Goal: Task Accomplishment & Management: Complete application form

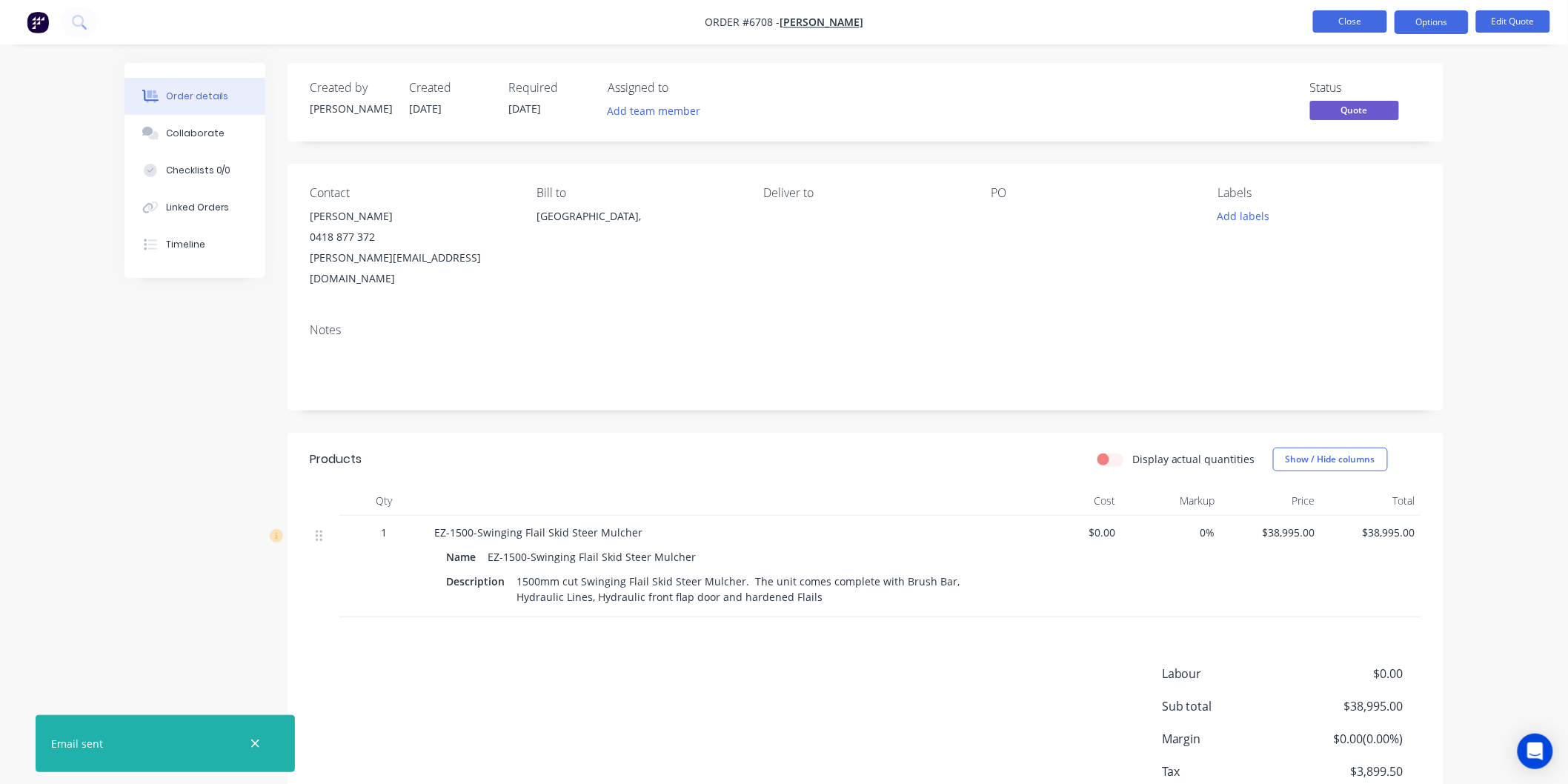
click at [1352, 21] on button "Close" at bounding box center [1349, 22] width 74 height 23
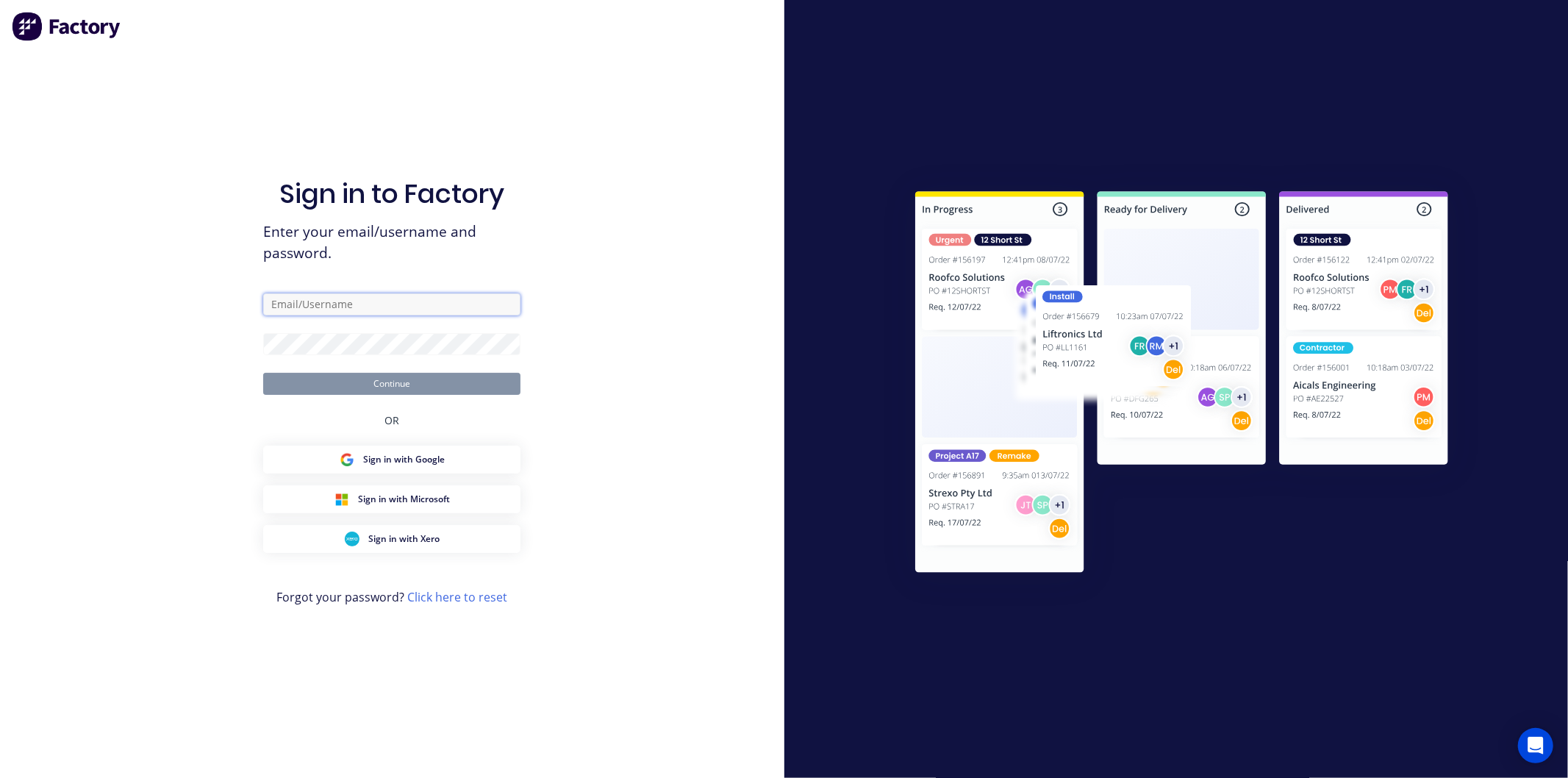
click at [297, 304] on input "text" at bounding box center [391, 304] width 258 height 22
type input "david@ezmachinery.com.au"
click at [263, 373] on button "Continue" at bounding box center [391, 384] width 258 height 22
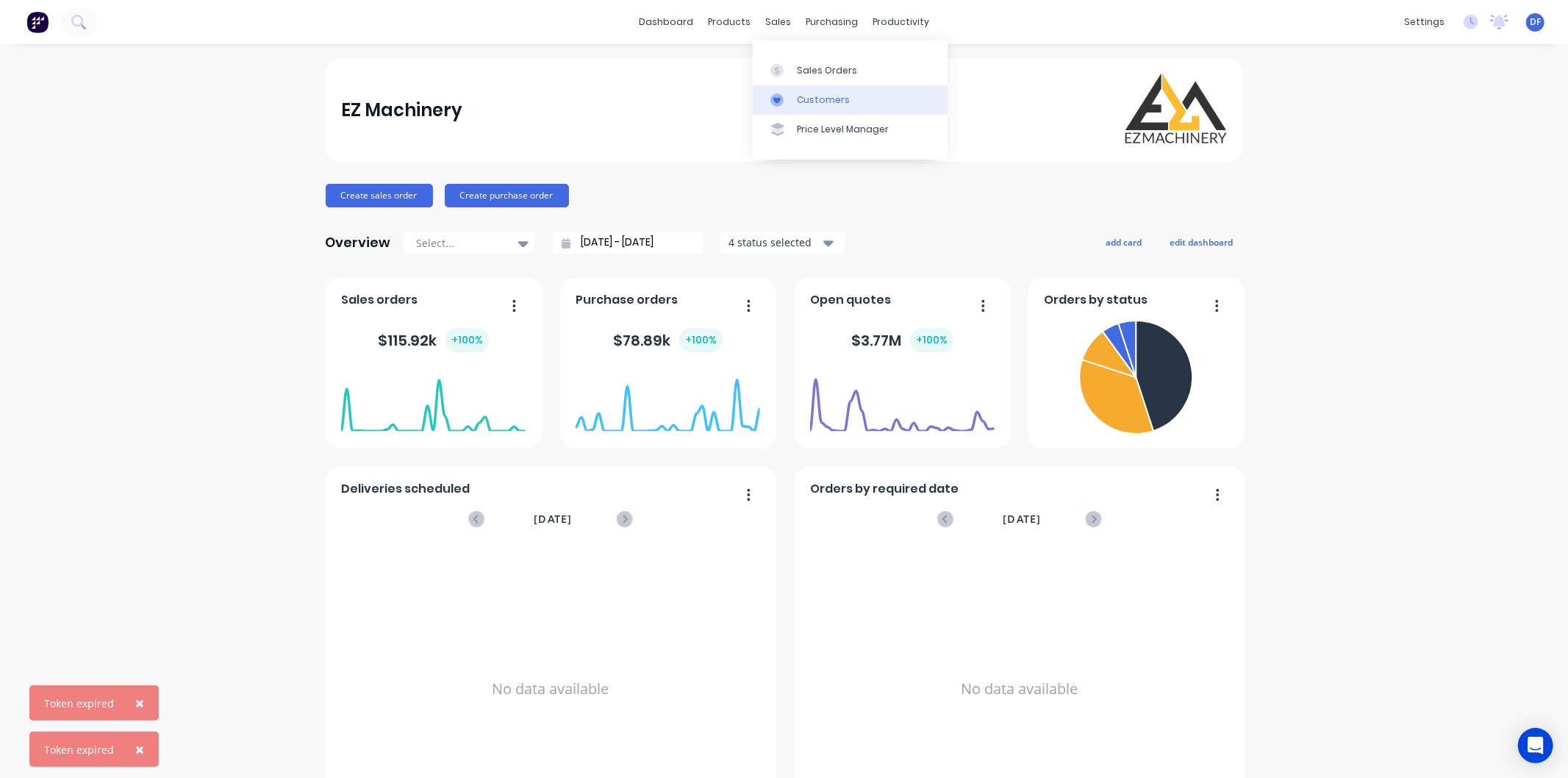
click at [805, 93] on div "Customers" at bounding box center [823, 99] width 53 height 13
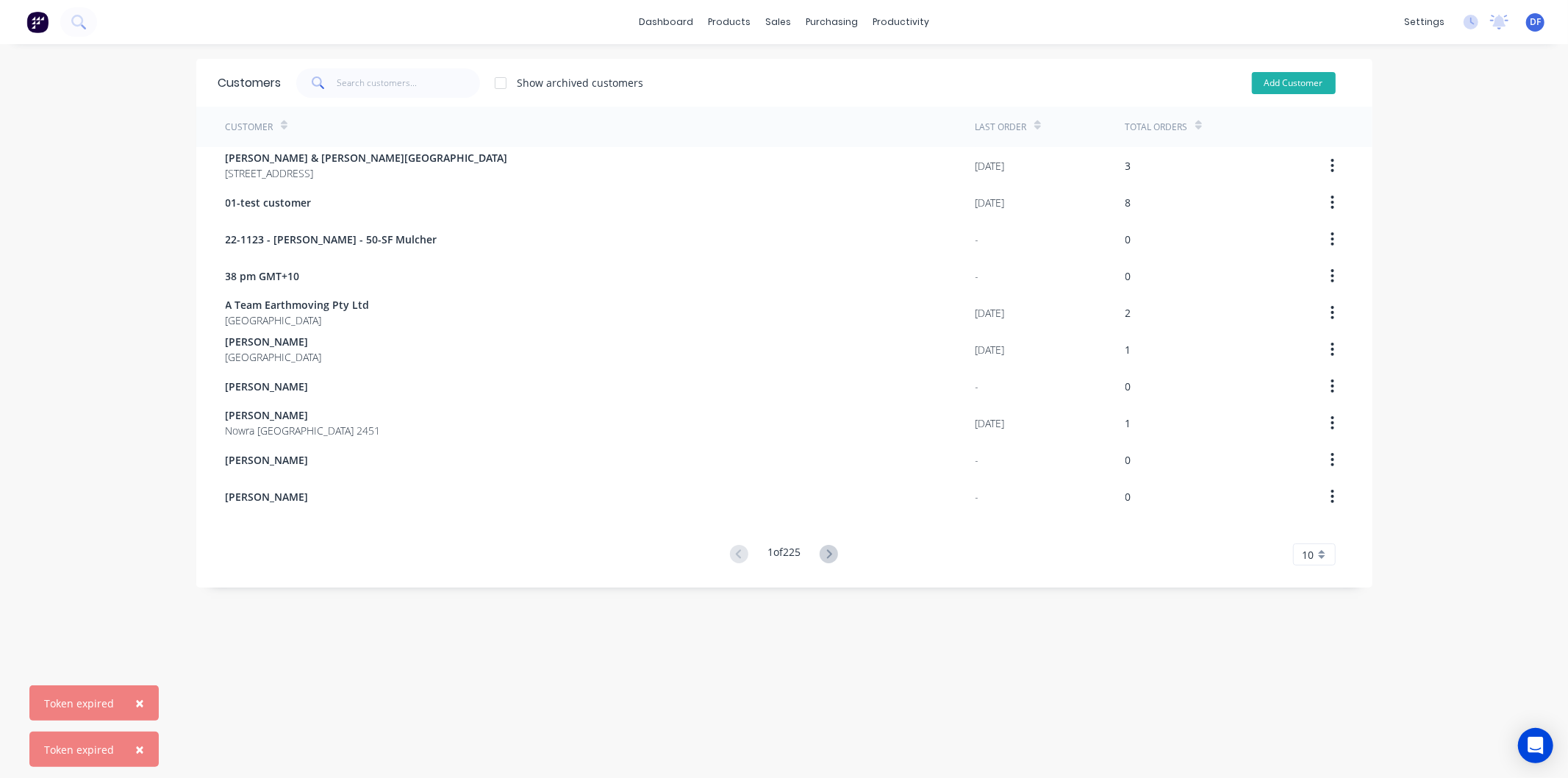
click at [1279, 79] on button "Add Customer" at bounding box center [1294, 84] width 84 height 22
select select "AU"
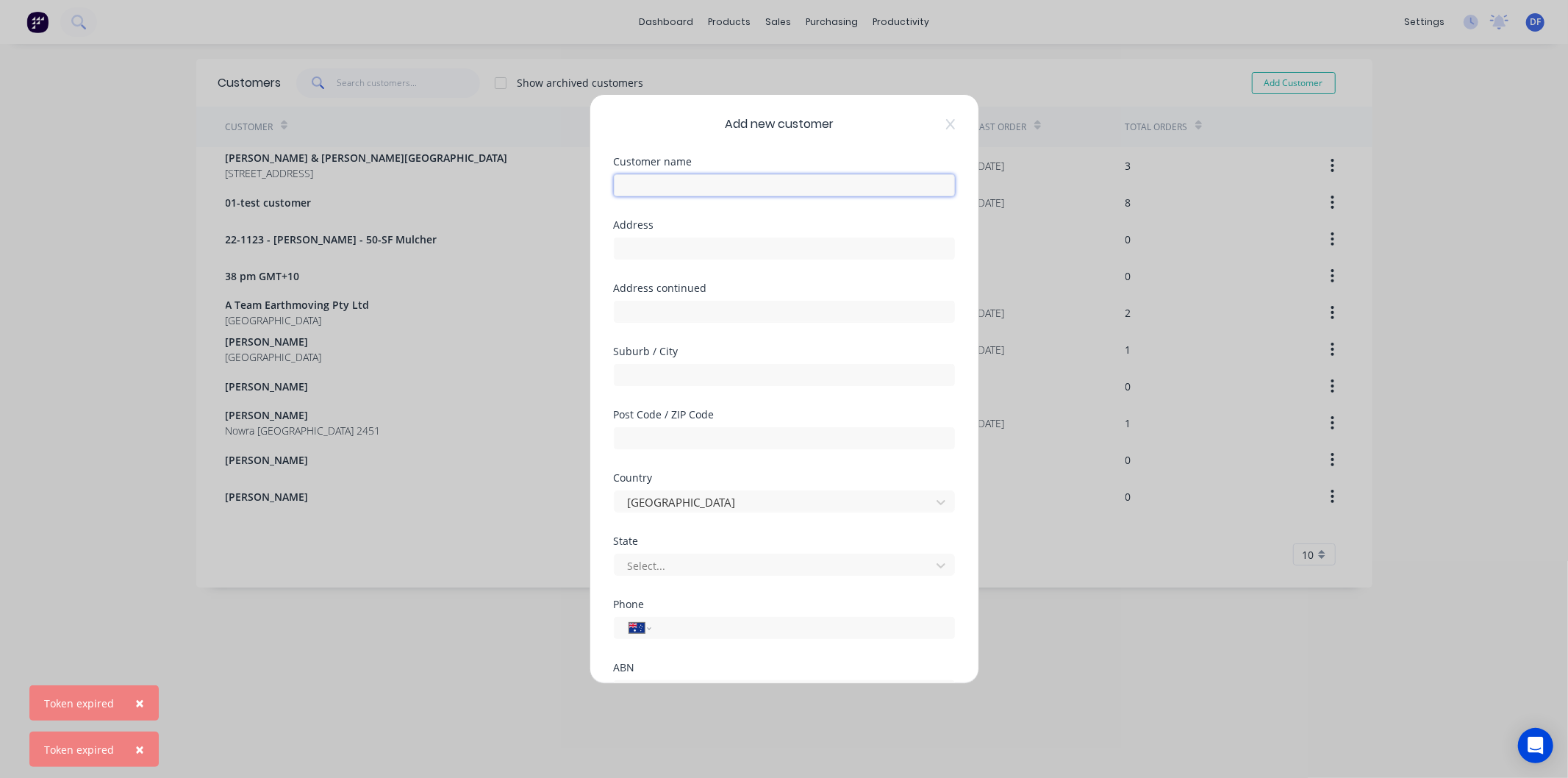
click at [650, 185] on input "text" at bounding box center [784, 185] width 341 height 22
type input "[PERSON_NAME]"
click at [675, 625] on input "tel" at bounding box center [801, 629] width 278 height 17
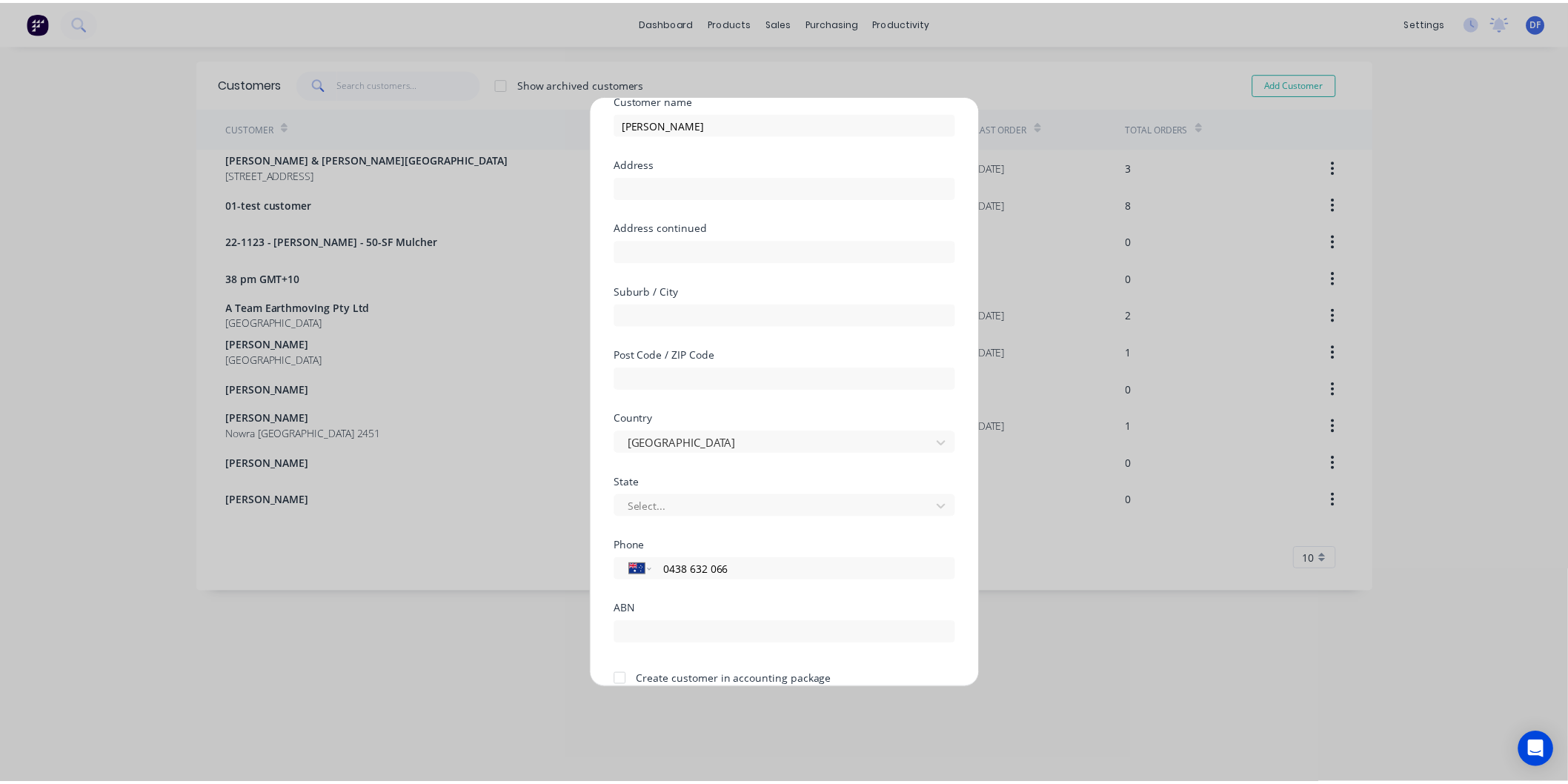
scroll to position [130, 0]
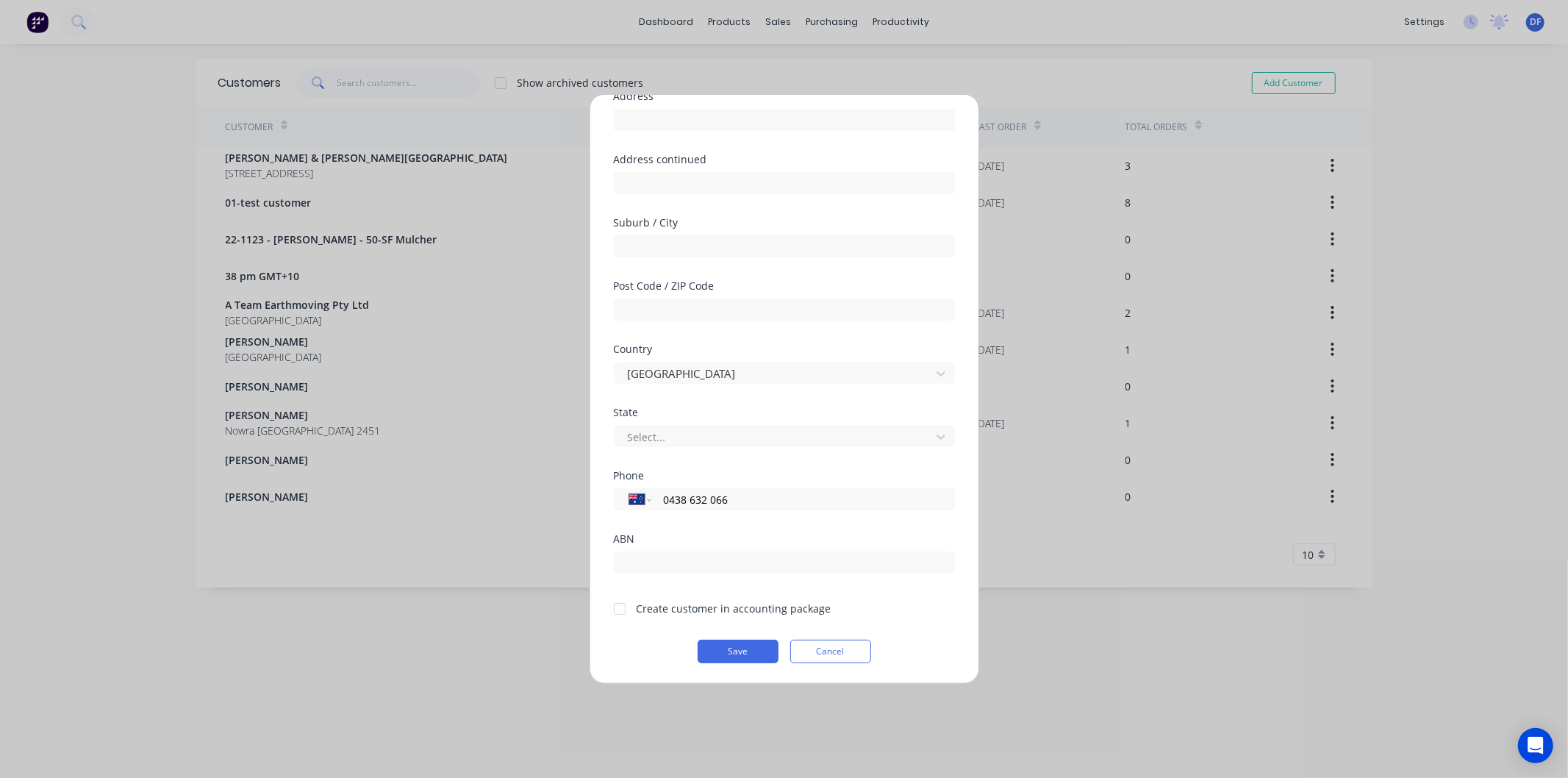
type input "0438 632 066"
click at [620, 605] on div at bounding box center [620, 609] width 29 height 29
click at [737, 651] on button "Save" at bounding box center [738, 651] width 81 height 23
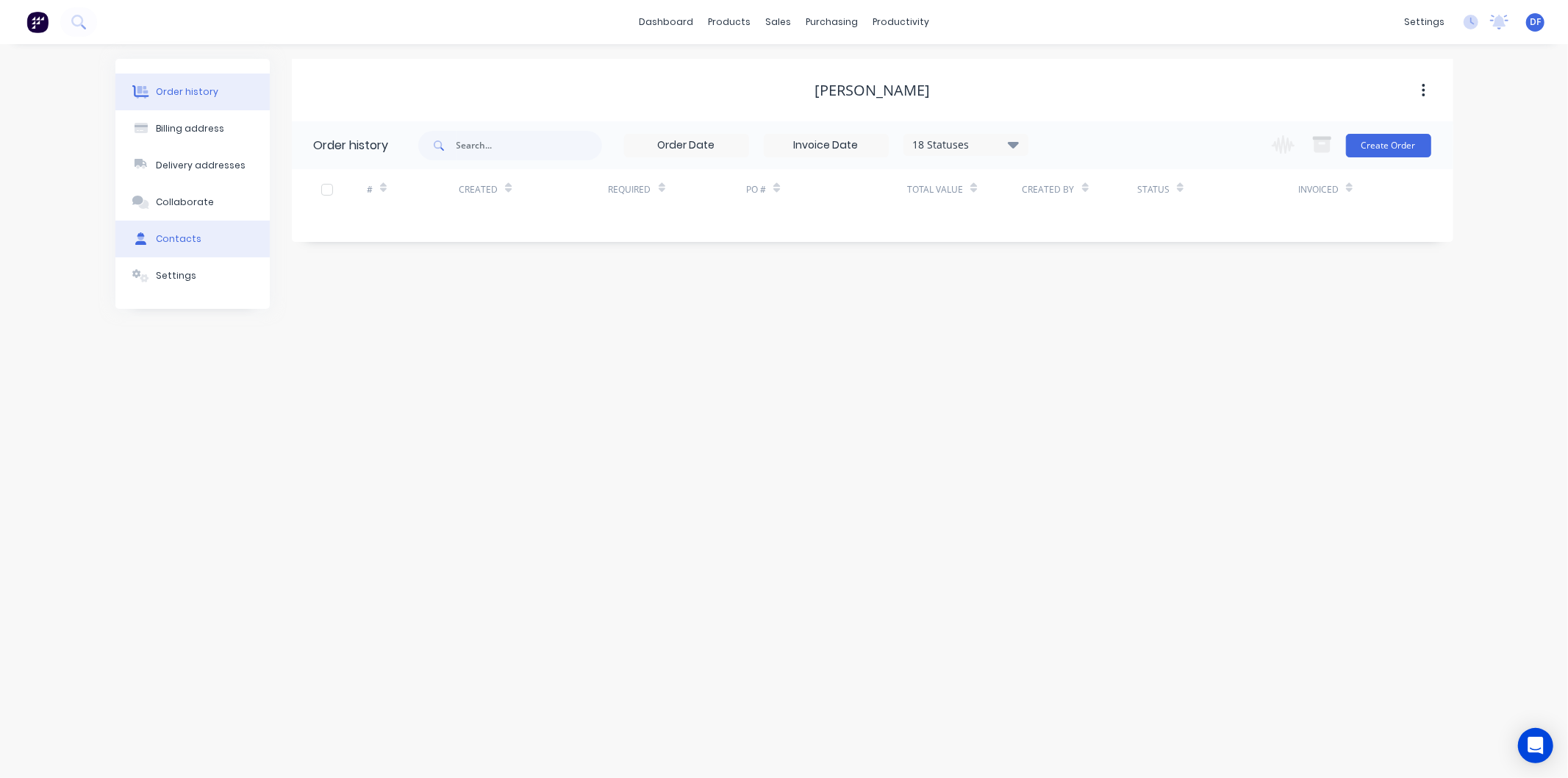
click at [173, 235] on div "Contacts" at bounding box center [178, 239] width 46 height 13
click at [1392, 137] on button "Add contact" at bounding box center [1408, 145] width 67 height 22
select select "AU"
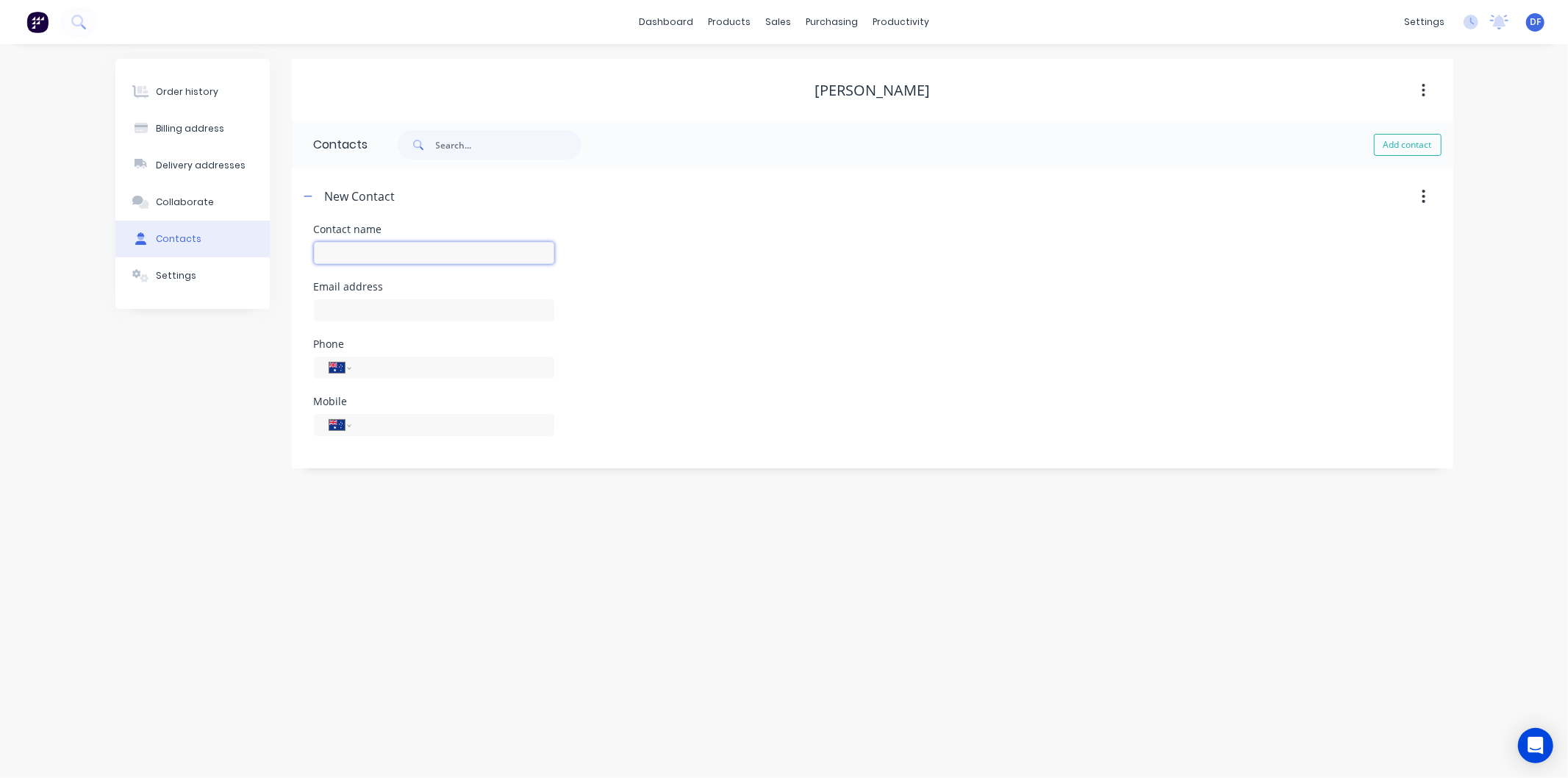
click at [340, 244] on input "text" at bounding box center [434, 254] width 241 height 22
type input "[PERSON_NAME]"
click at [334, 311] on input "text" at bounding box center [434, 311] width 241 height 22
select select "AU"
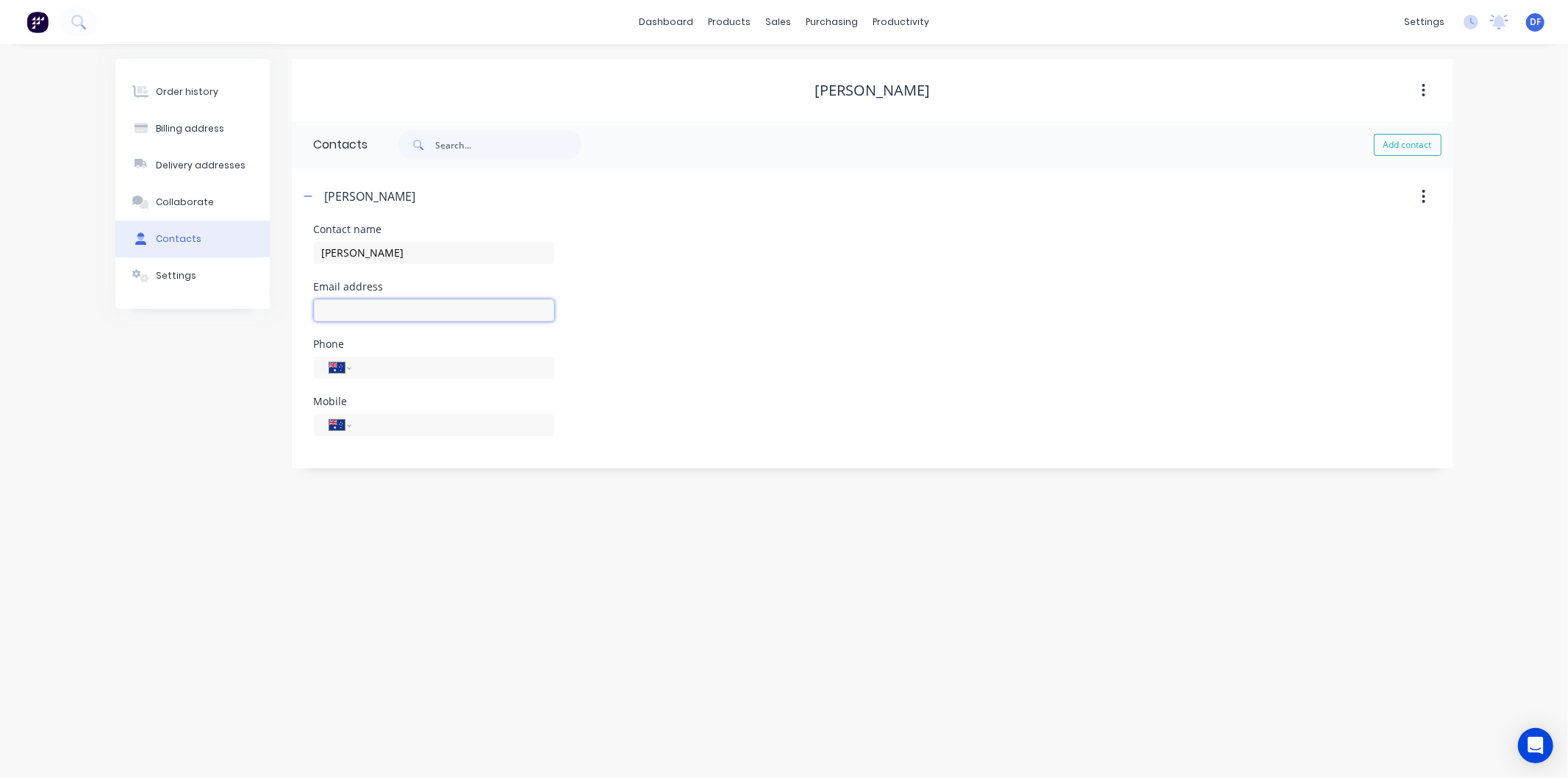
click at [334, 304] on input "text" at bounding box center [434, 311] width 241 height 22
type input "[PERSON_NAME][EMAIL_ADDRESS][DOMAIN_NAME]"
click at [359, 424] on div "International Afghanistan Åland Islands Albania Algeria American Samoa Andorra …" at bounding box center [434, 425] width 241 height 22
click at [369, 425] on input "tel" at bounding box center [450, 425] width 177 height 17
type input "0438 632 066"
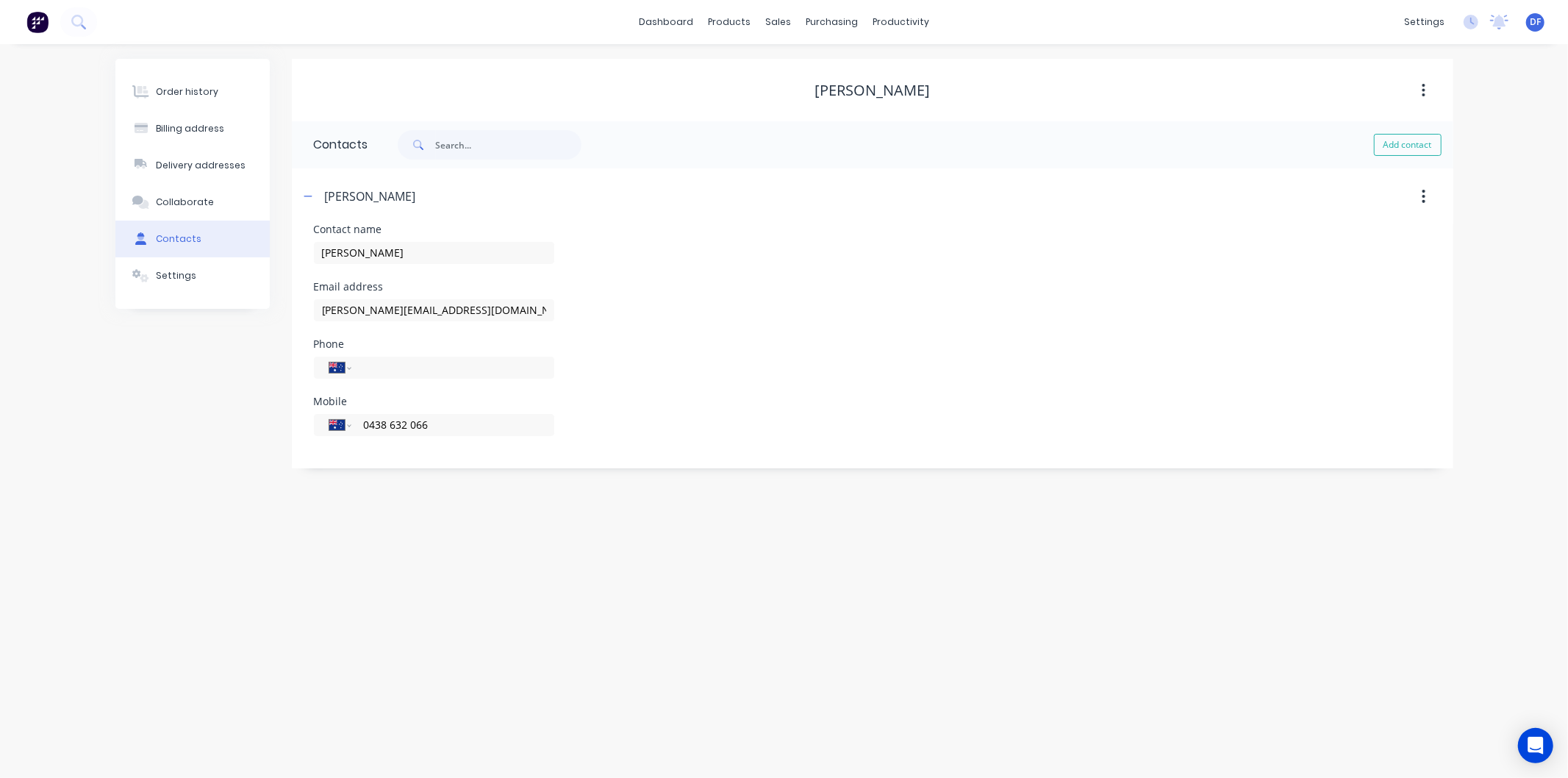
click at [417, 530] on div "Order history Billing address Delivery addresses Collaborate Contacts Settings …" at bounding box center [784, 411] width 1568 height 734
click at [191, 93] on div "Order history" at bounding box center [187, 91] width 62 height 13
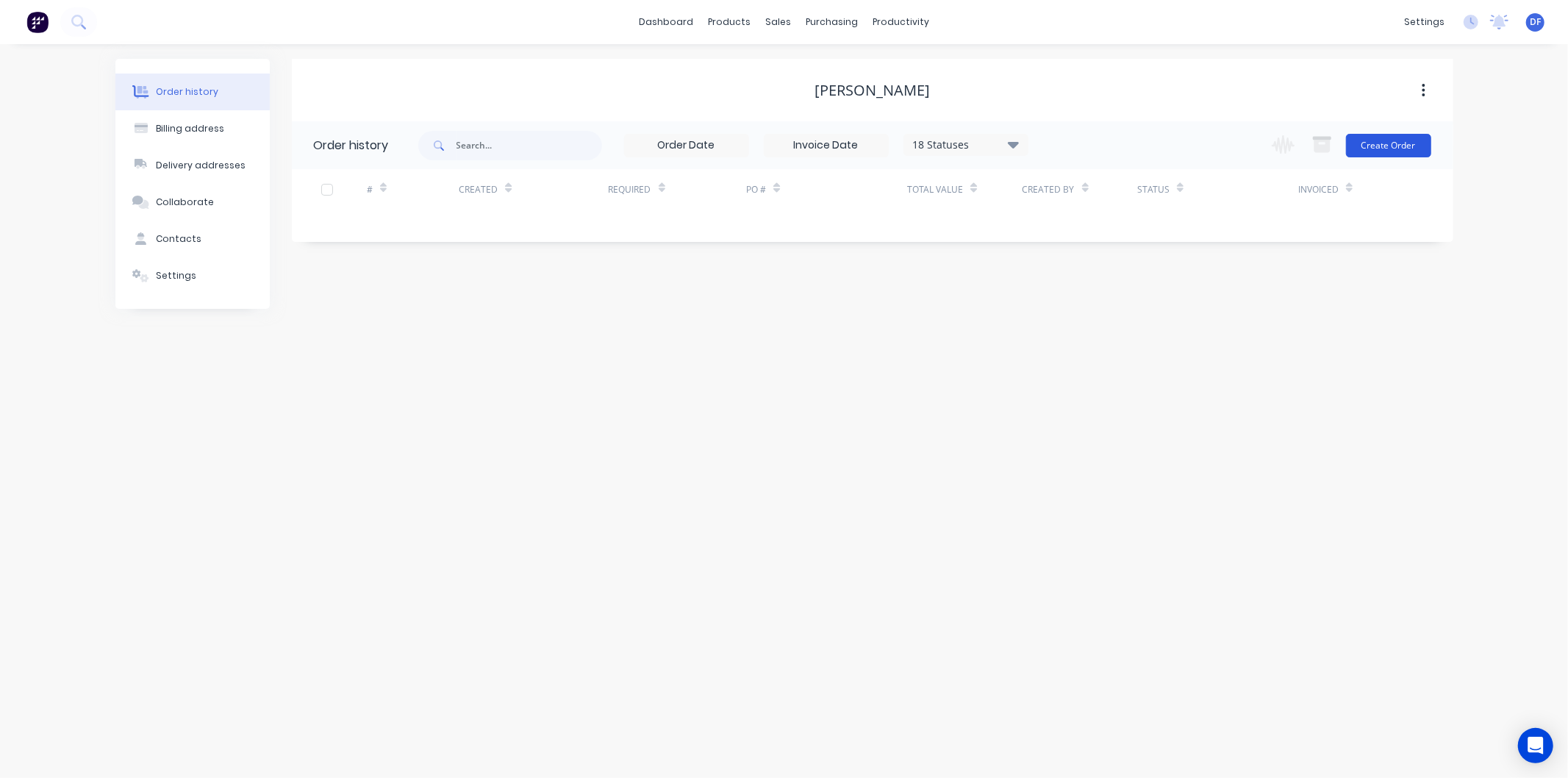
click at [1383, 145] on button "Create Order" at bounding box center [1389, 145] width 85 height 23
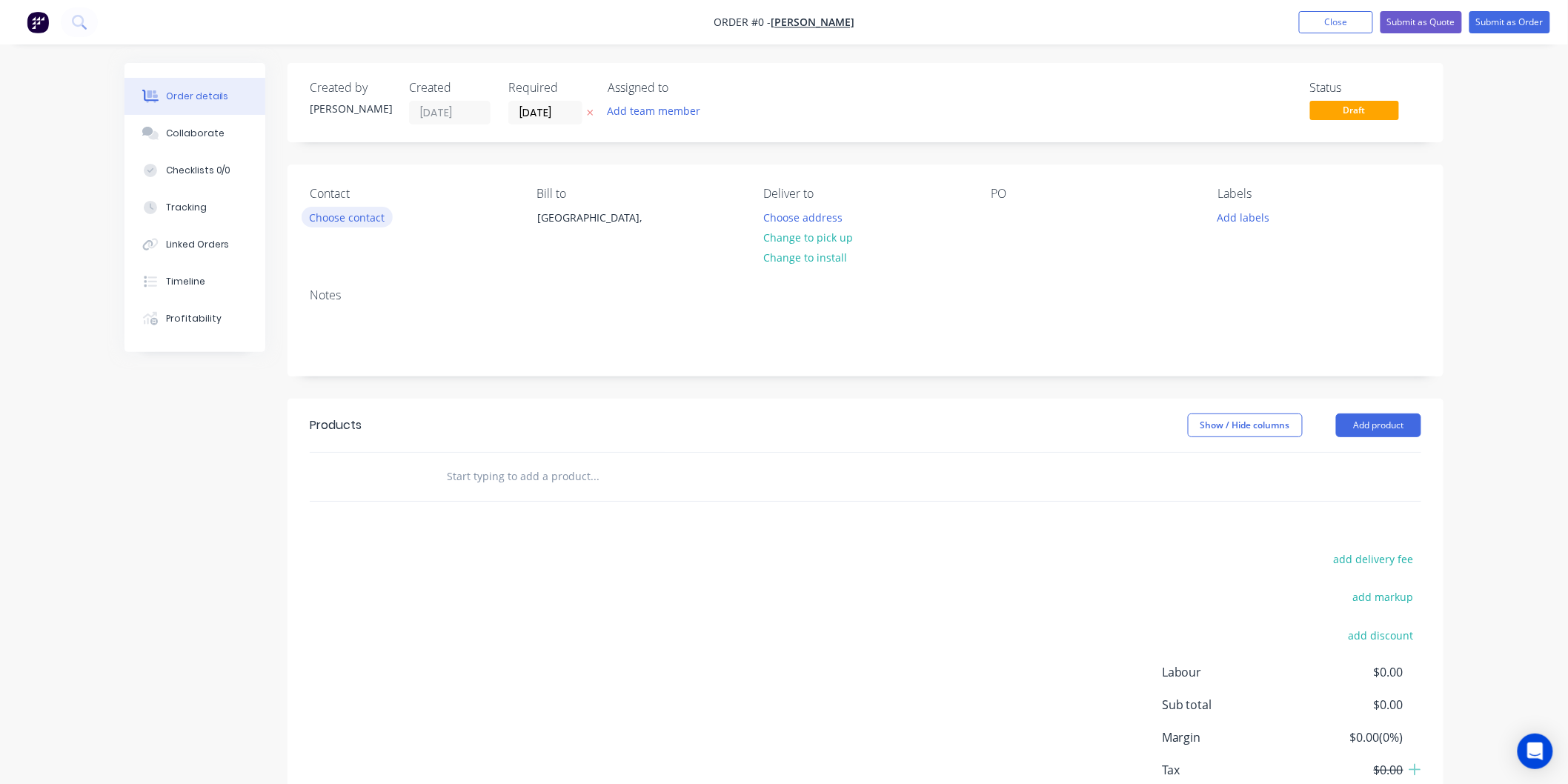
click at [354, 215] on button "Choose contact" at bounding box center [347, 216] width 91 height 20
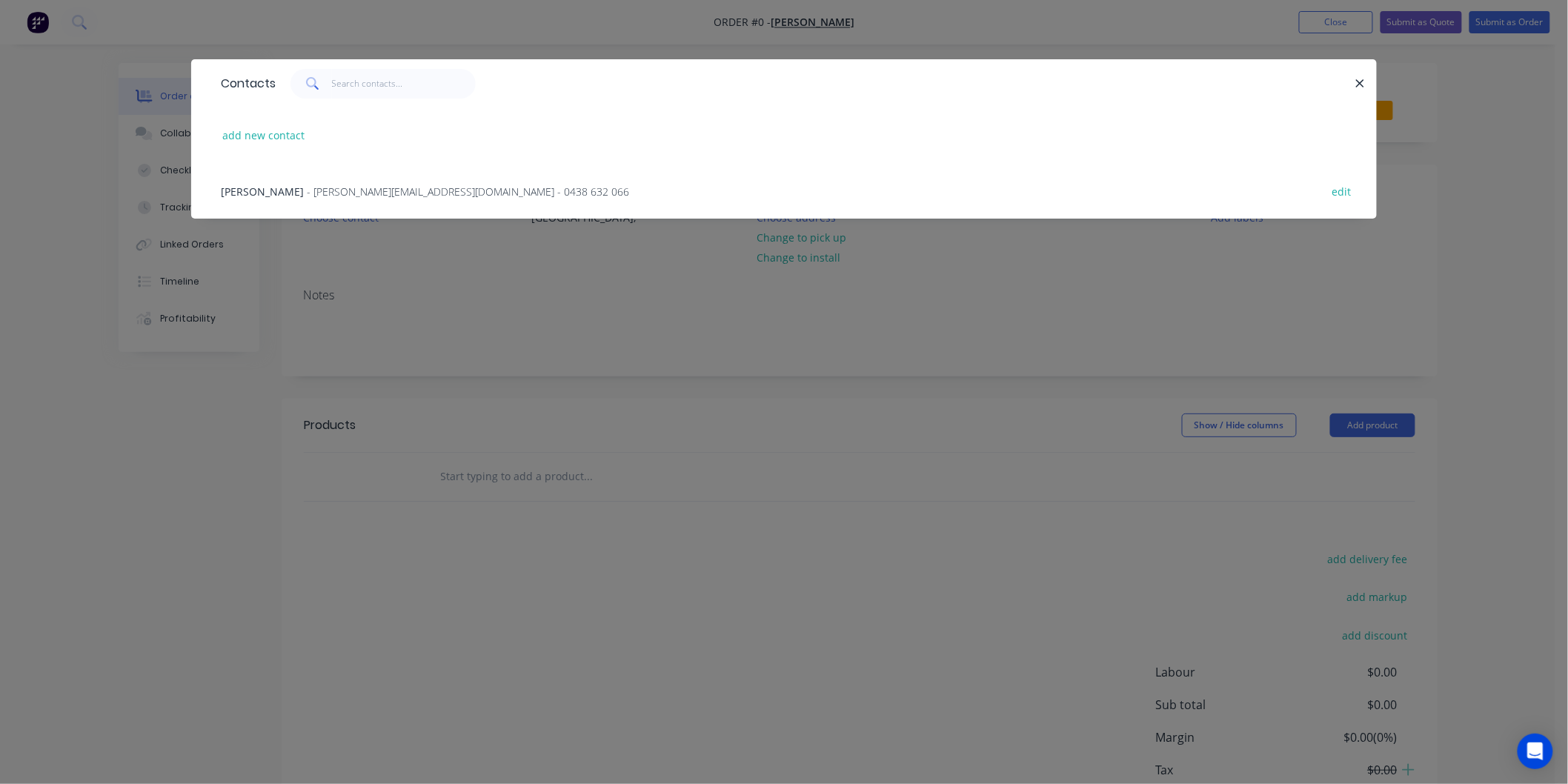
click at [412, 198] on div "Michael Russo - michael@marlinblue.com.au - 0438 632 066" at bounding box center [425, 192] width 408 height 16
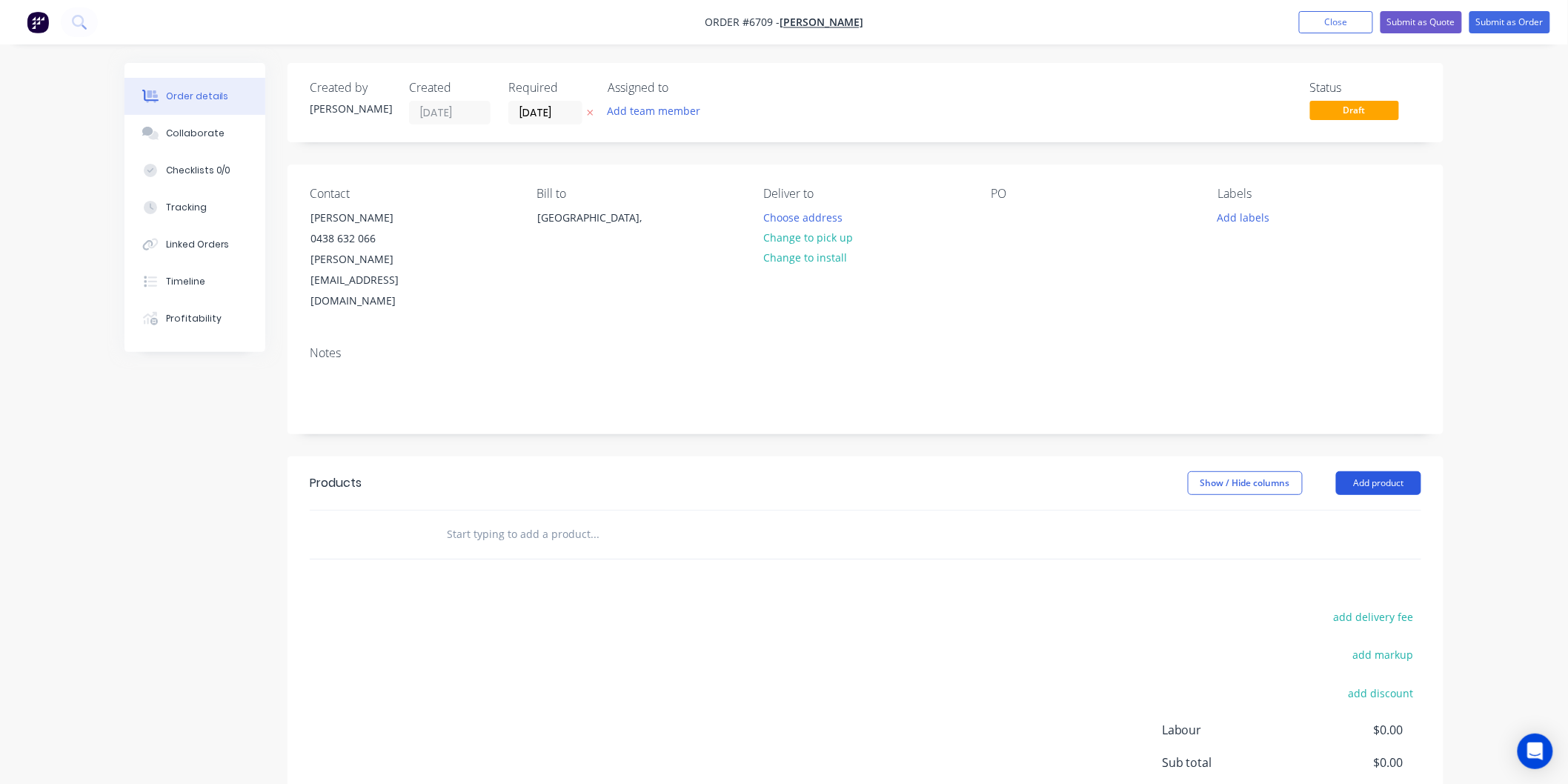
click at [1366, 471] on button "Add product" at bounding box center [1379, 482] width 85 height 23
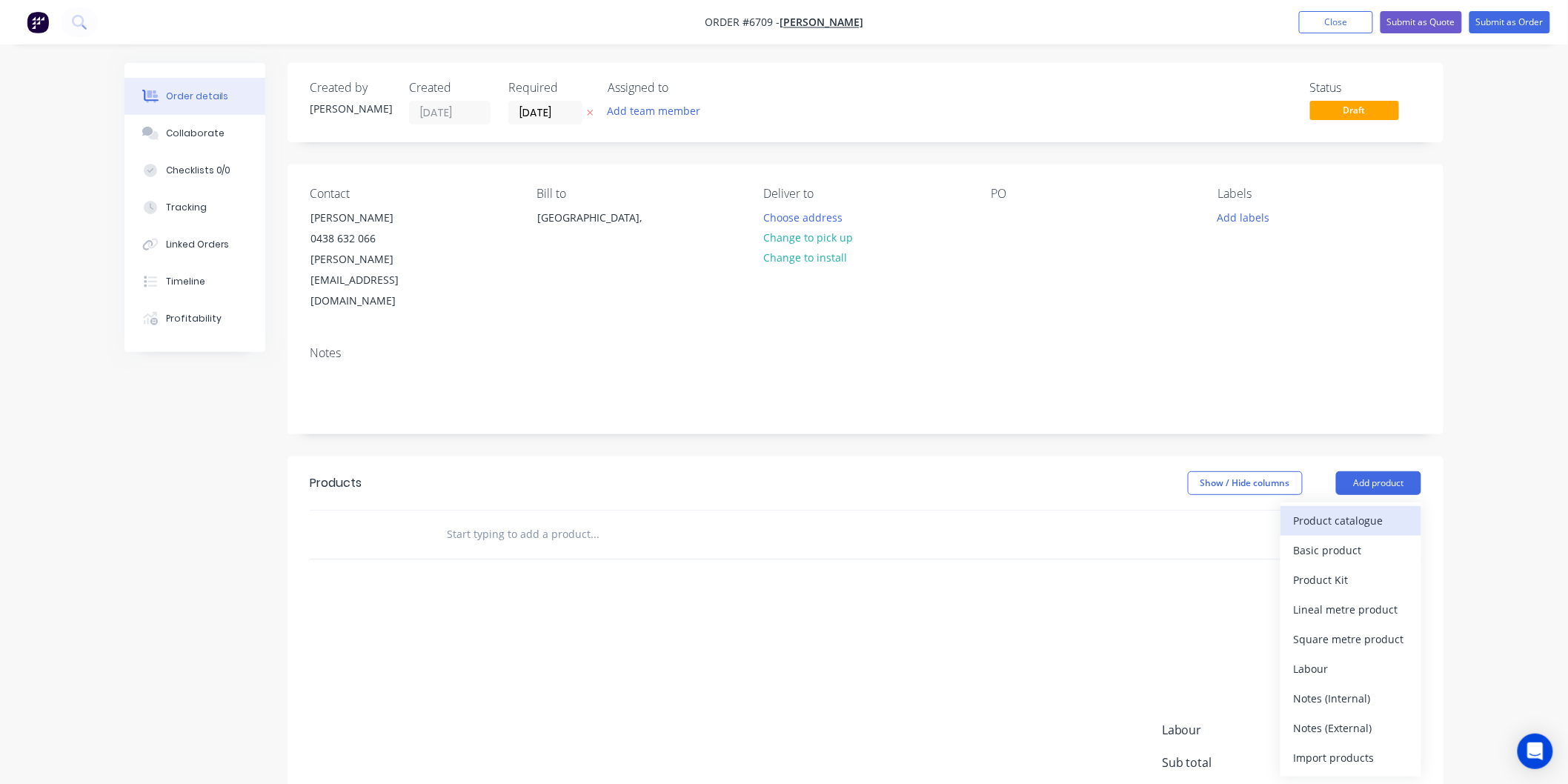
click at [1332, 510] on div "Product catalogue" at bounding box center [1350, 521] width 114 height 22
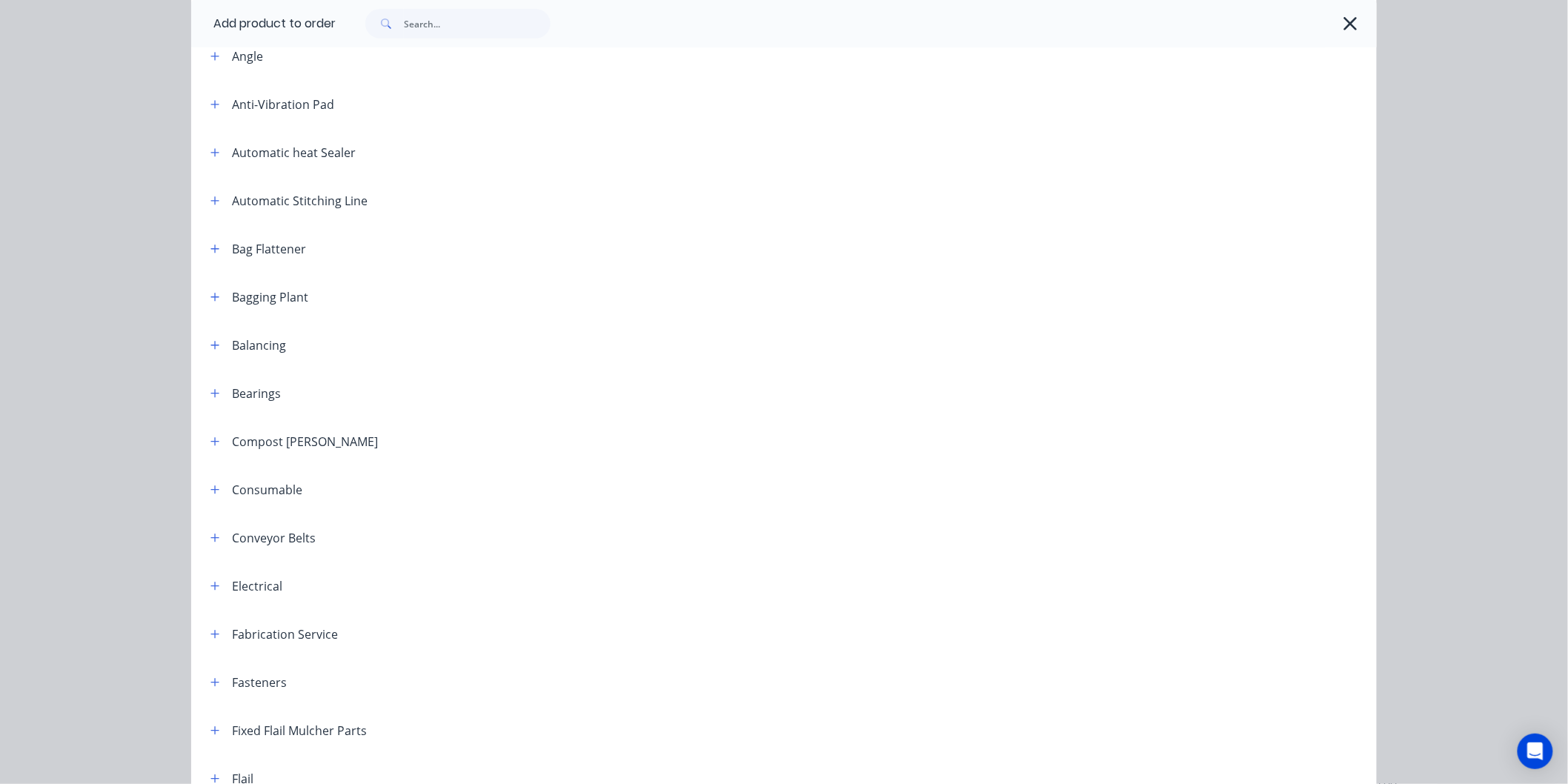
scroll to position [411, 0]
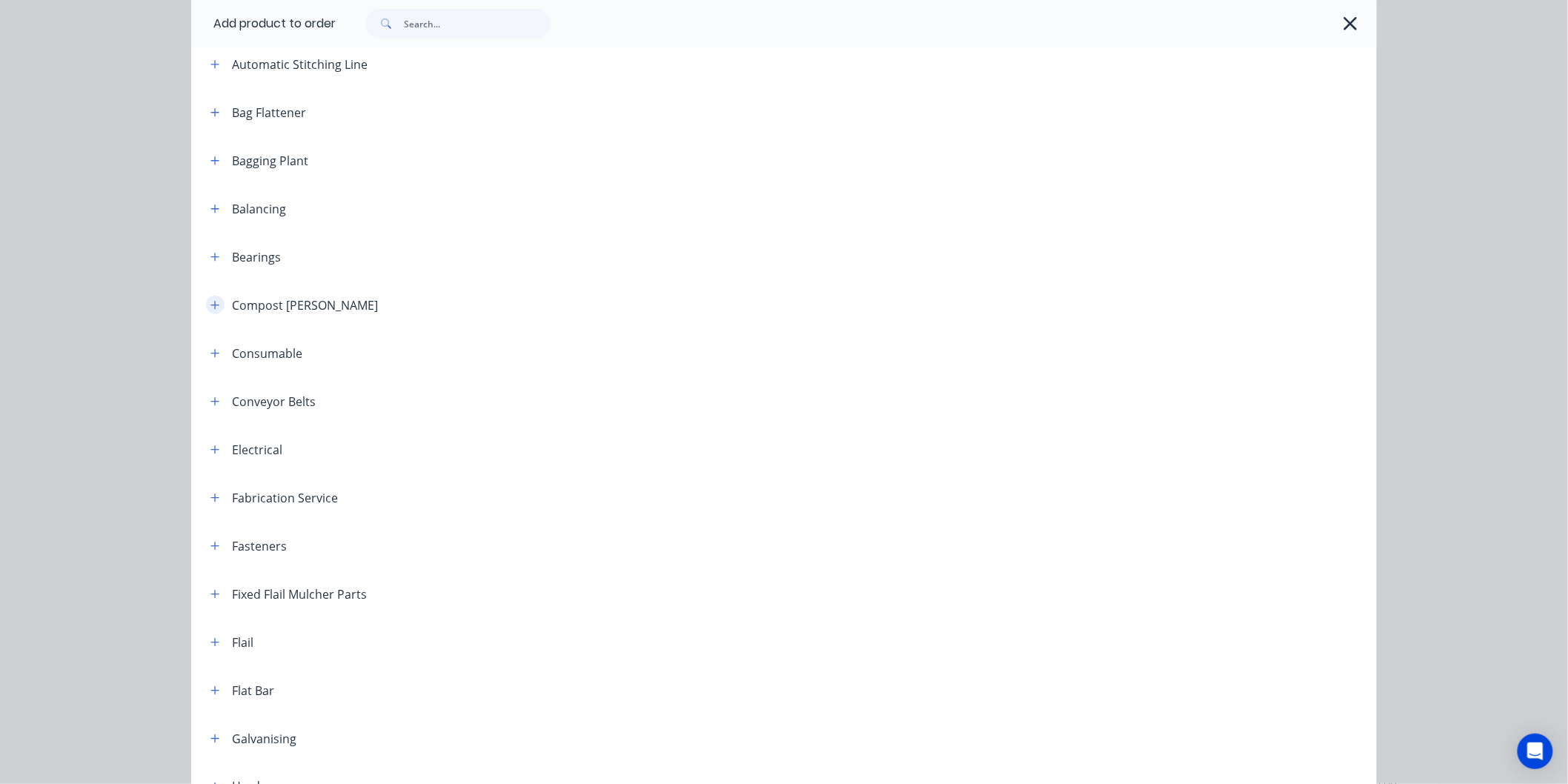
click at [213, 305] on icon "button" at bounding box center [215, 304] width 8 height 8
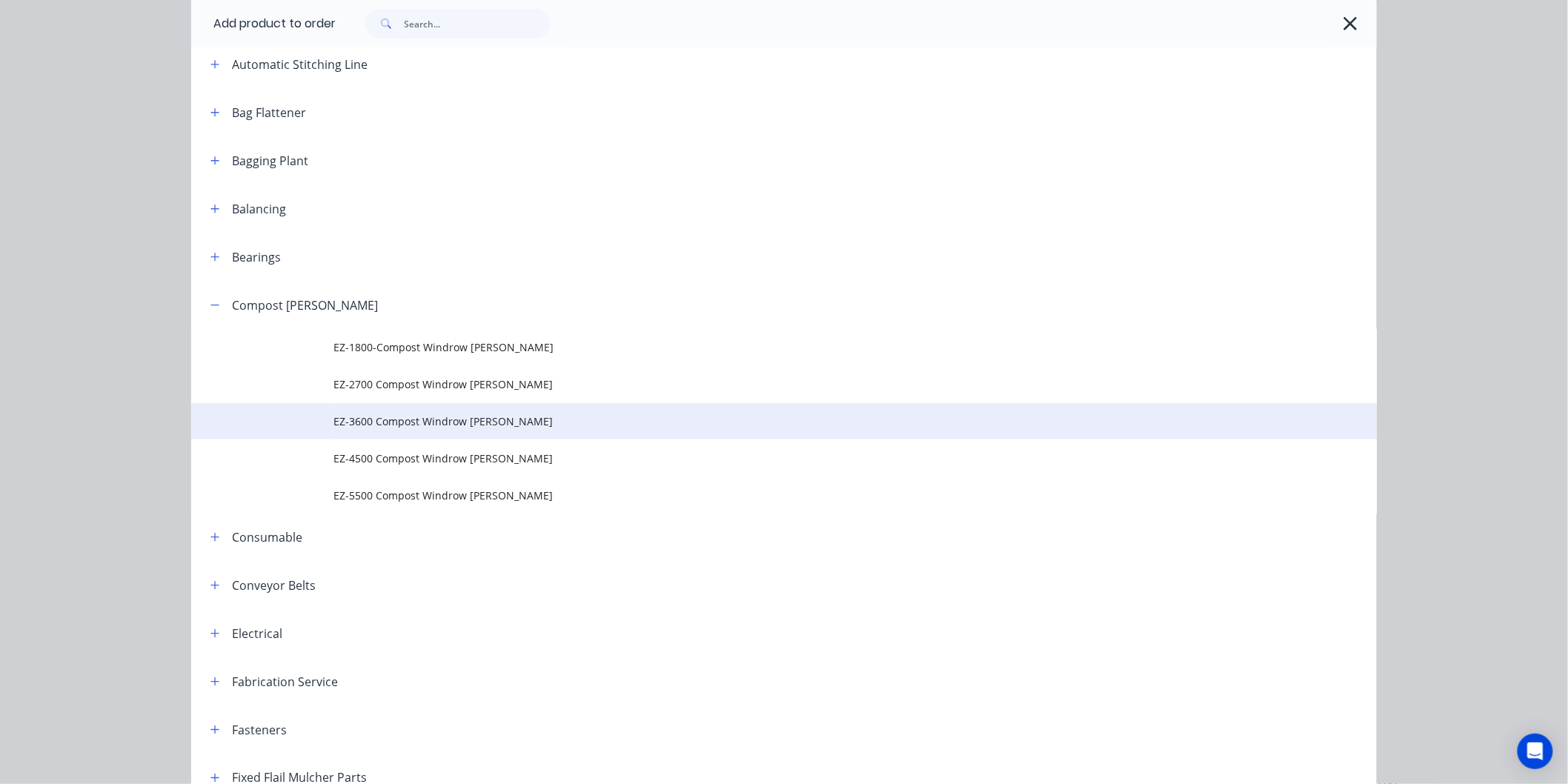
click at [383, 423] on span "EZ-3600 Compost Windrow [PERSON_NAME]" at bounding box center [751, 422] width 834 height 16
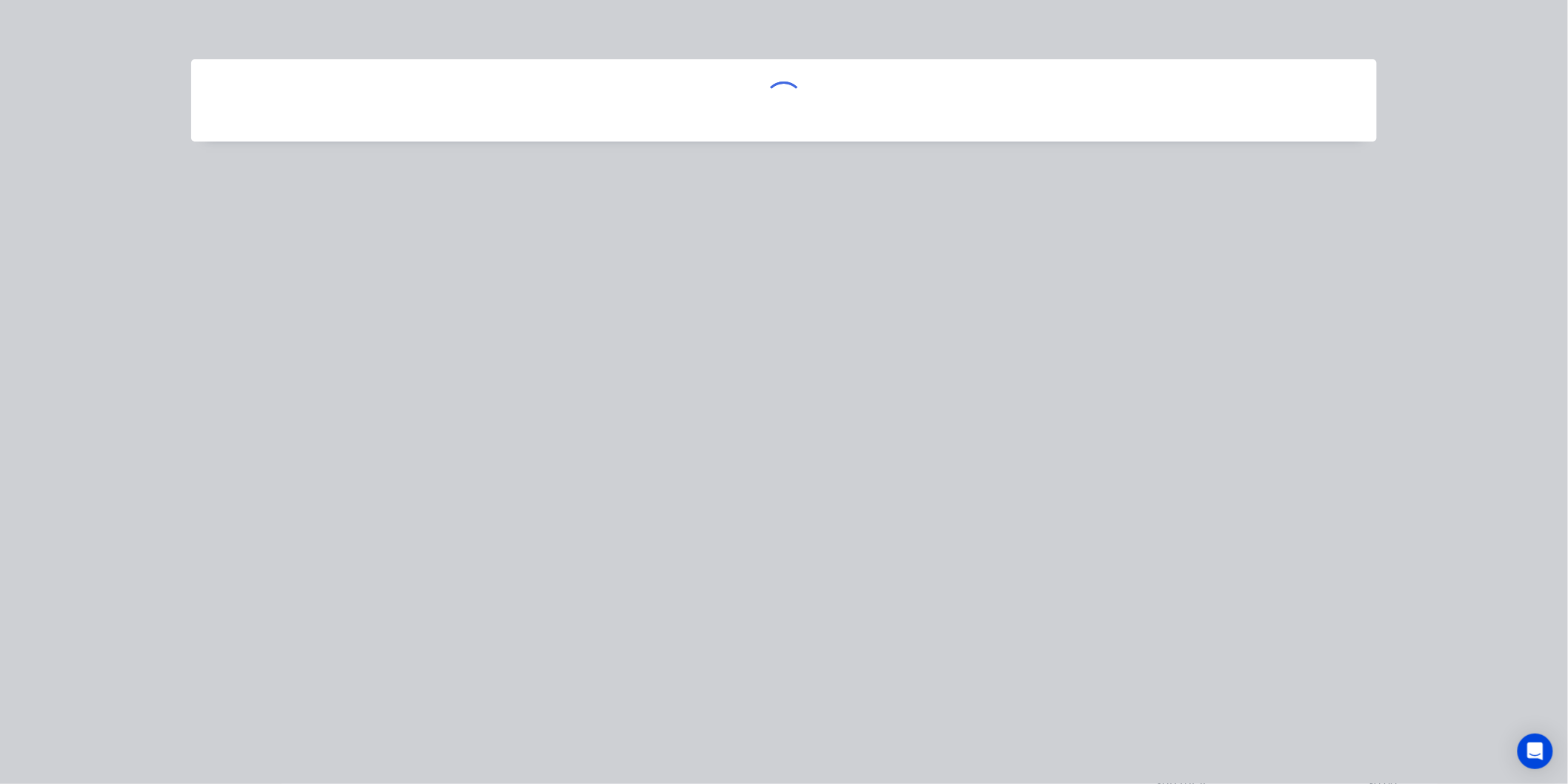
scroll to position [0, 0]
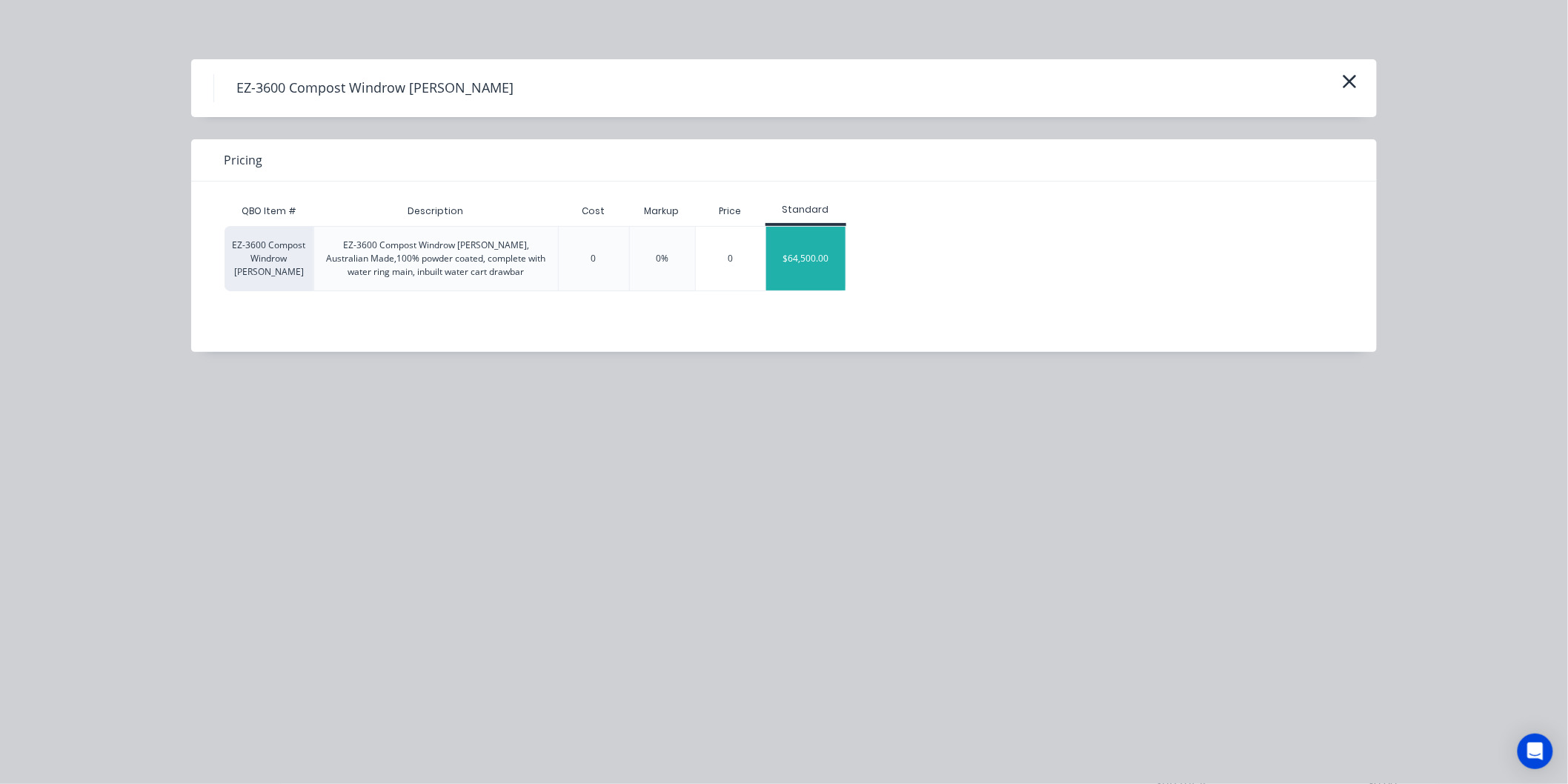
click at [806, 262] on div "$64,500.00" at bounding box center [805, 258] width 79 height 63
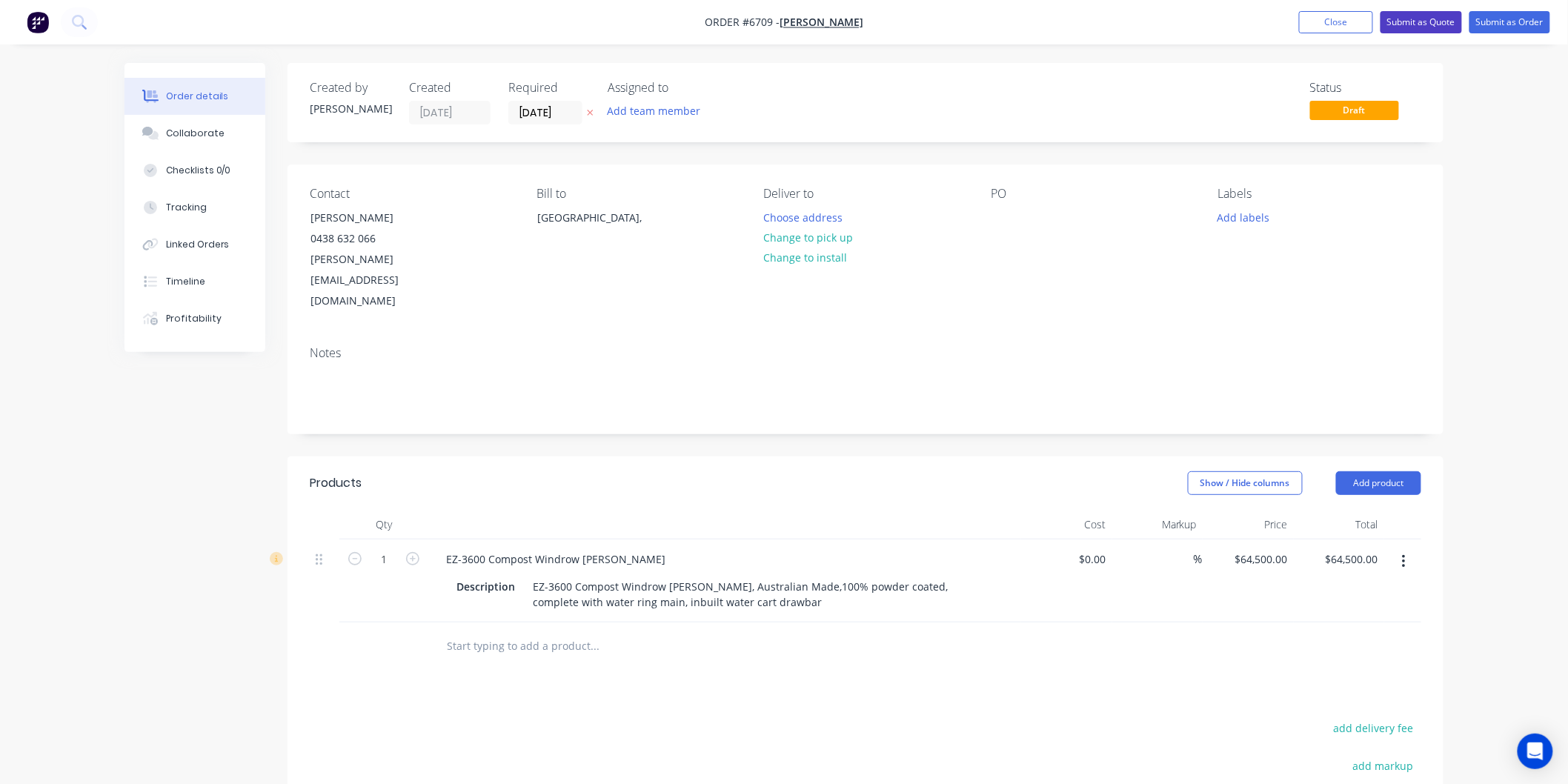
click at [1413, 19] on button "Submit as Quote" at bounding box center [1421, 23] width 82 height 23
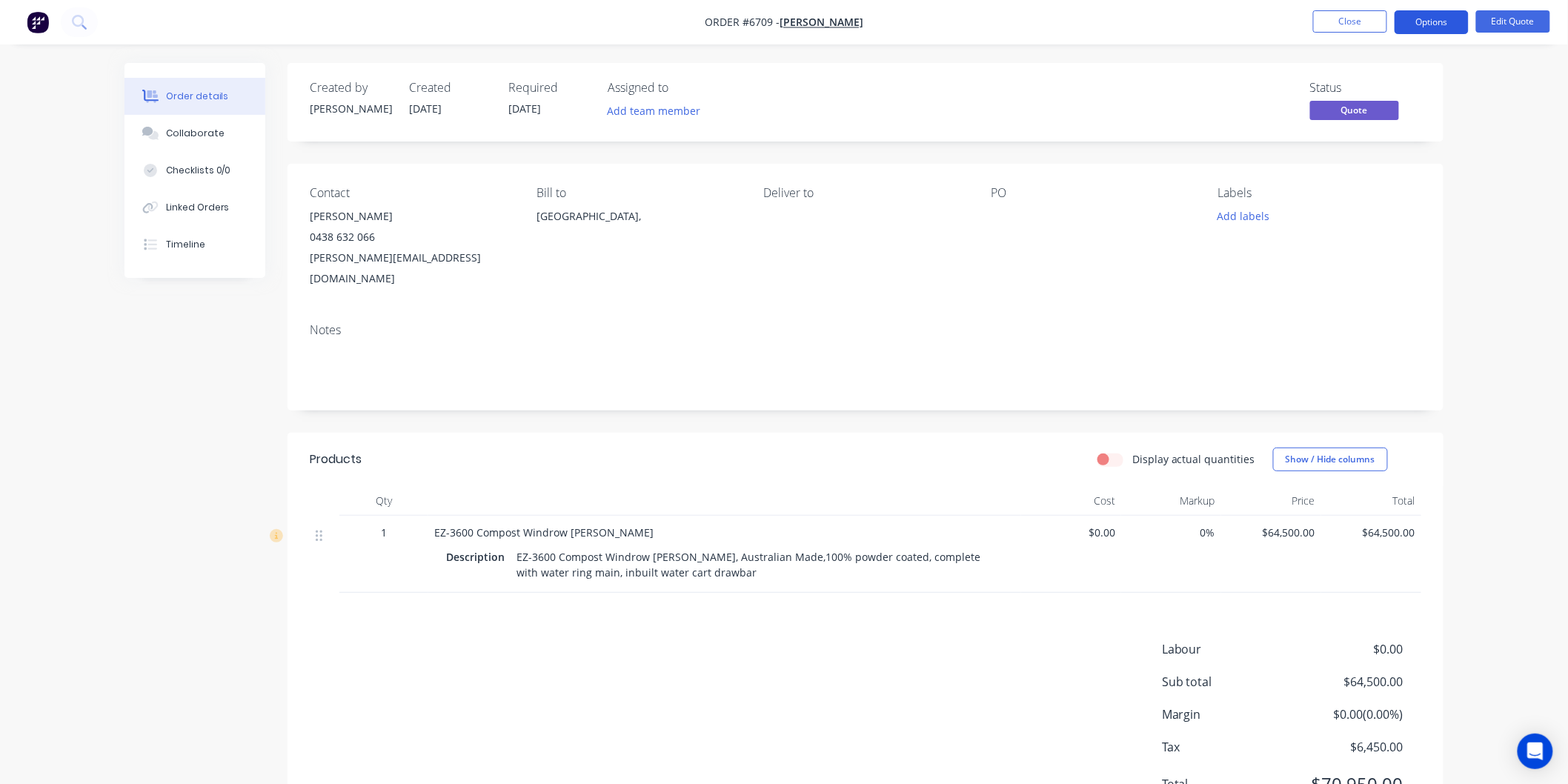
click at [1433, 26] on button "Options" at bounding box center [1431, 22] width 74 height 23
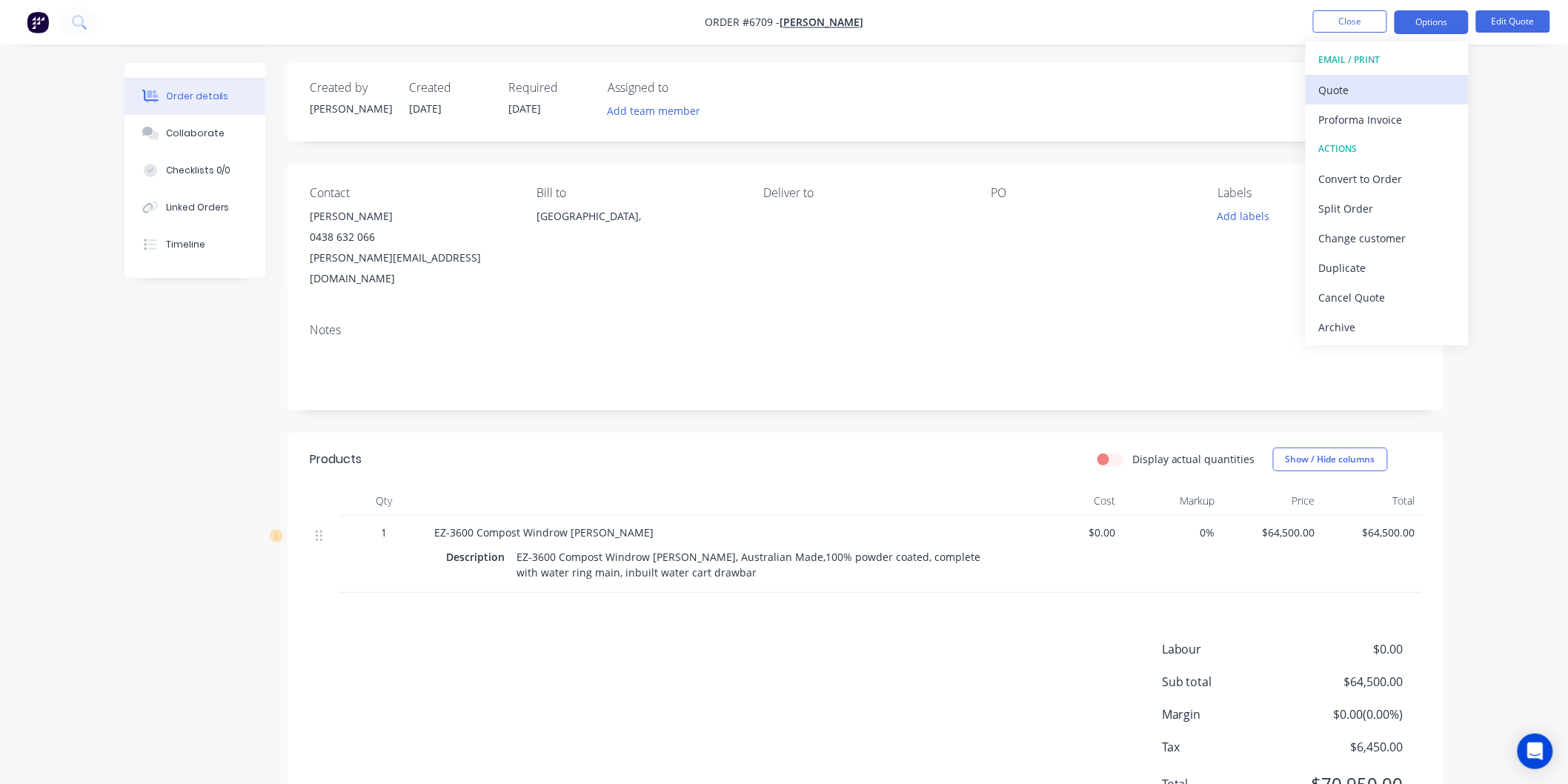
click at [1342, 83] on div "Quote" at bounding box center [1386, 90] width 136 height 22
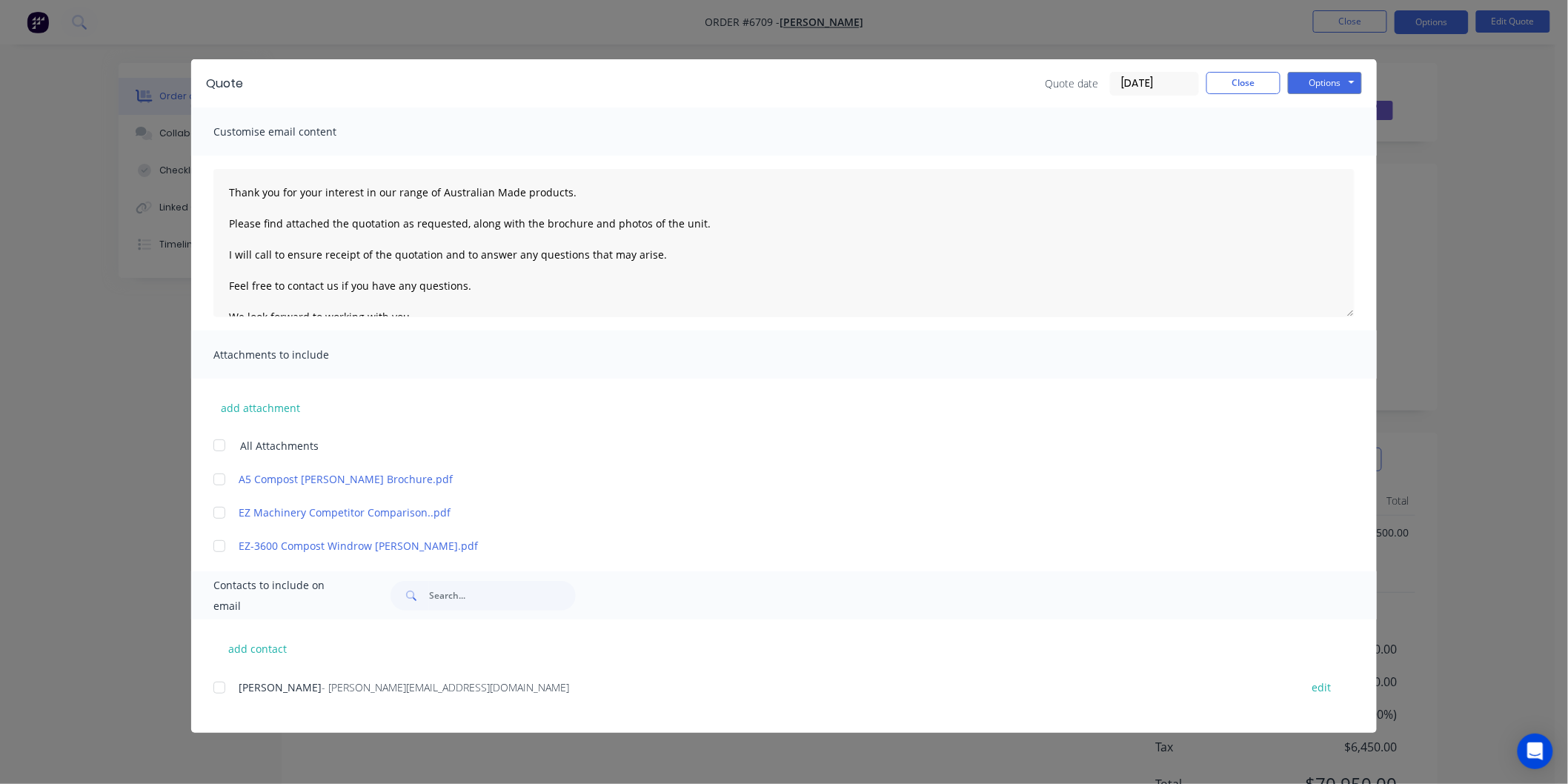
click at [218, 442] on div at bounding box center [219, 446] width 30 height 30
click at [220, 690] on div at bounding box center [219, 688] width 30 height 30
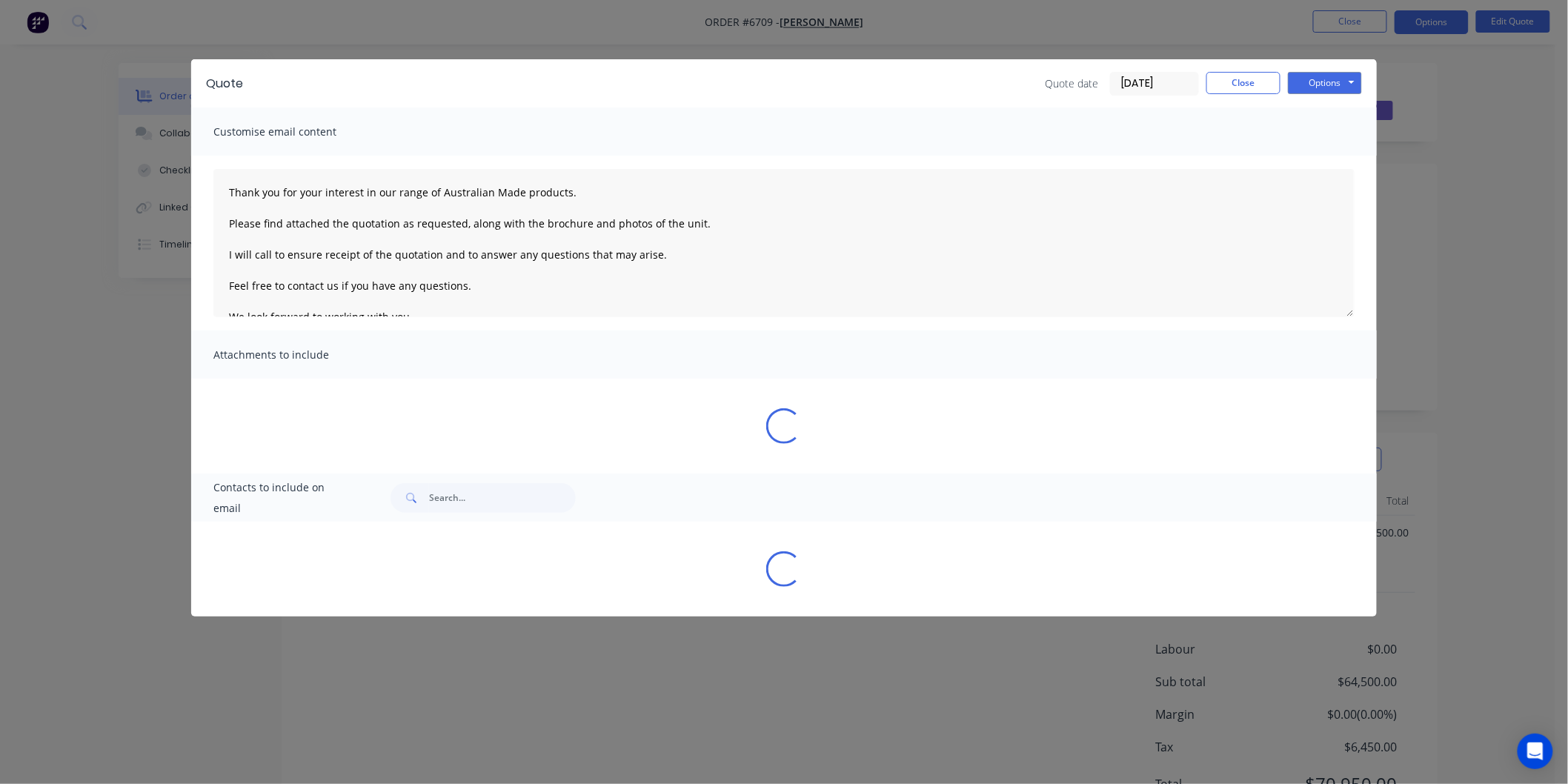
type textarea "Thank you for your interest in our range of Australian Made products. Please fi…"
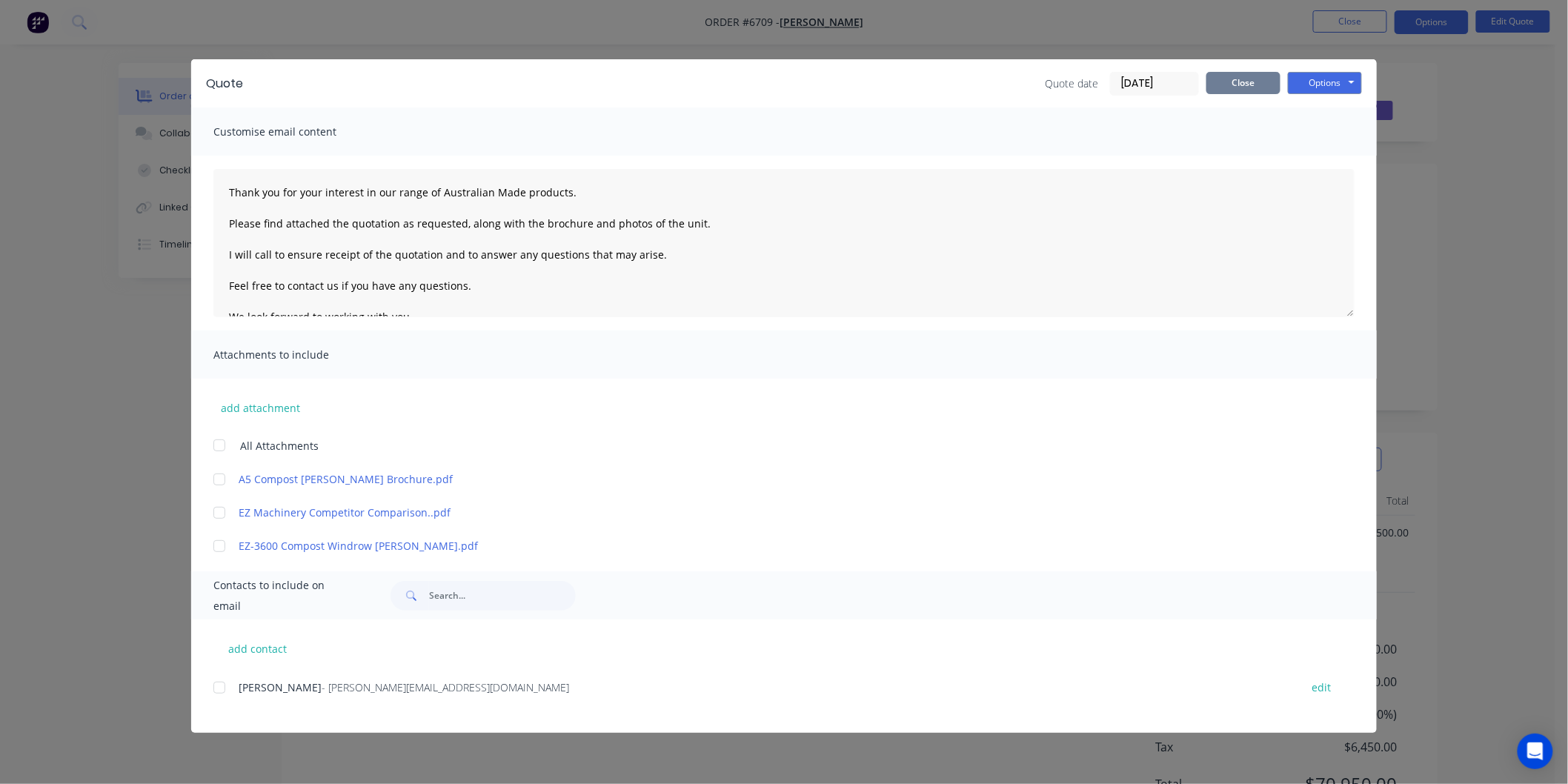
click at [1242, 78] on button "Close" at bounding box center [1243, 83] width 74 height 23
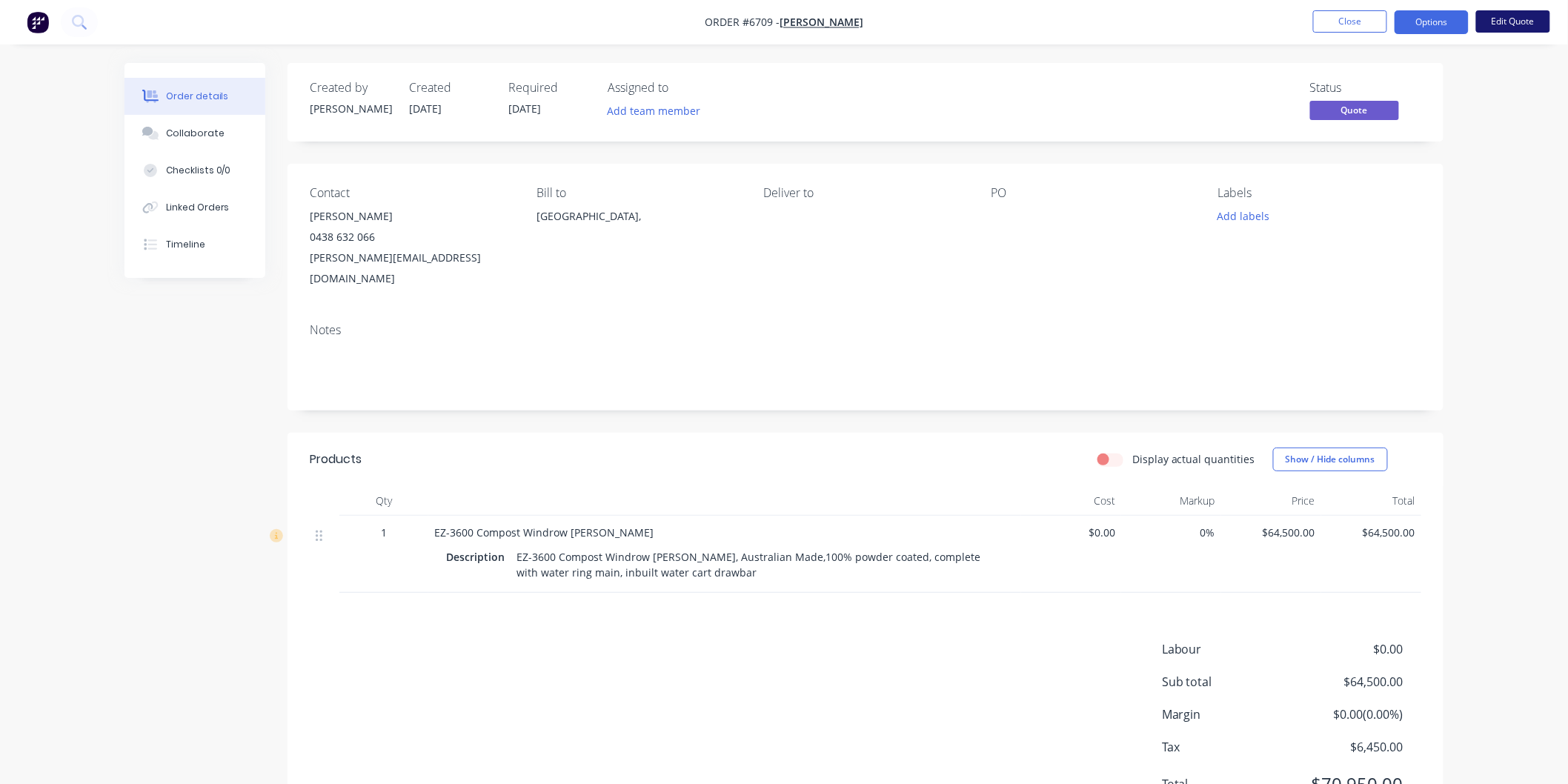
click at [1514, 20] on button "Edit Quote" at bounding box center [1512, 22] width 74 height 23
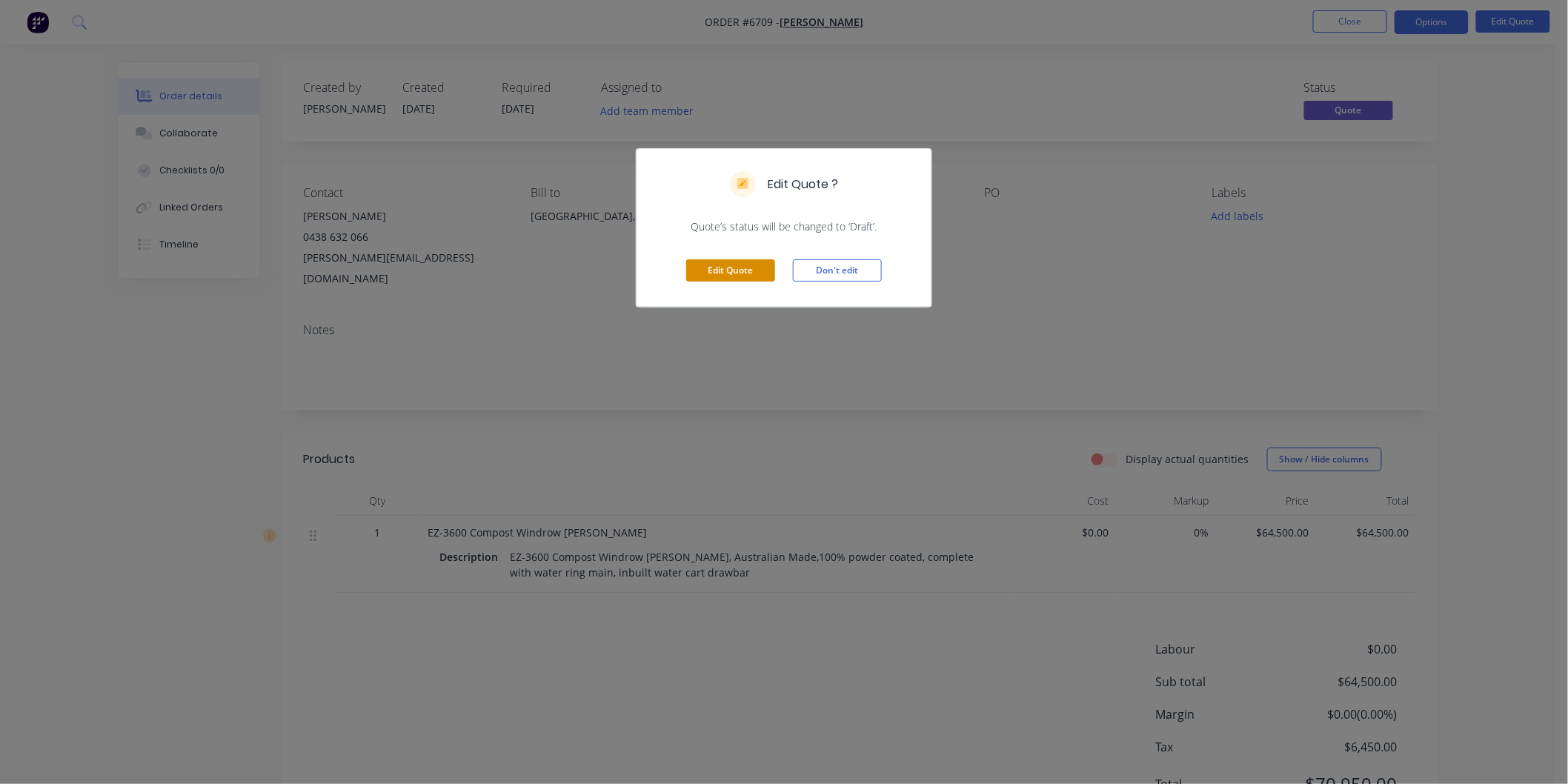
click at [736, 267] on button "Edit Quote" at bounding box center [731, 271] width 89 height 23
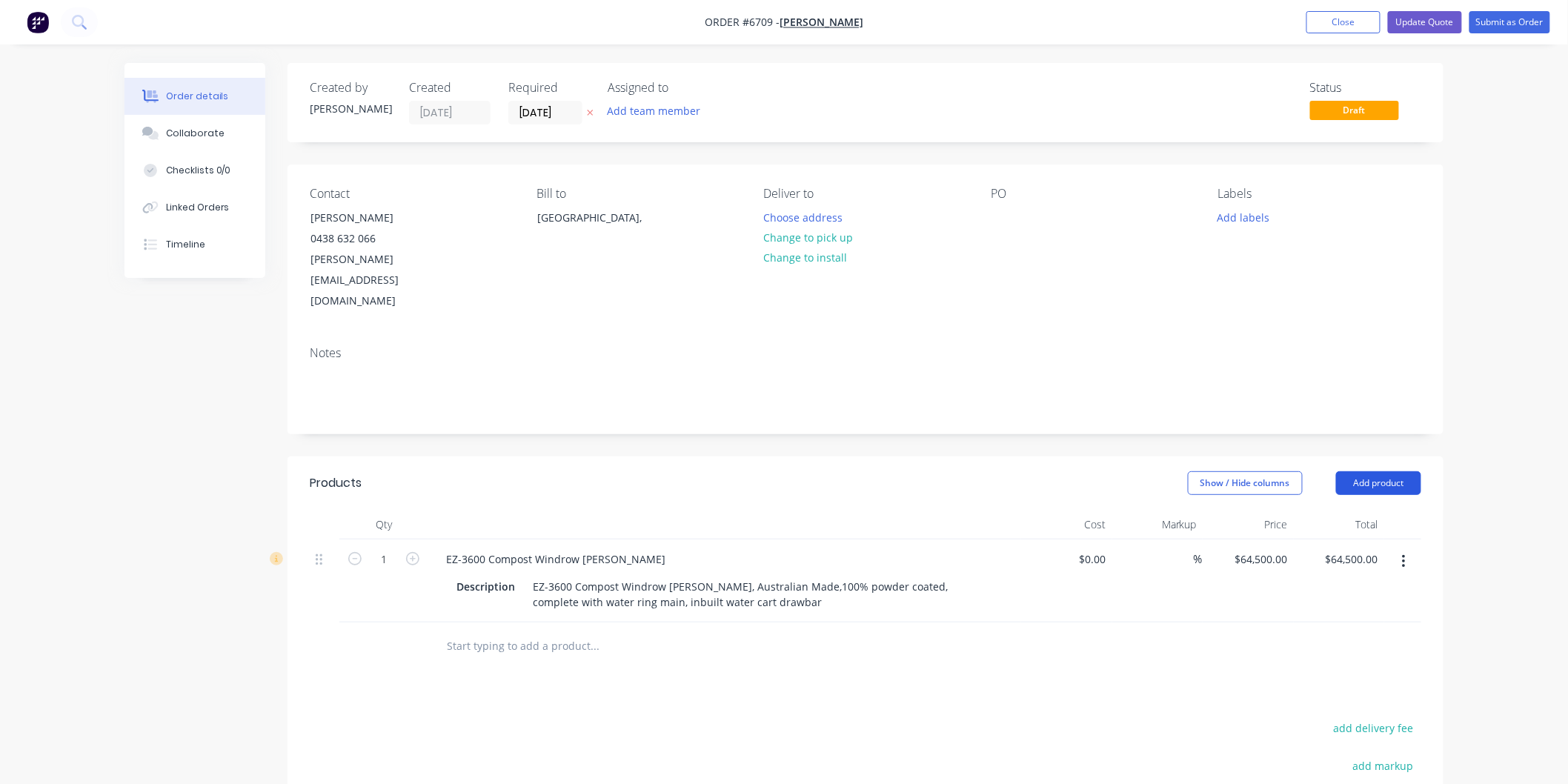
click at [1375, 471] on button "Add product" at bounding box center [1379, 482] width 85 height 23
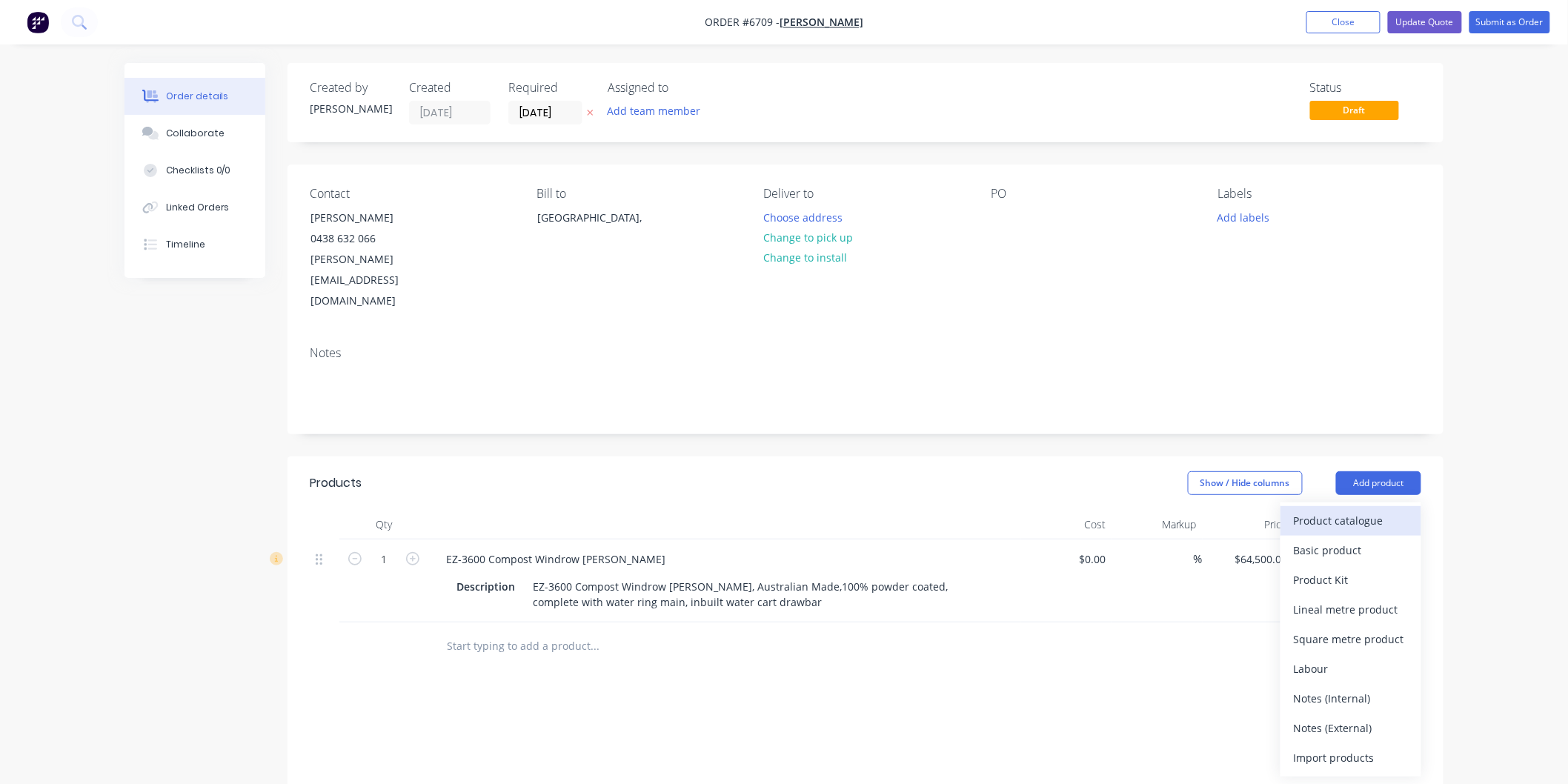
click at [1337, 510] on div "Product catalogue" at bounding box center [1350, 521] width 114 height 22
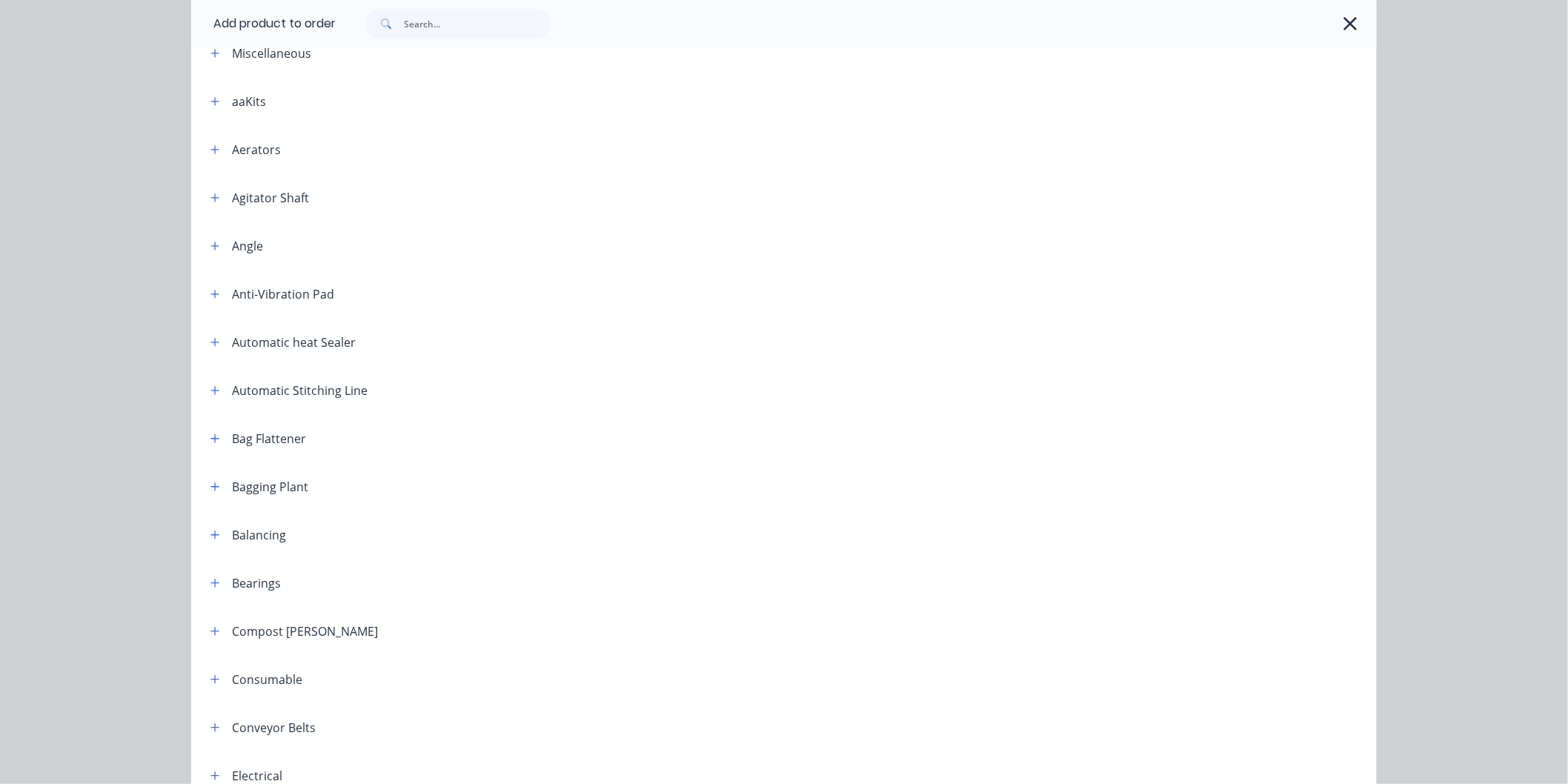
scroll to position [247, 0]
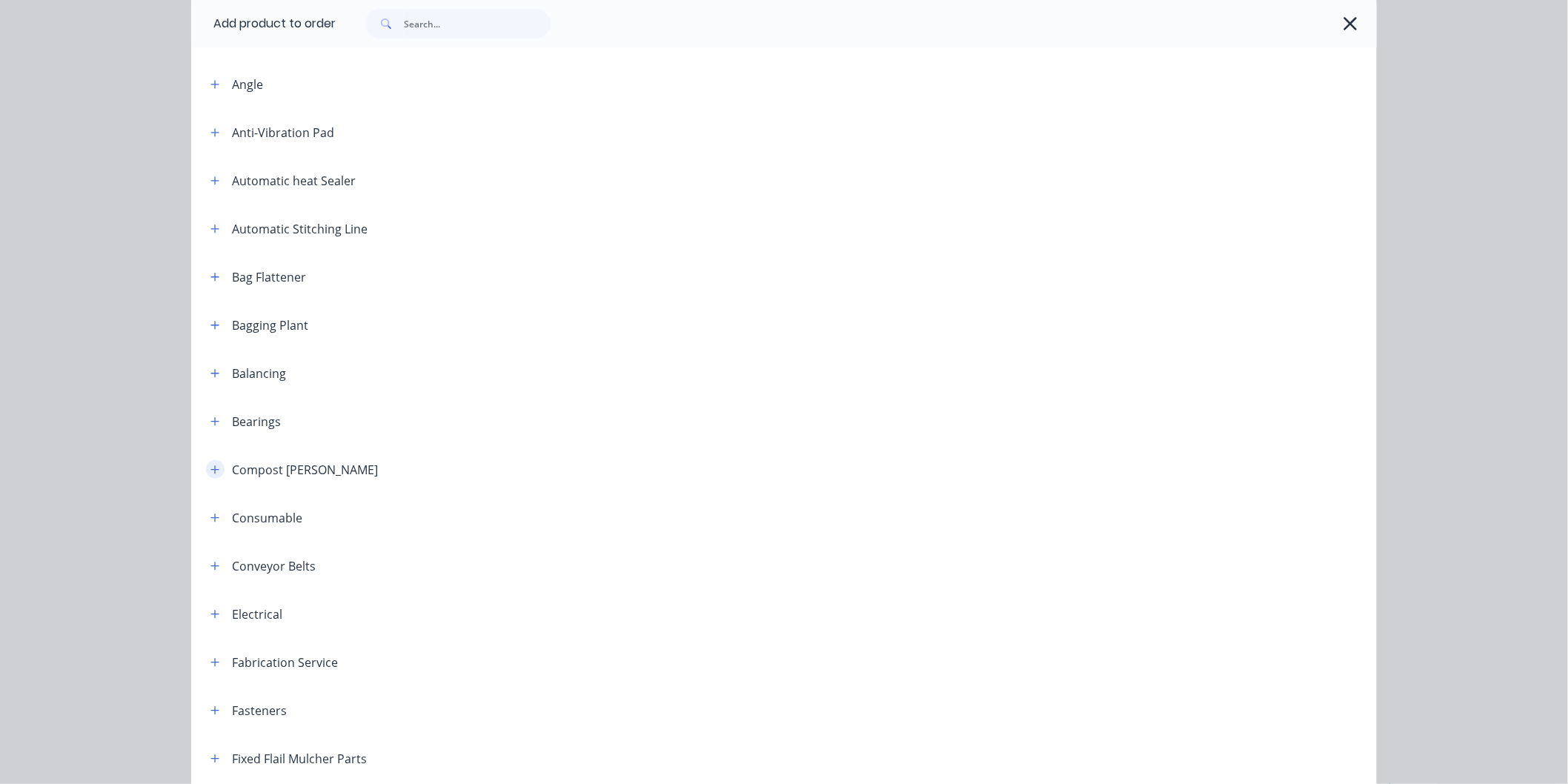
click at [216, 466] on button "button" at bounding box center [215, 469] width 18 height 18
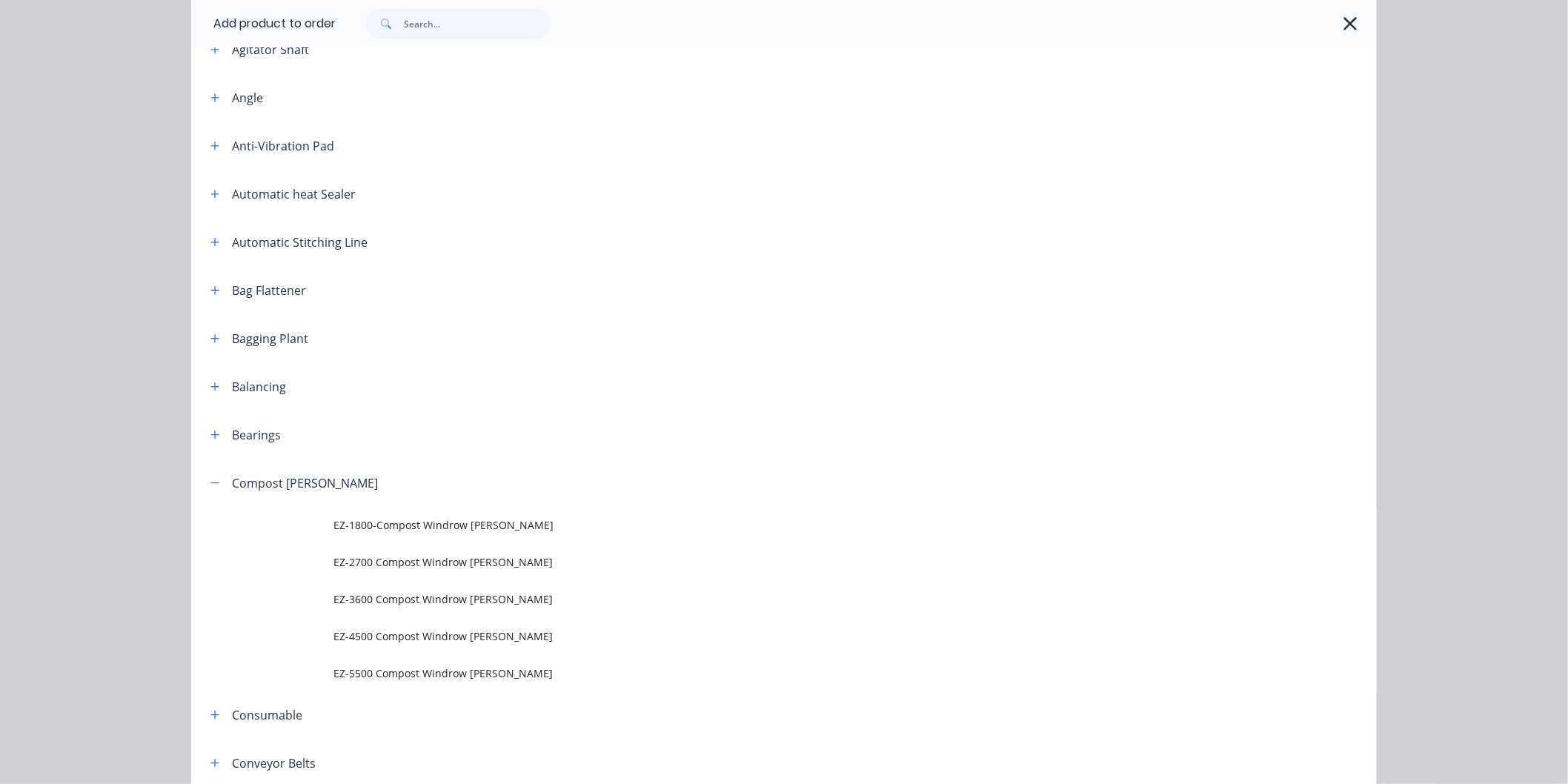
scroll to position [0, 0]
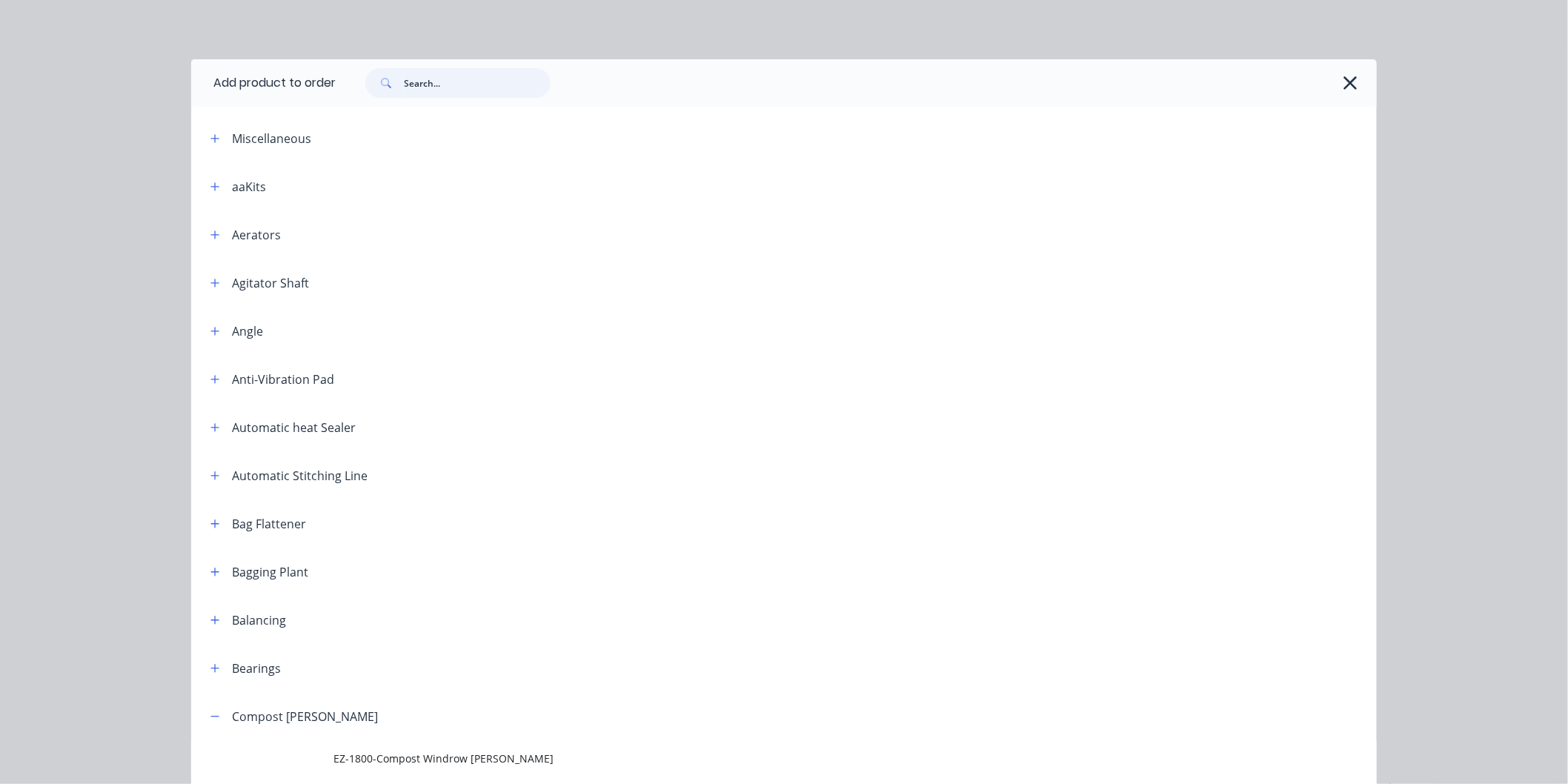
click at [446, 78] on input "text" at bounding box center [477, 83] width 147 height 30
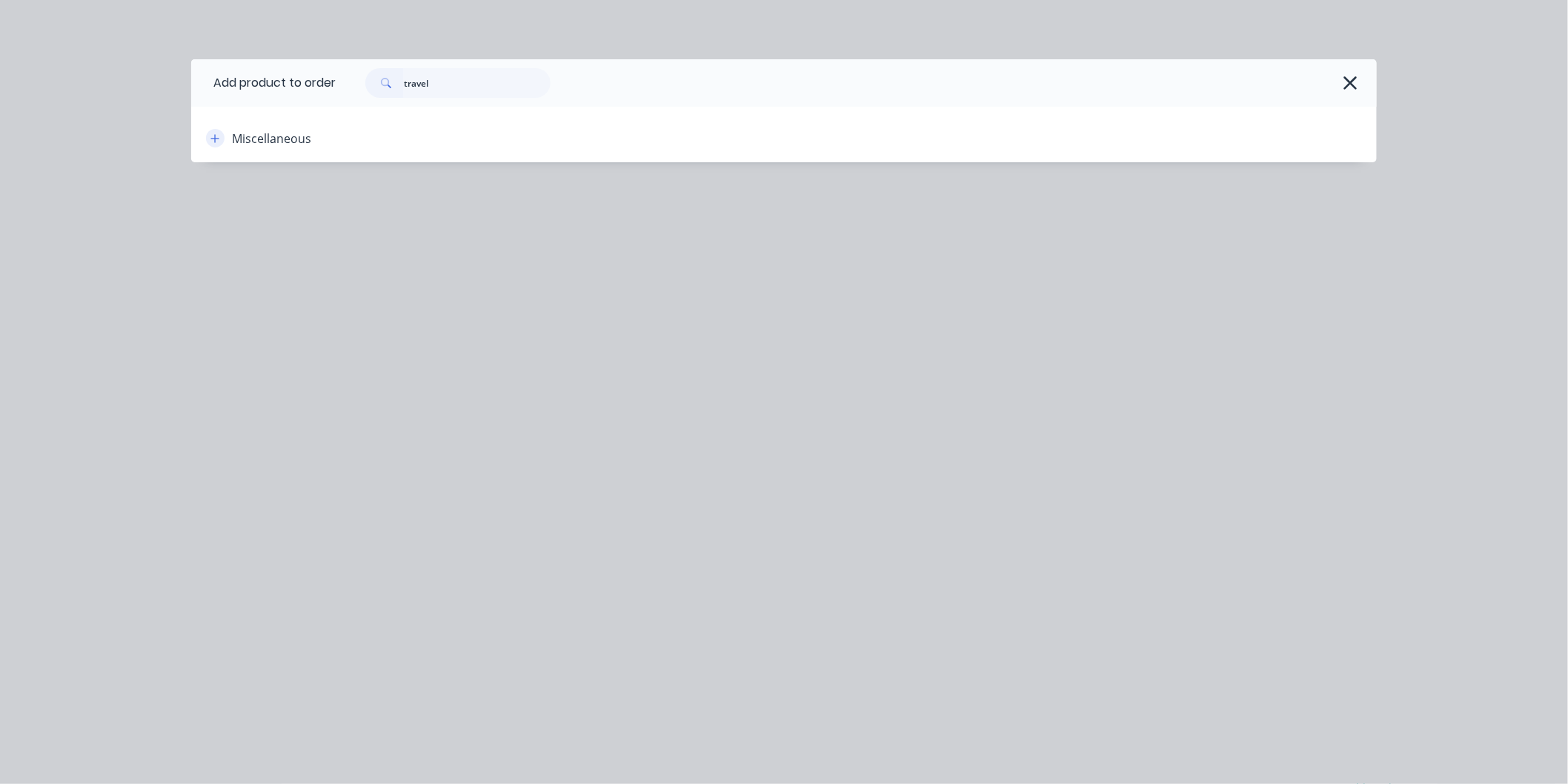
click at [214, 138] on icon "button" at bounding box center [215, 137] width 8 height 8
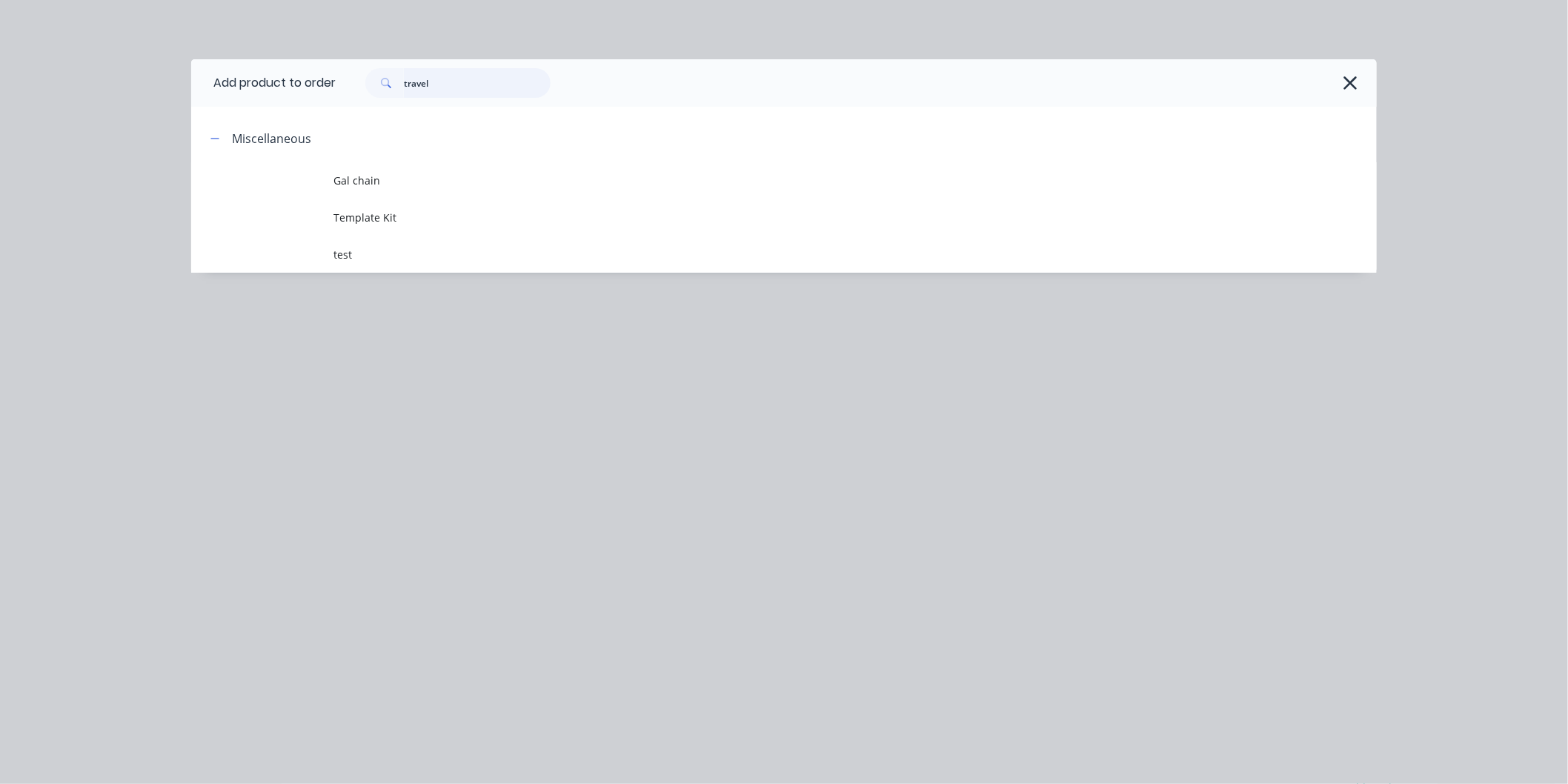
click at [458, 83] on input "travel" at bounding box center [477, 83] width 147 height 30
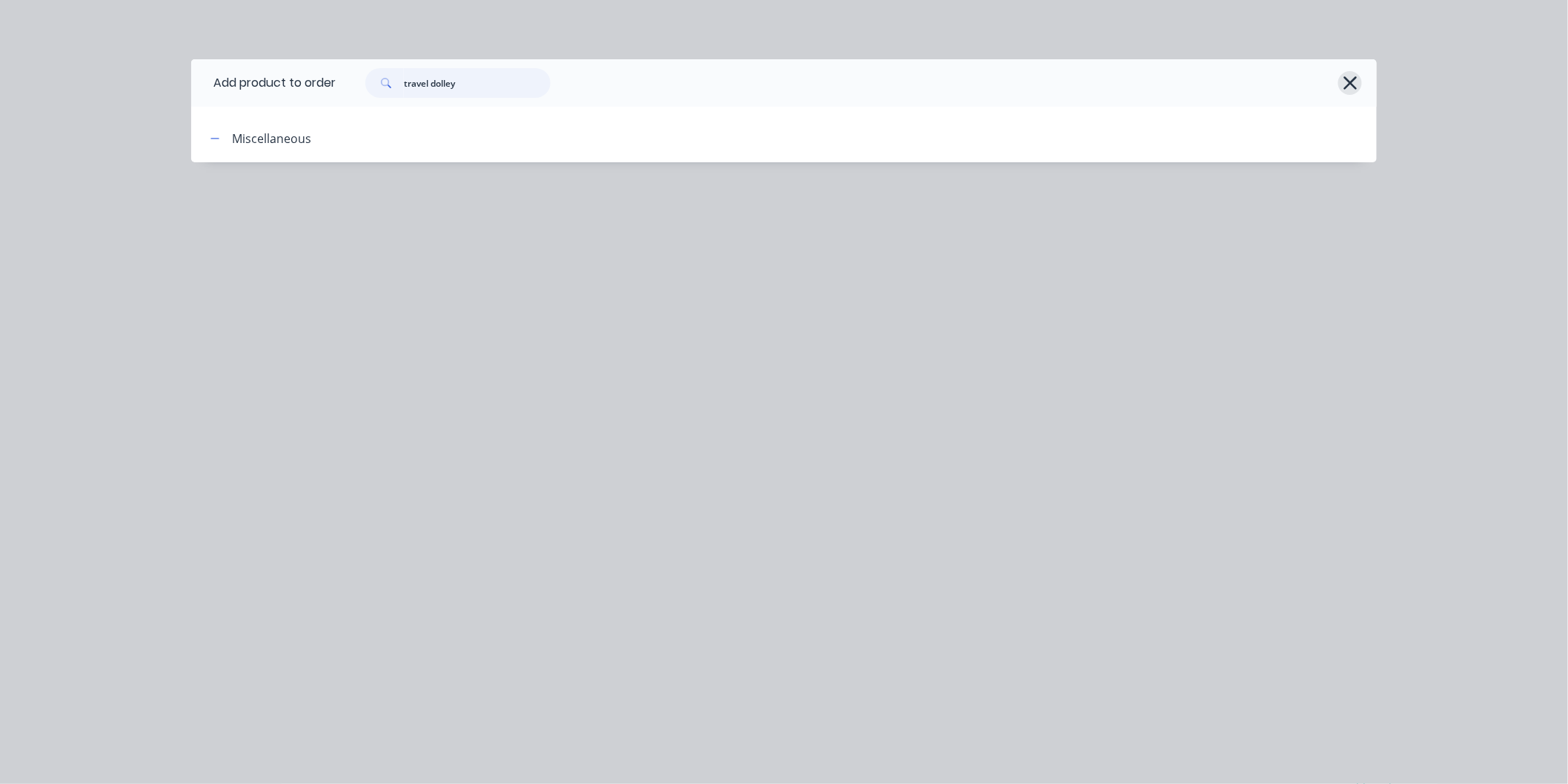
type input "travel dolley"
click at [1344, 83] on icon "button" at bounding box center [1351, 83] width 16 height 21
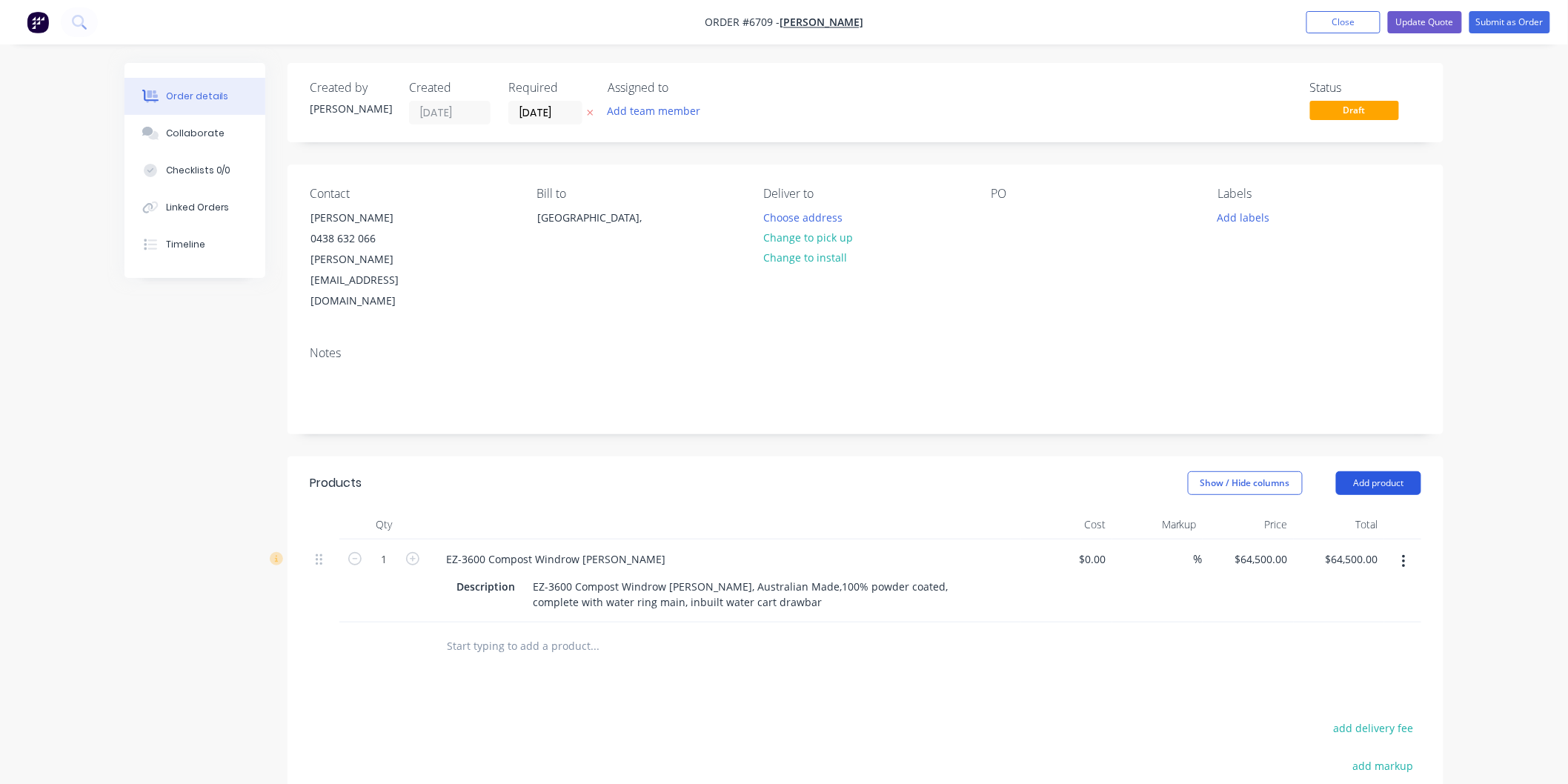
click at [1368, 471] on button "Add product" at bounding box center [1379, 482] width 85 height 23
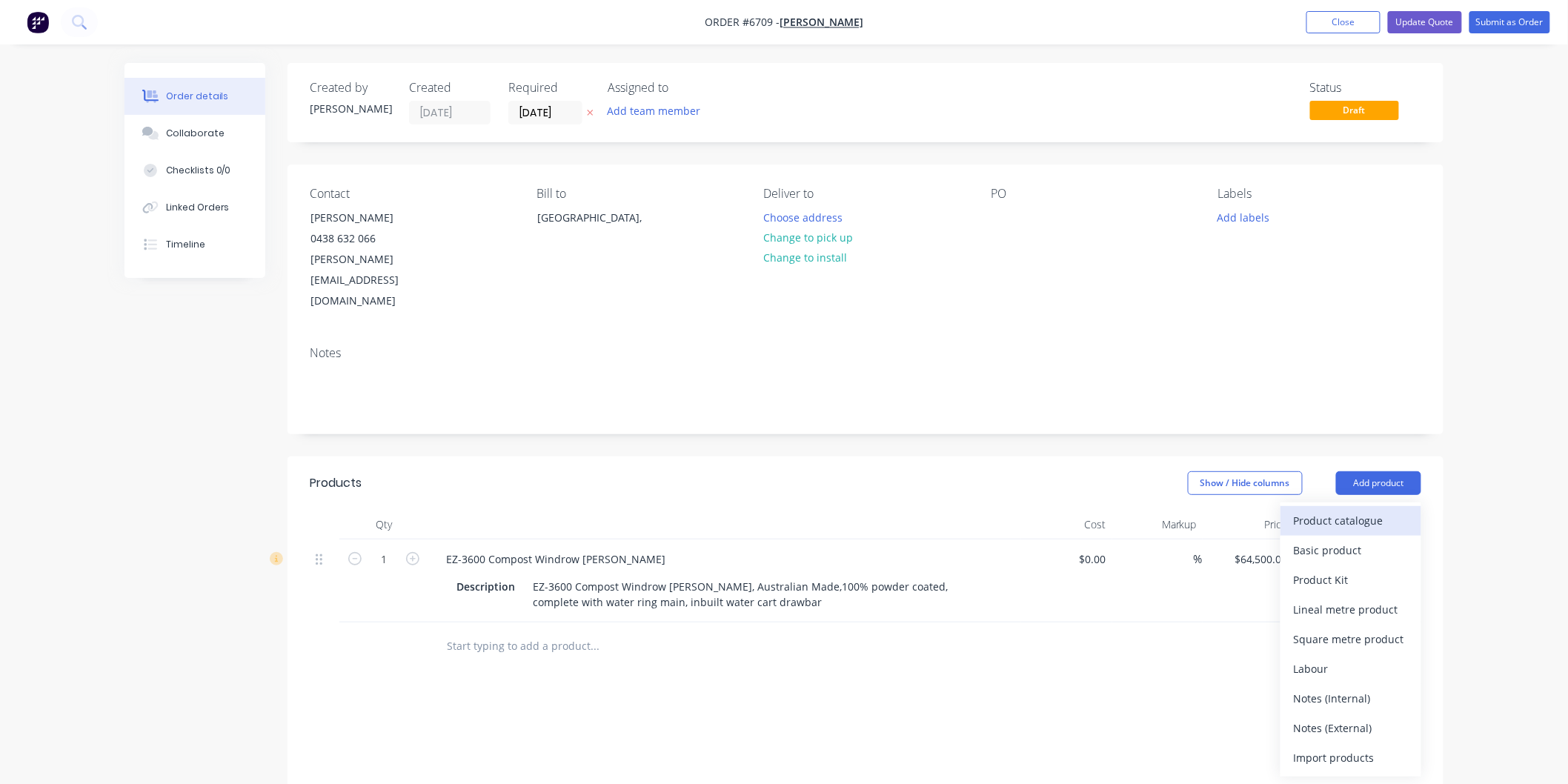
click at [1338, 510] on div "Product catalogue" at bounding box center [1350, 521] width 114 height 22
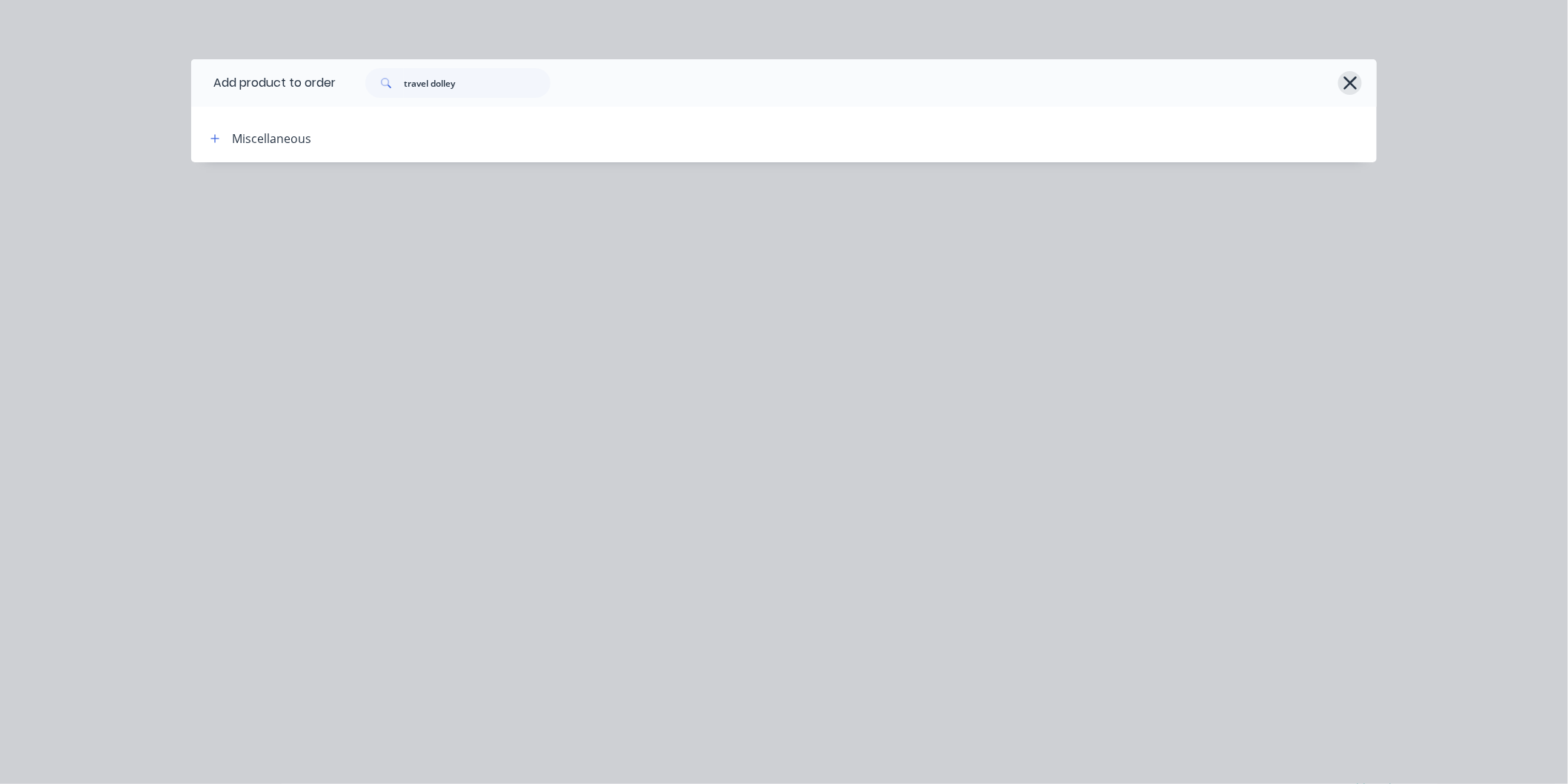
click at [1344, 82] on icon "button" at bounding box center [1351, 83] width 16 height 21
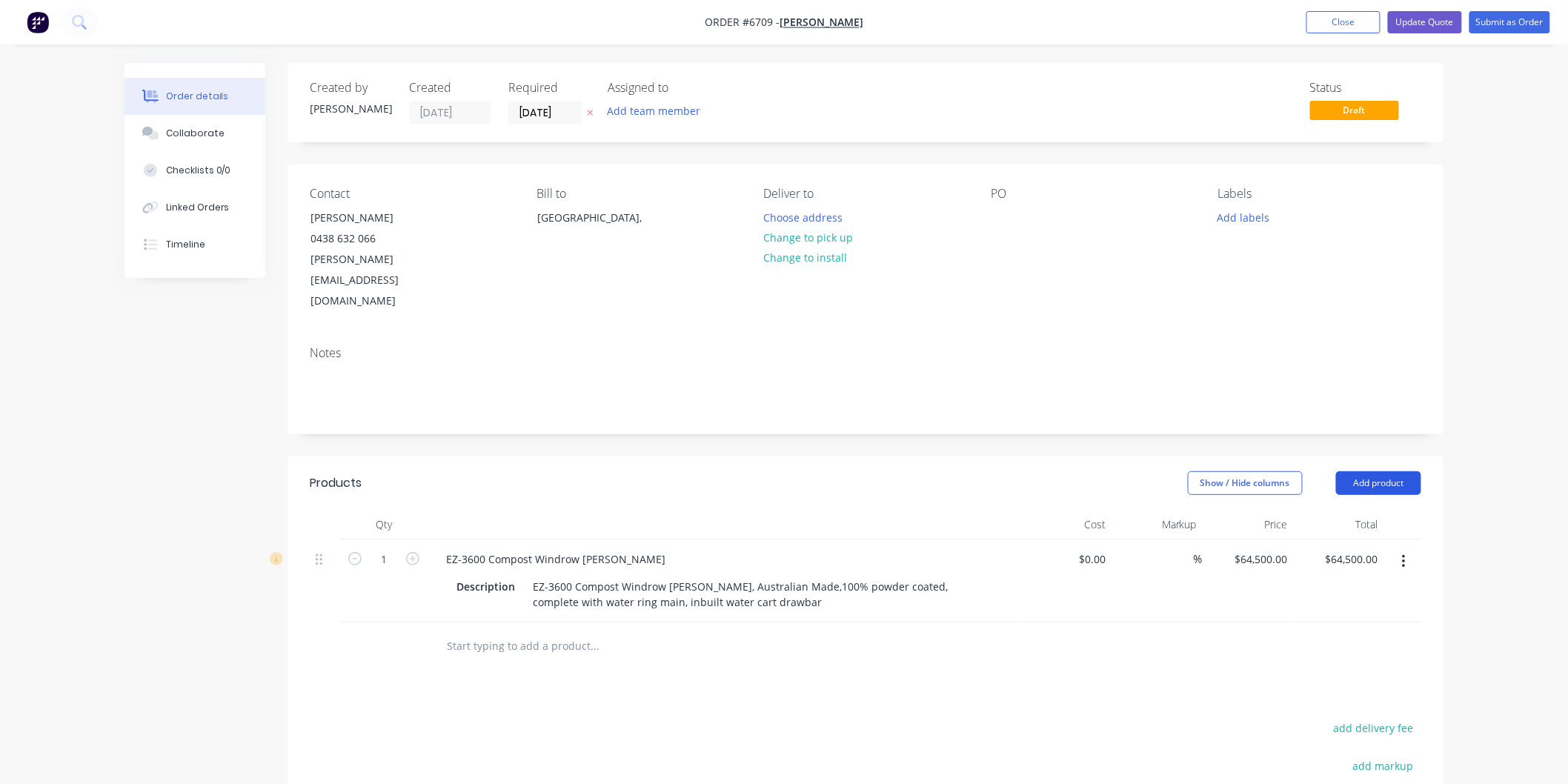
click at [1378, 471] on button "Add product" at bounding box center [1379, 482] width 85 height 23
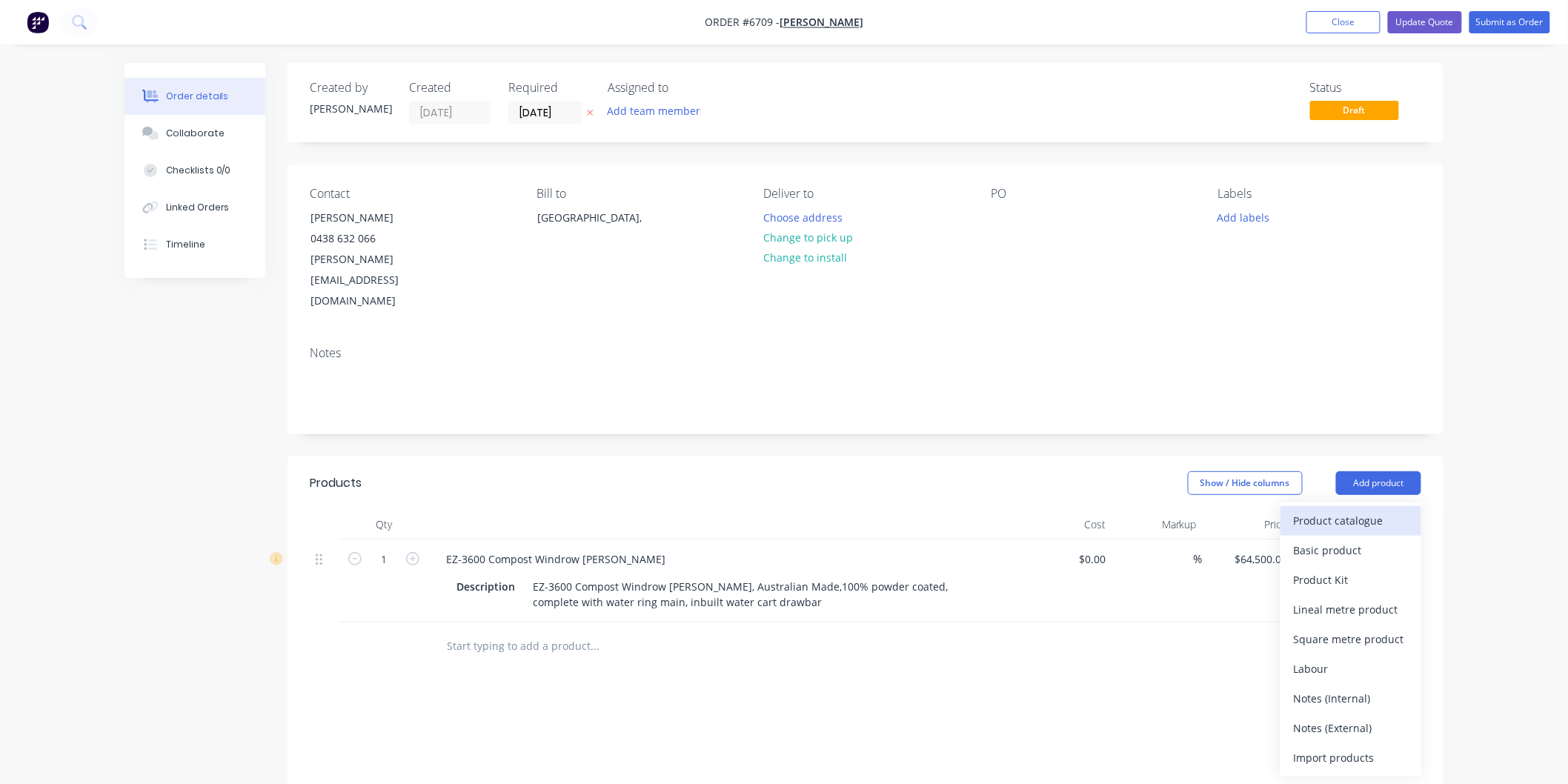
click at [1365, 510] on div "Product catalogue" at bounding box center [1350, 521] width 114 height 22
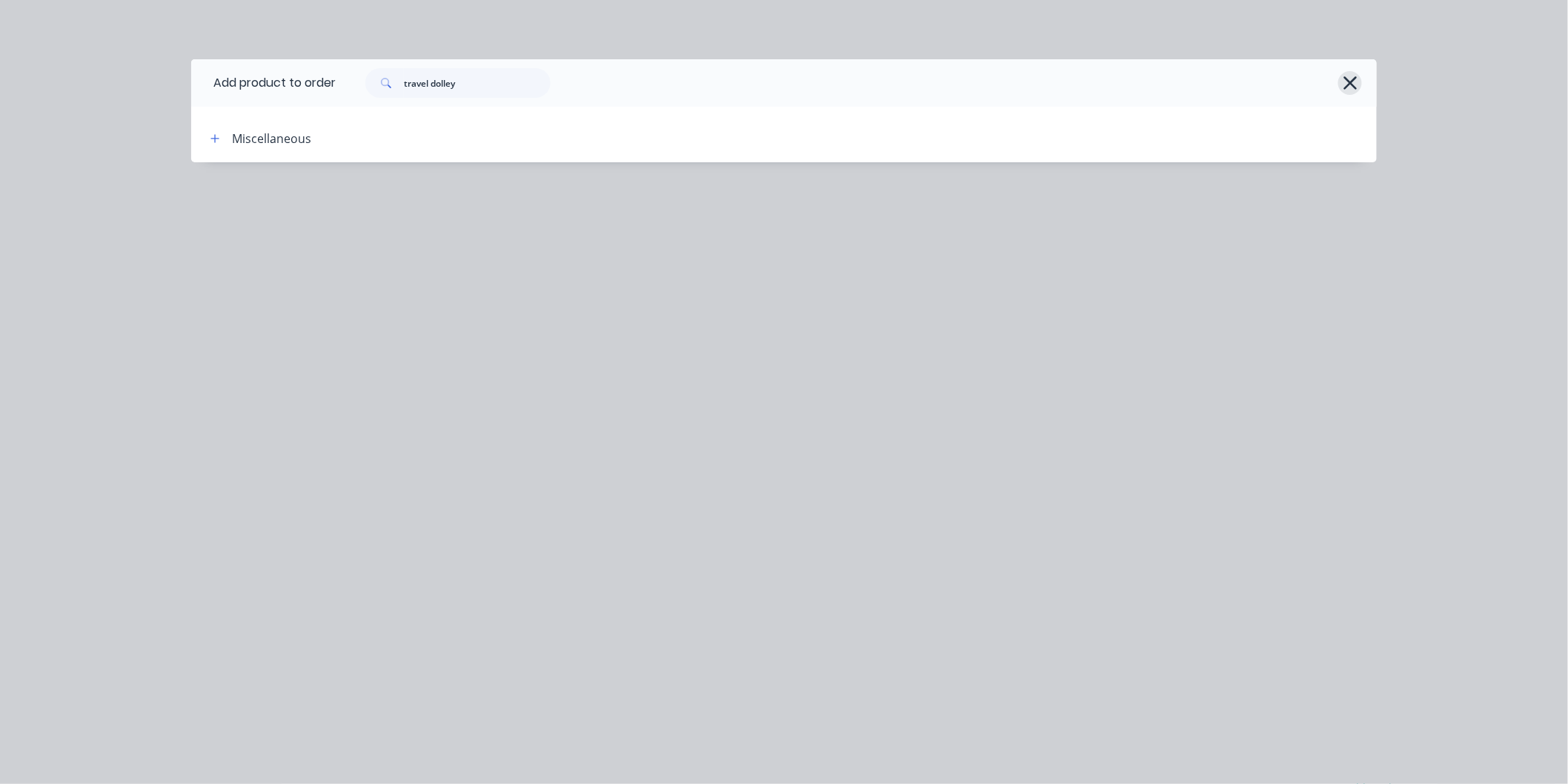
click at [1352, 83] on icon "button" at bounding box center [1349, 83] width 13 height 13
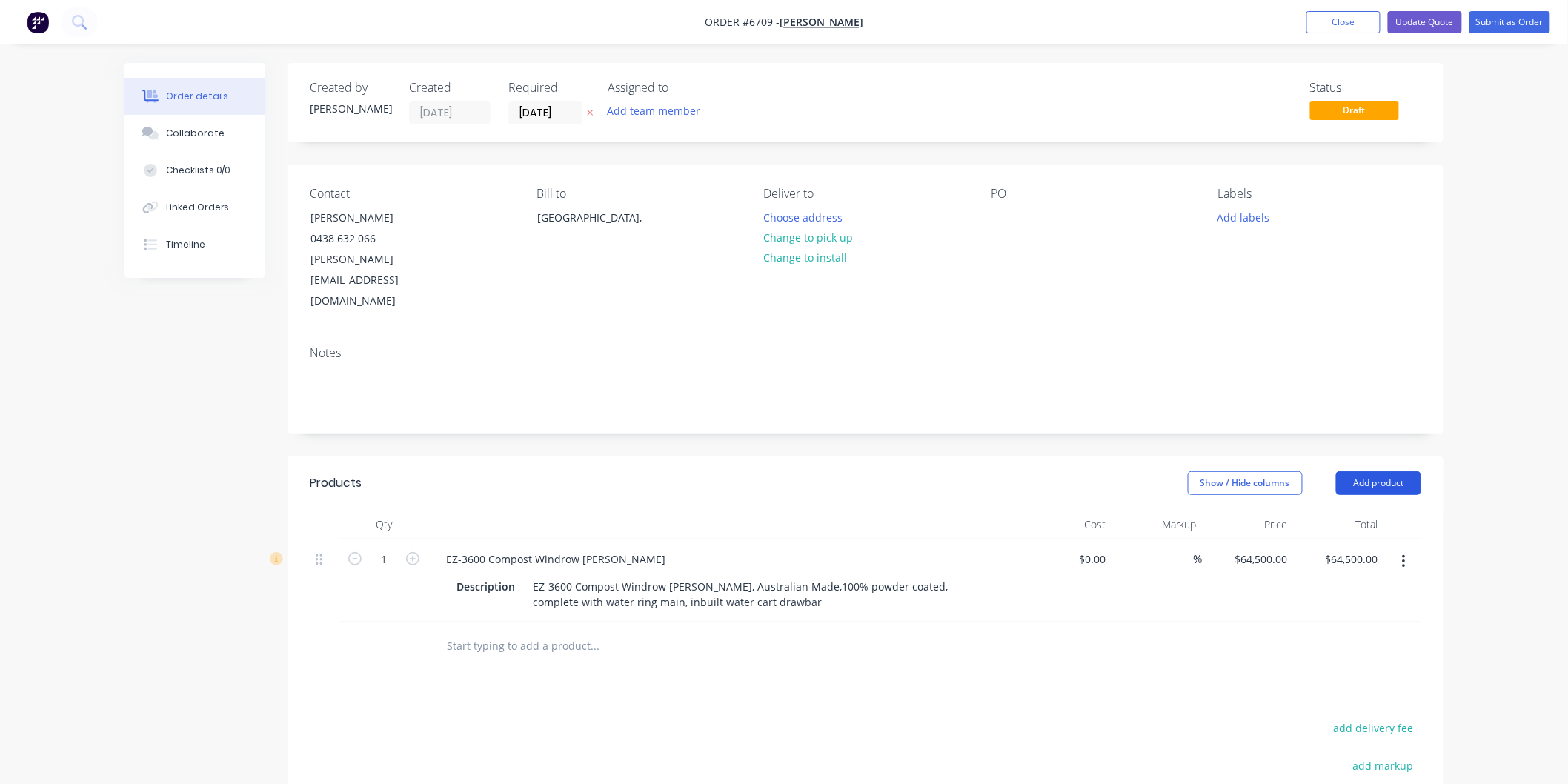
click at [1389, 471] on button "Add product" at bounding box center [1379, 482] width 85 height 23
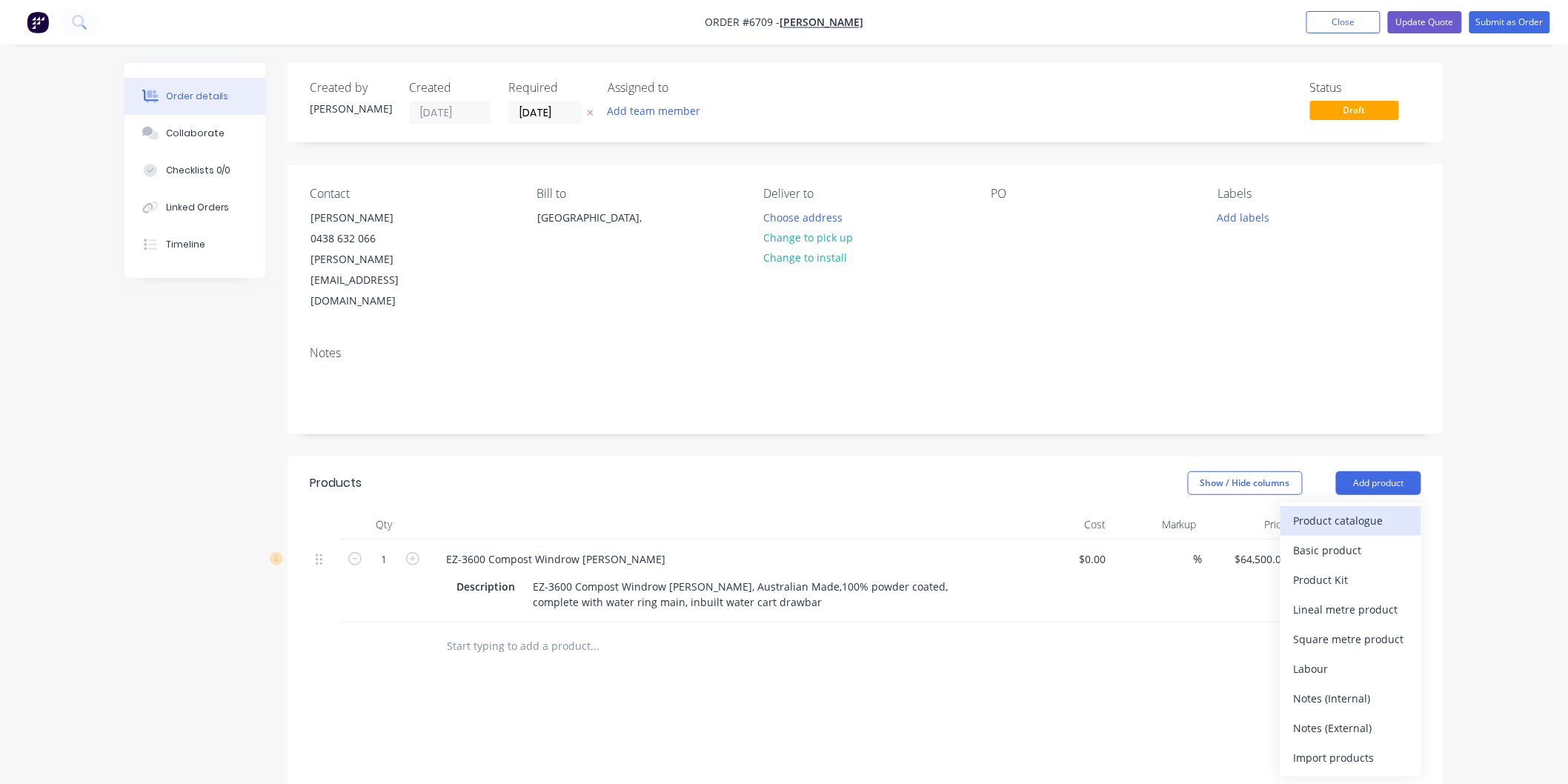
click at [1362, 510] on div "Product catalogue" at bounding box center [1350, 521] width 114 height 22
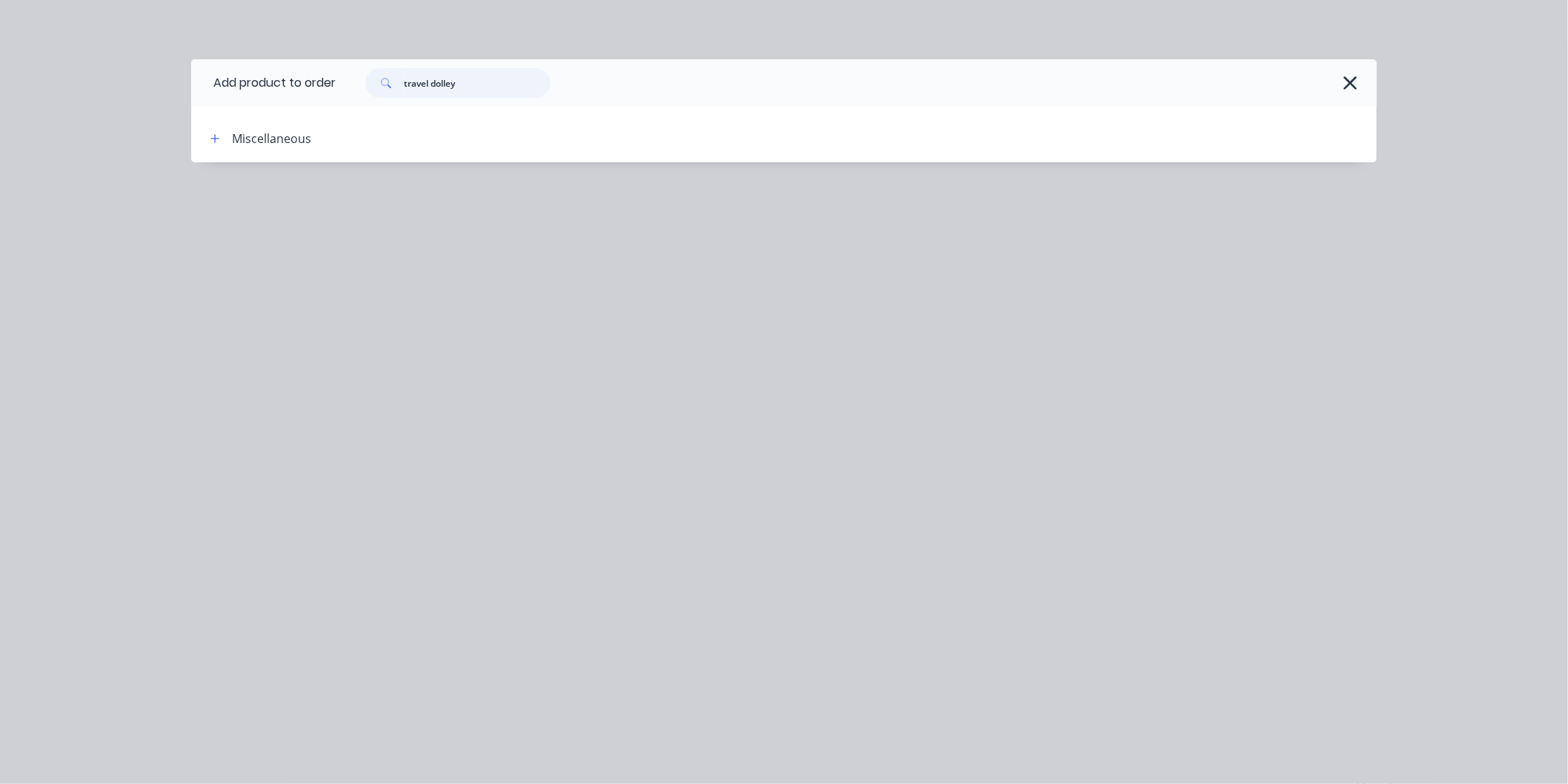
drag, startPoint x: 457, startPoint y: 86, endPoint x: 400, endPoint y: 87, distance: 57.0
click at [400, 87] on div "travel dolley" at bounding box center [457, 83] width 185 height 30
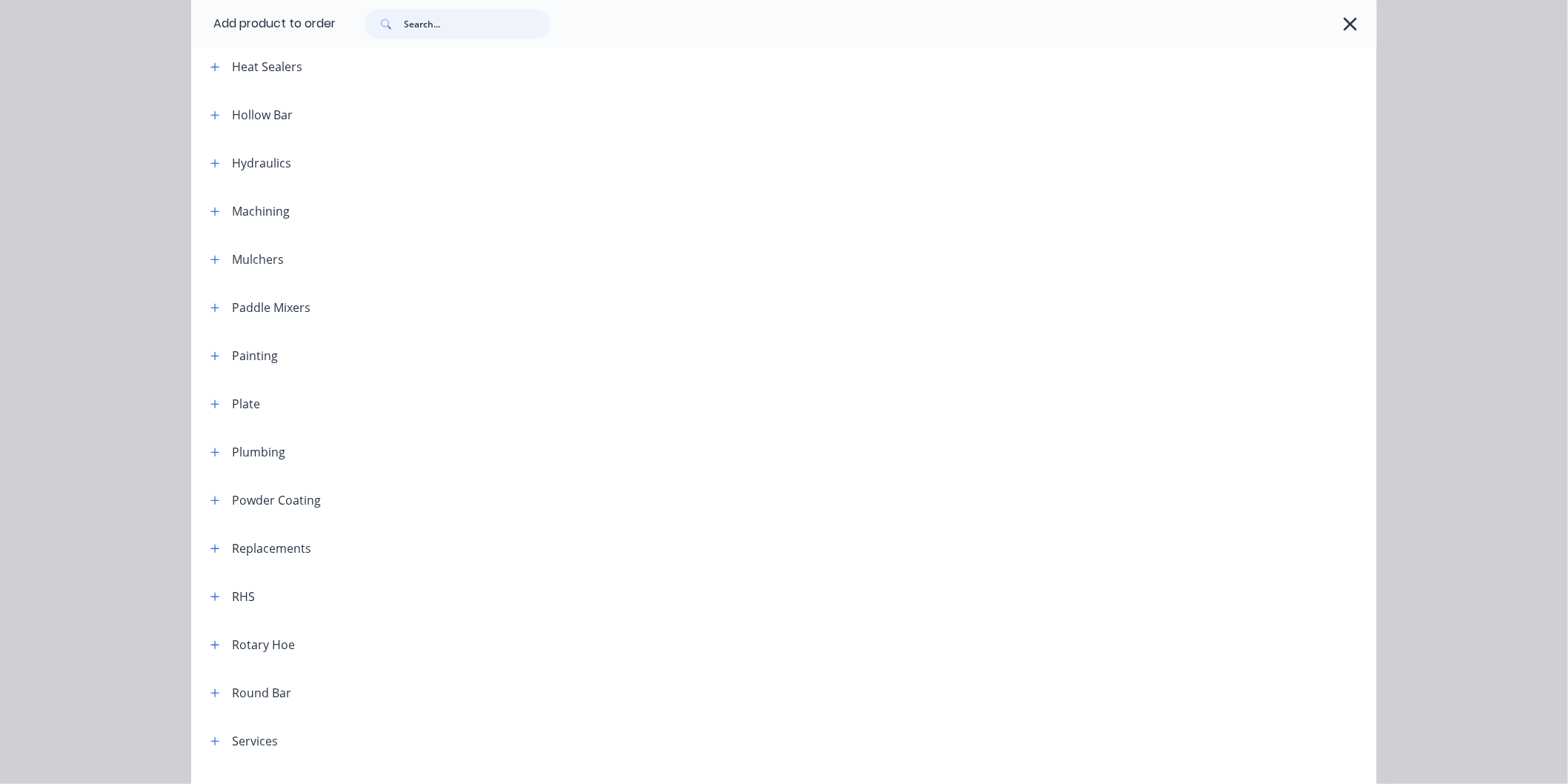
scroll to position [1013, 0]
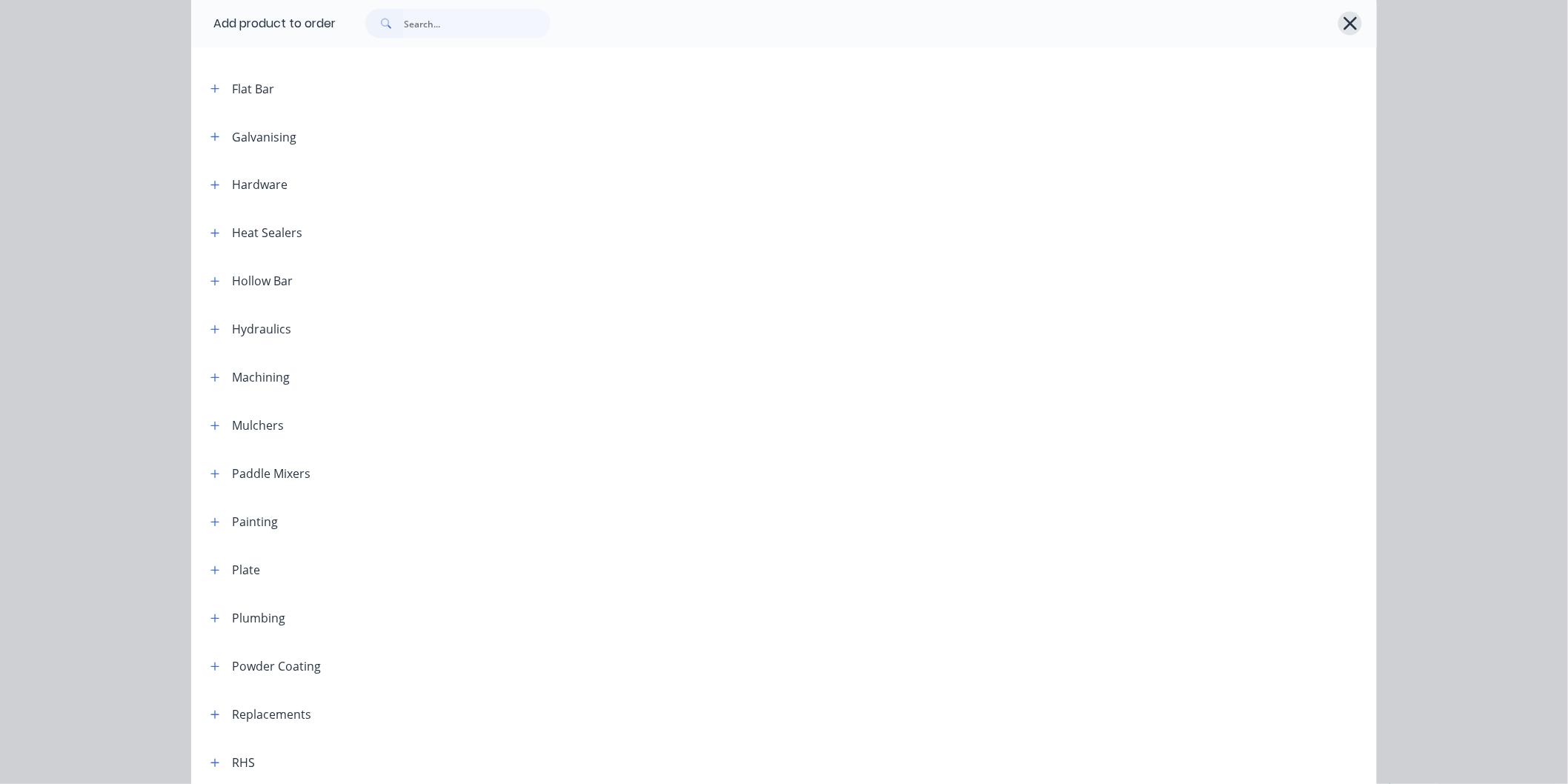
click at [1343, 23] on icon "button" at bounding box center [1351, 23] width 16 height 21
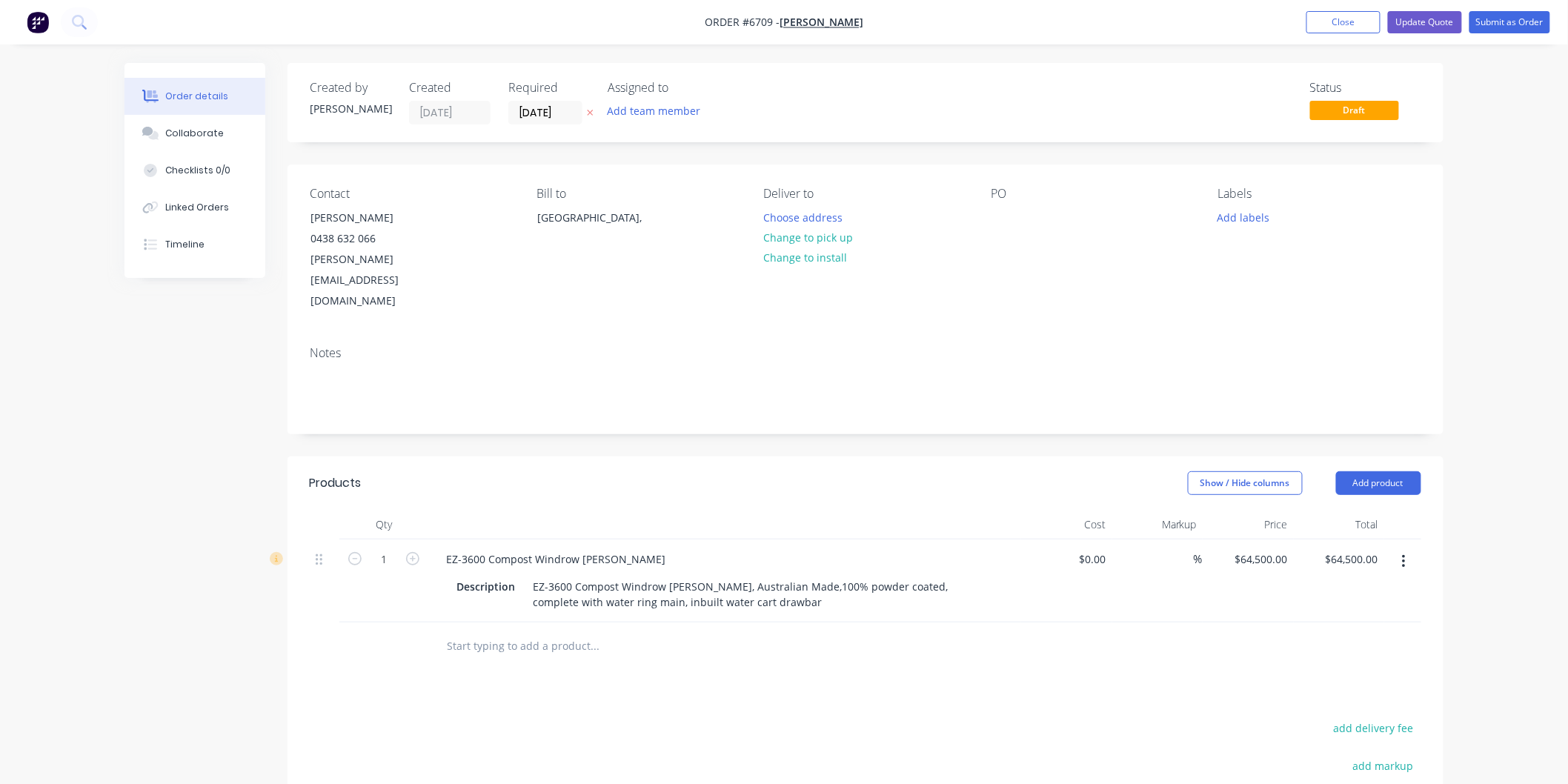
click at [484, 632] on input "text" at bounding box center [593, 647] width 296 height 30
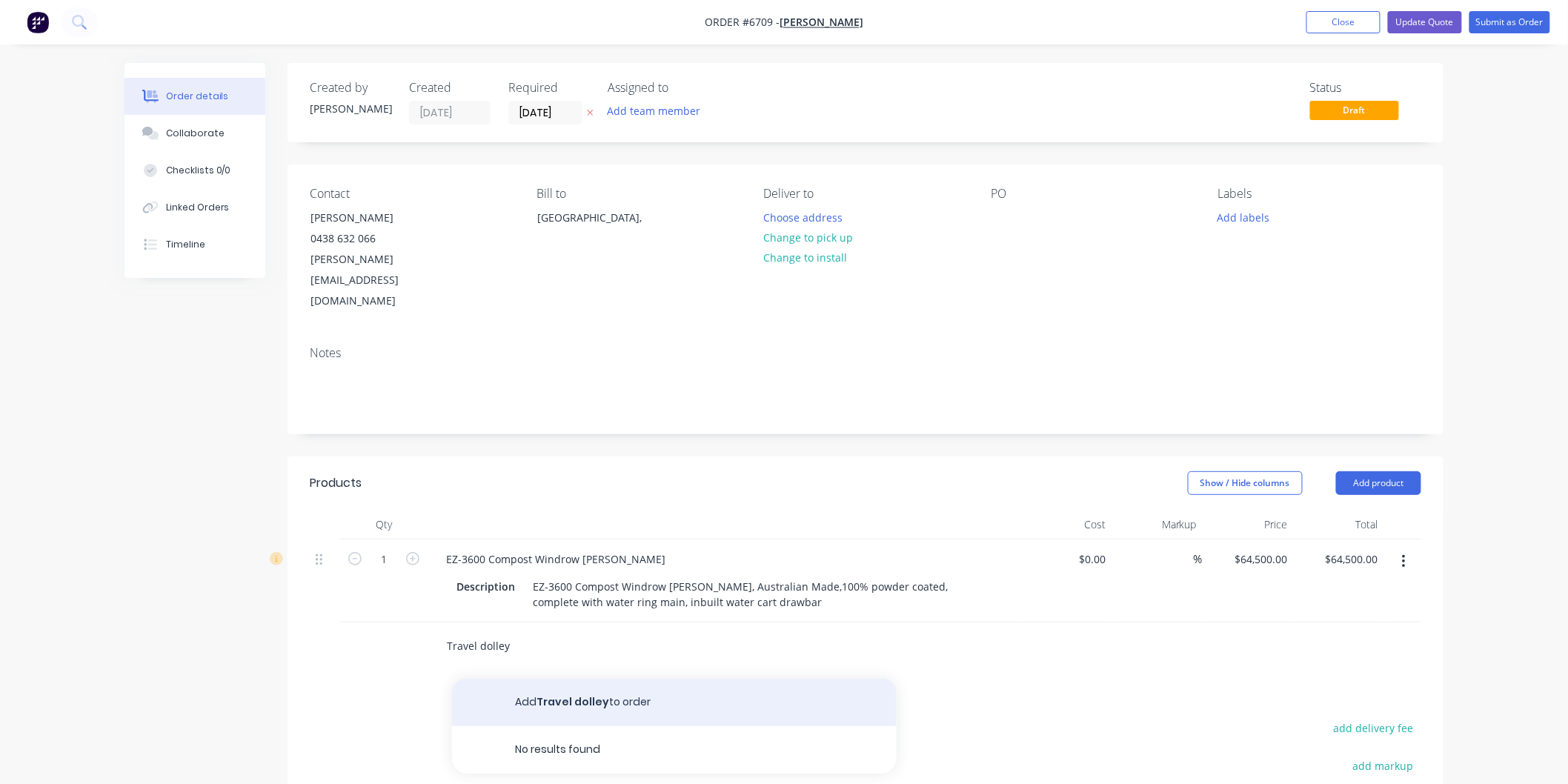
type input "Travel dolley"
click at [576, 679] on button "Add Travel dolley to order" at bounding box center [674, 702] width 445 height 48
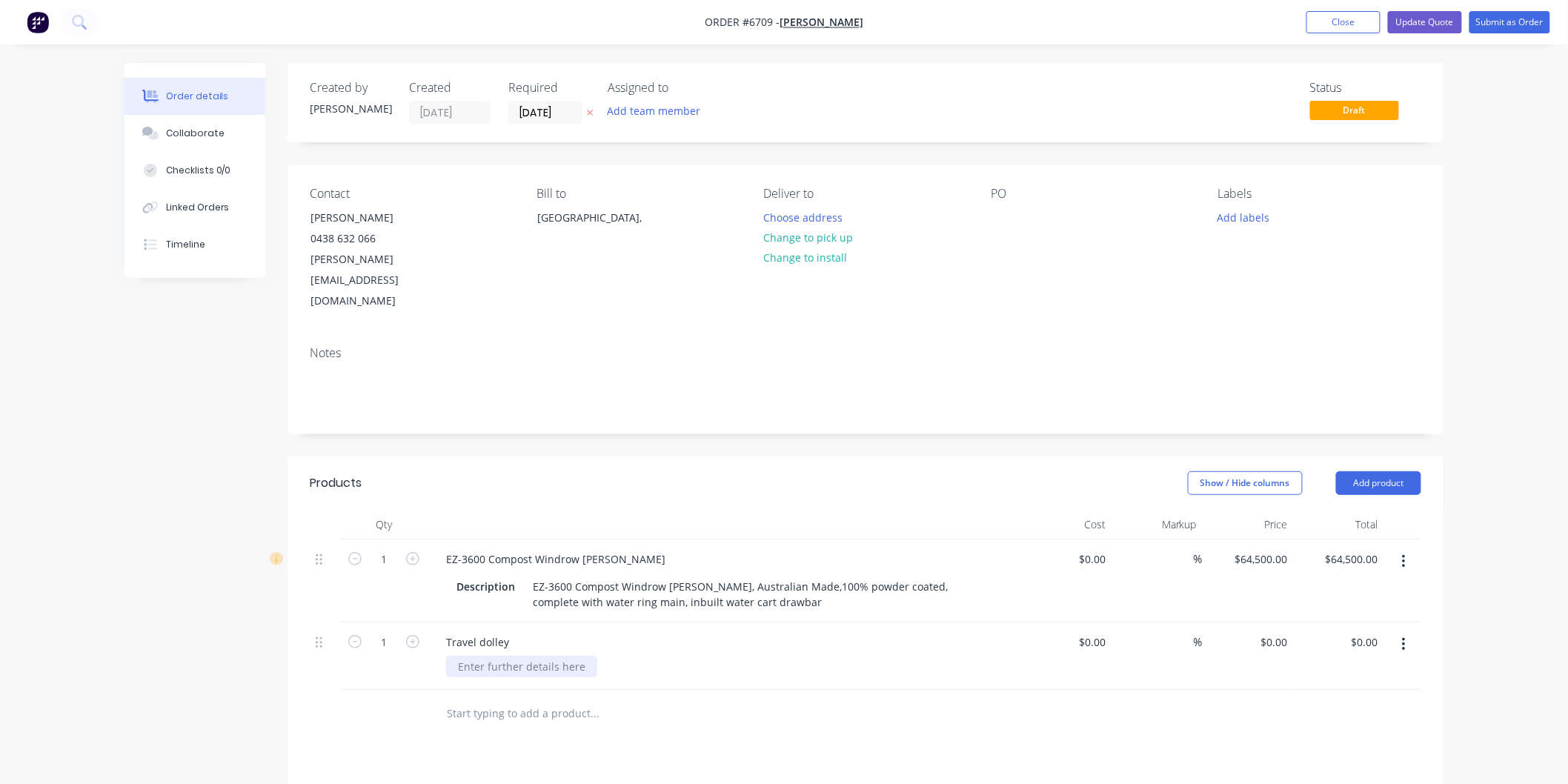
click at [506, 656] on div at bounding box center [521, 667] width 151 height 22
drag, startPoint x: 485, startPoint y: 622, endPoint x: 491, endPoint y: 613, distance: 10.8
click at [485, 656] on div "travell wheels to" at bounding box center [498, 667] width 105 height 22
click at [535, 656] on div "travel wheels to" at bounding box center [497, 667] width 103 height 22
click at [1273, 632] on div "0 0" at bounding box center [1282, 642] width 23 height 22
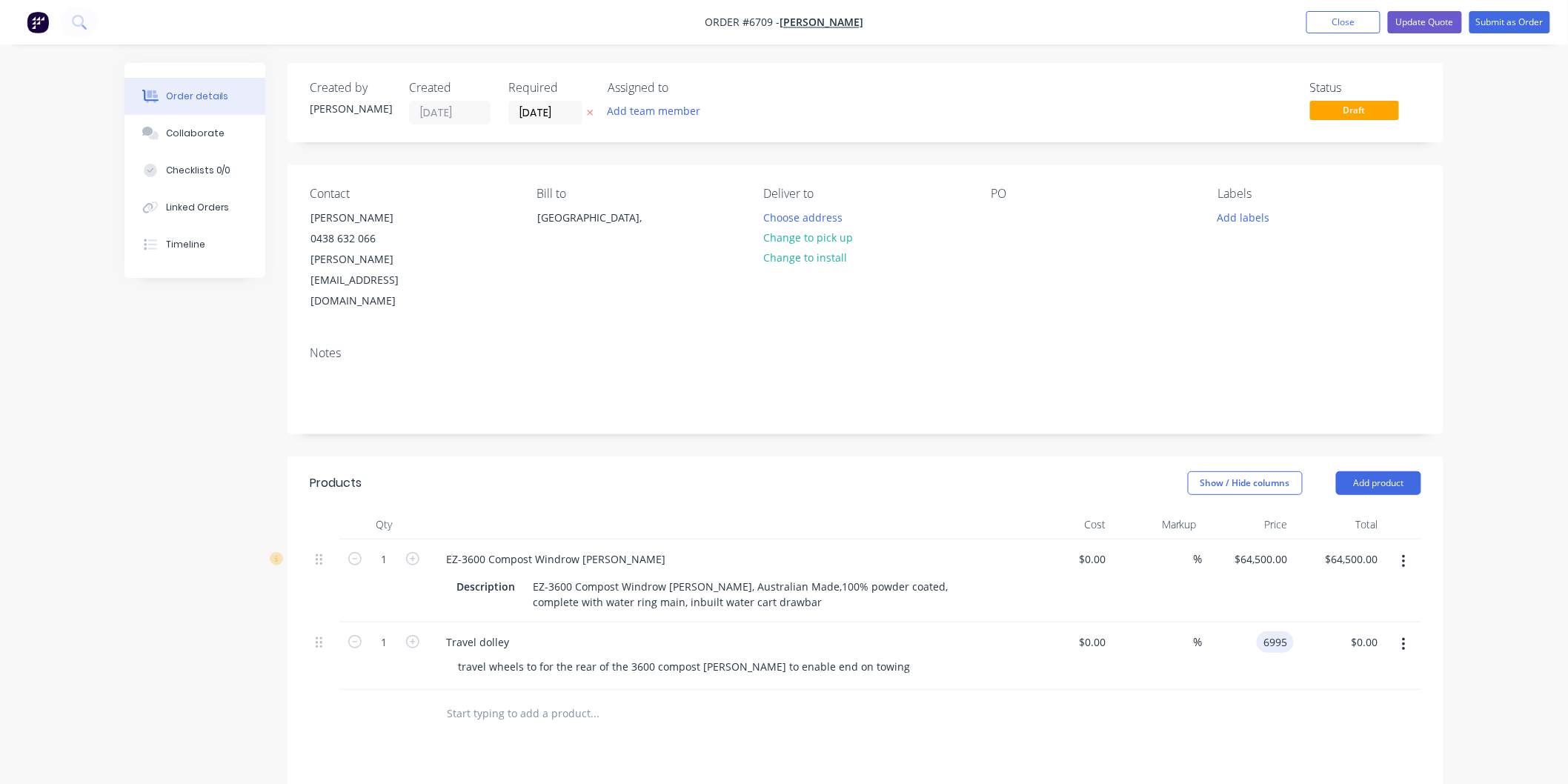
type input "$6,995.00"
click at [1251, 628] on div "$6,995.00 $6,995.00" at bounding box center [1247, 656] width 91 height 68
click at [1428, 18] on button "Update Quote" at bounding box center [1425, 23] width 74 height 23
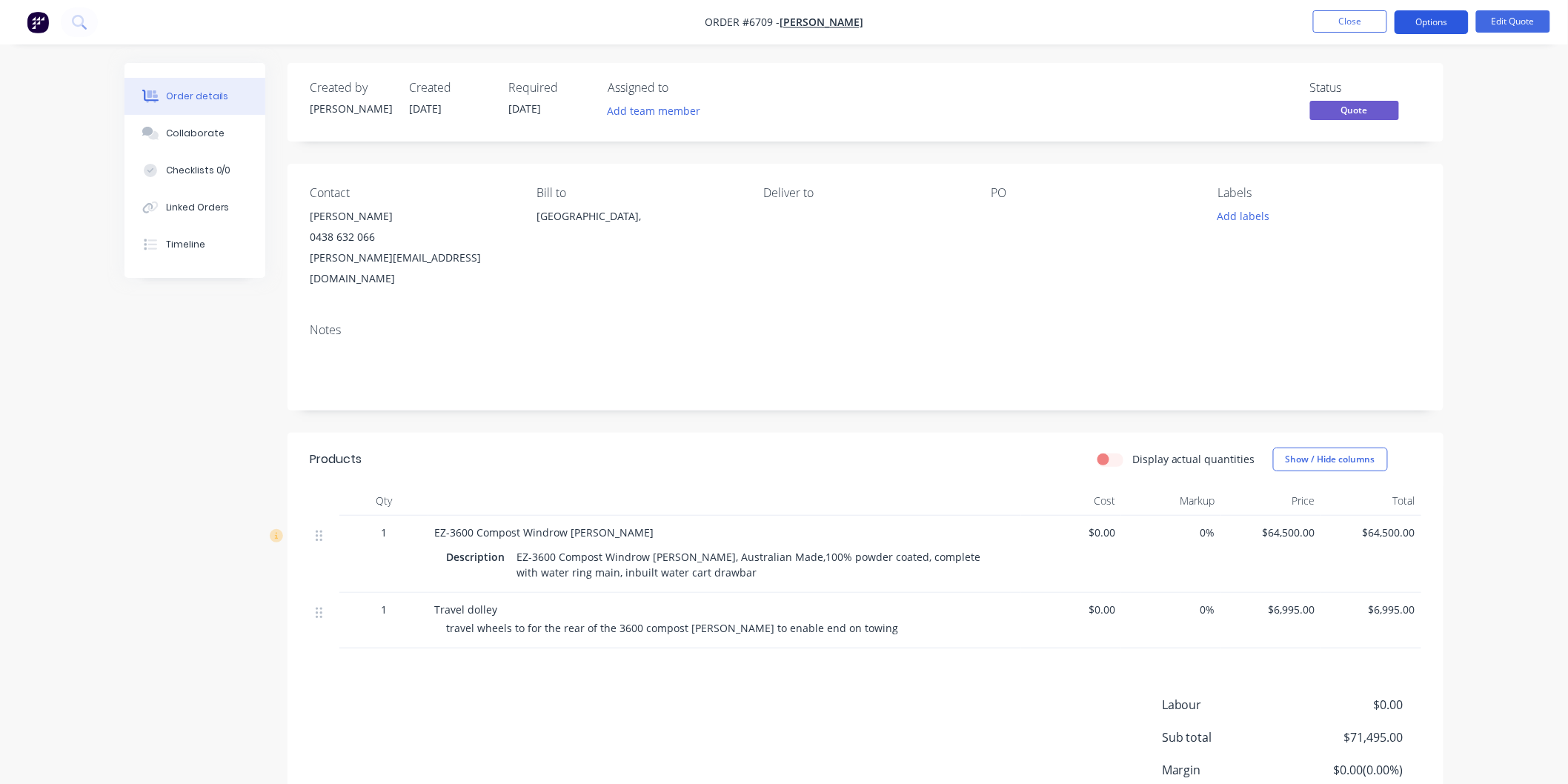
click at [1426, 17] on button "Options" at bounding box center [1431, 22] width 74 height 23
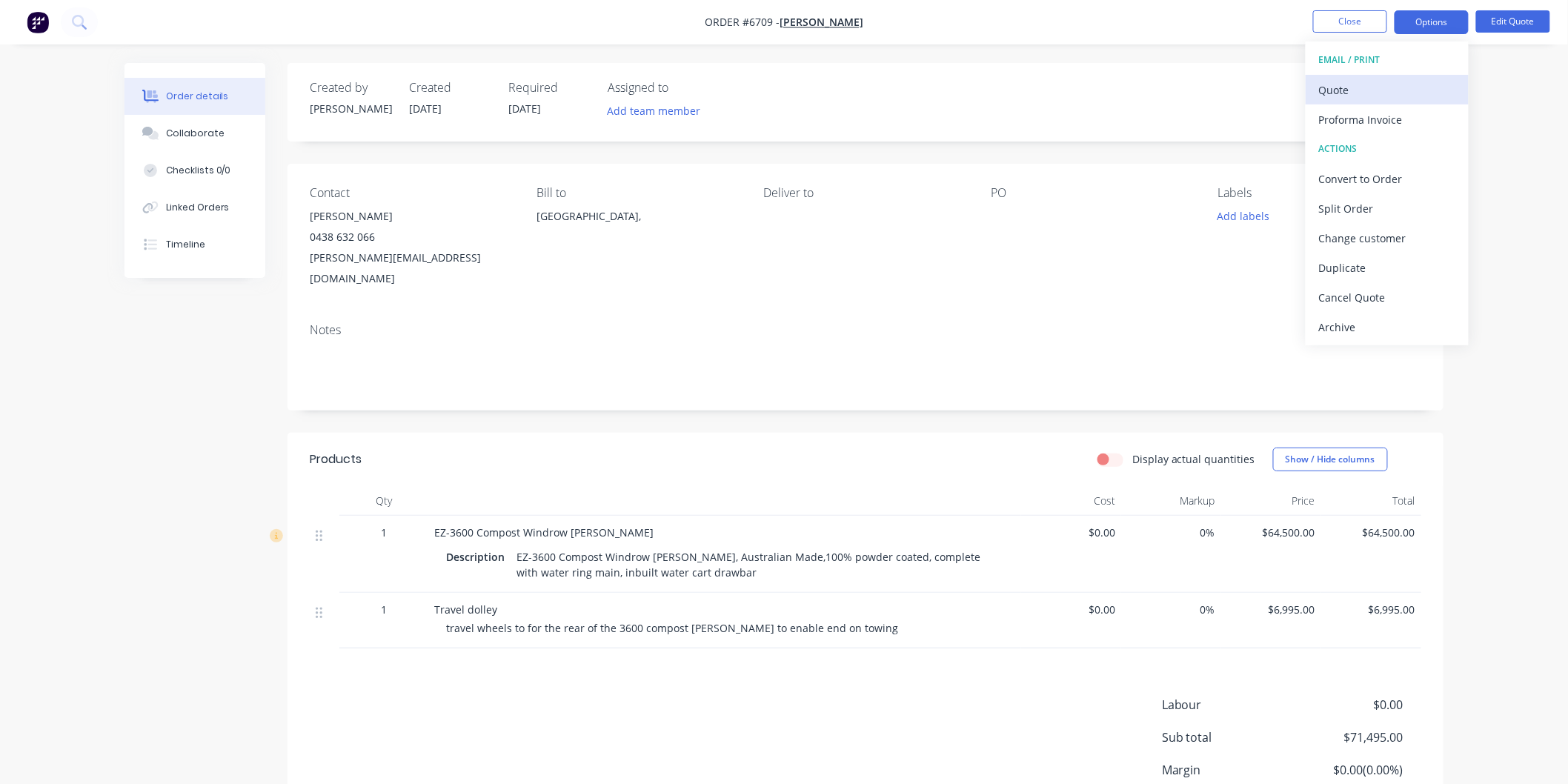
click at [1354, 83] on div "Quote" at bounding box center [1386, 90] width 136 height 22
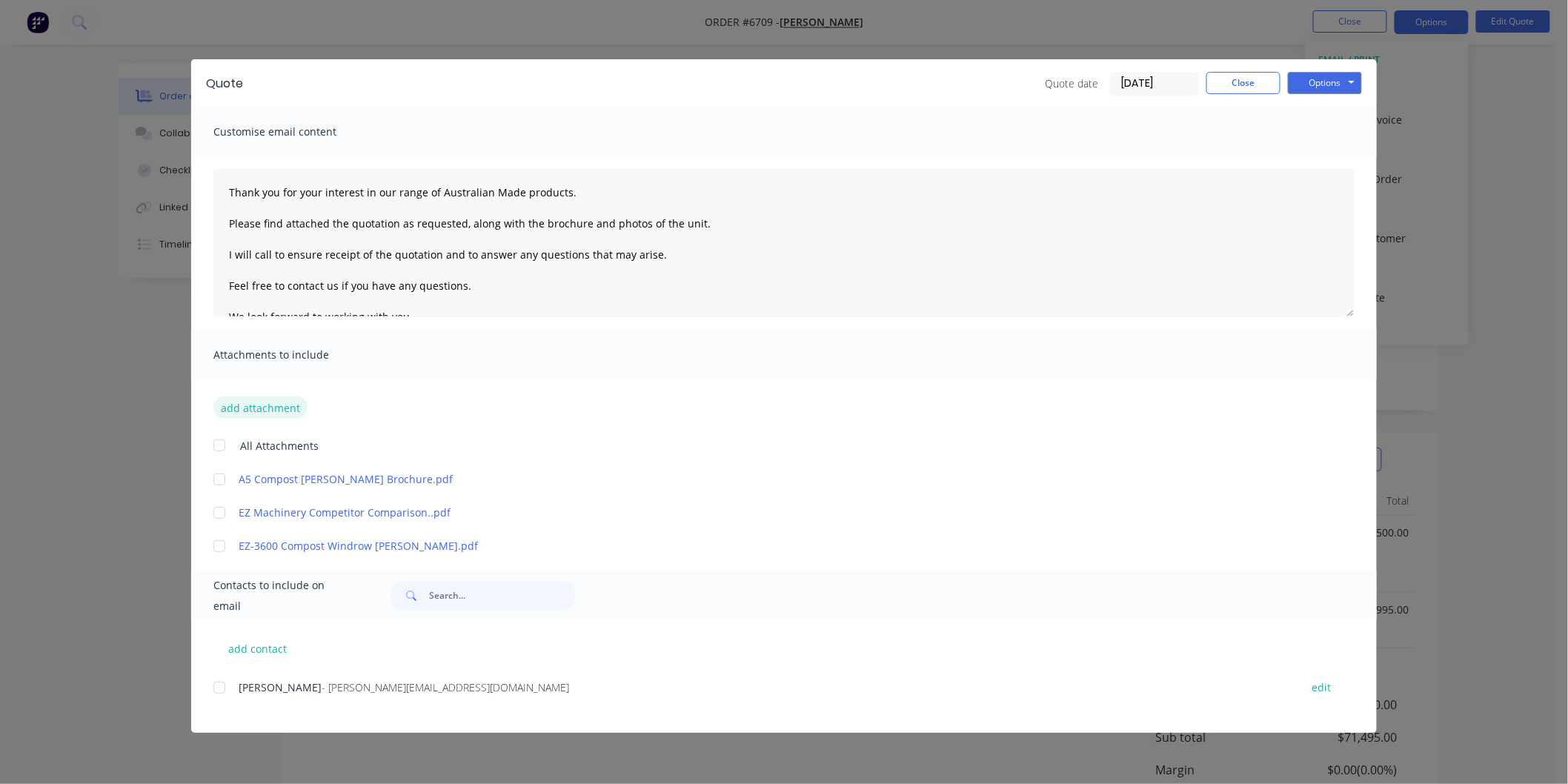
click at [247, 404] on button "add attachment" at bounding box center [261, 408] width 94 height 23
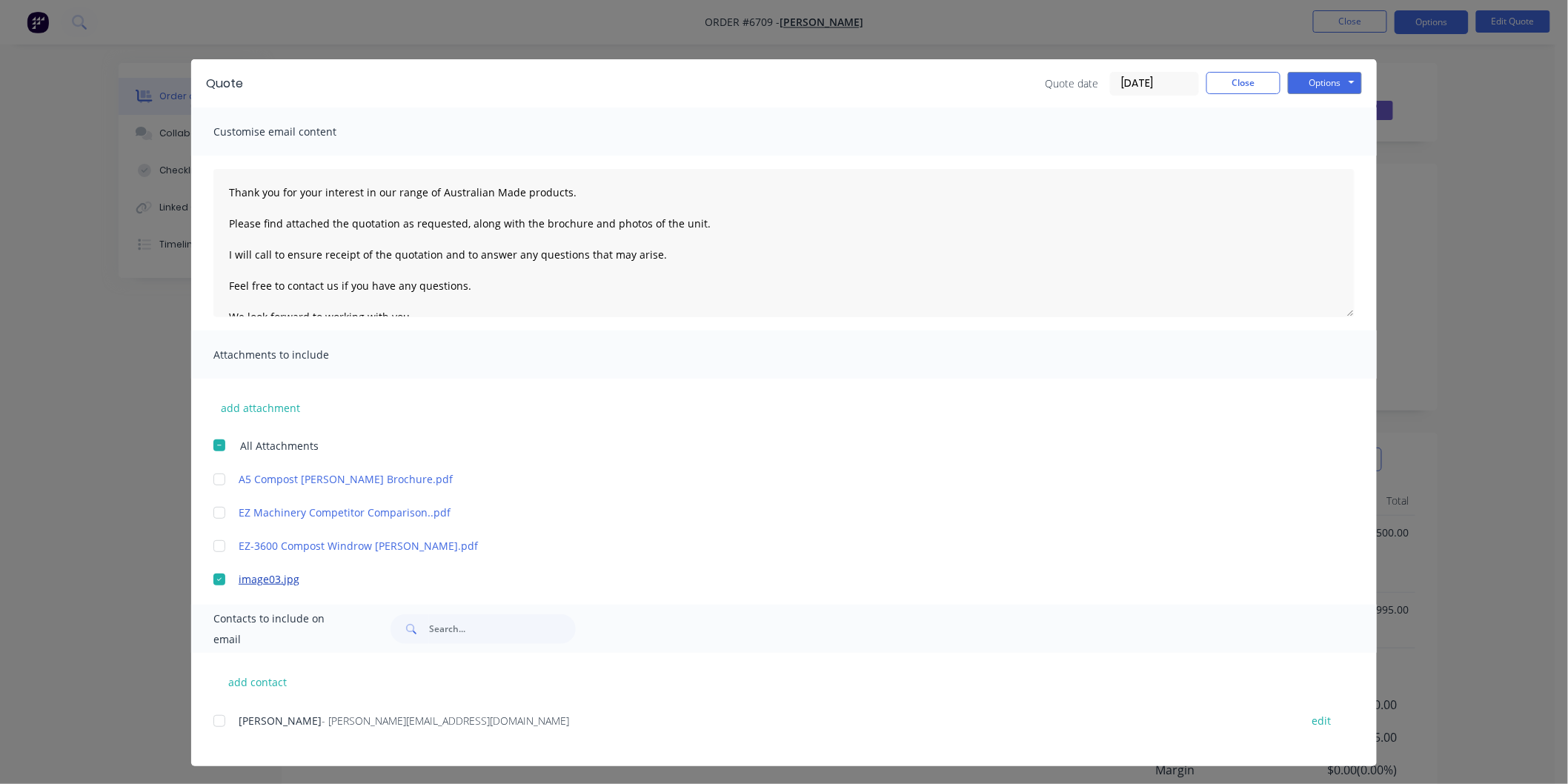
click at [261, 577] on link "image03.jpg" at bounding box center [762, 580] width 1047 height 16
click at [208, 576] on div at bounding box center [219, 580] width 30 height 30
click at [261, 402] on button "add attachment" at bounding box center [261, 408] width 94 height 23
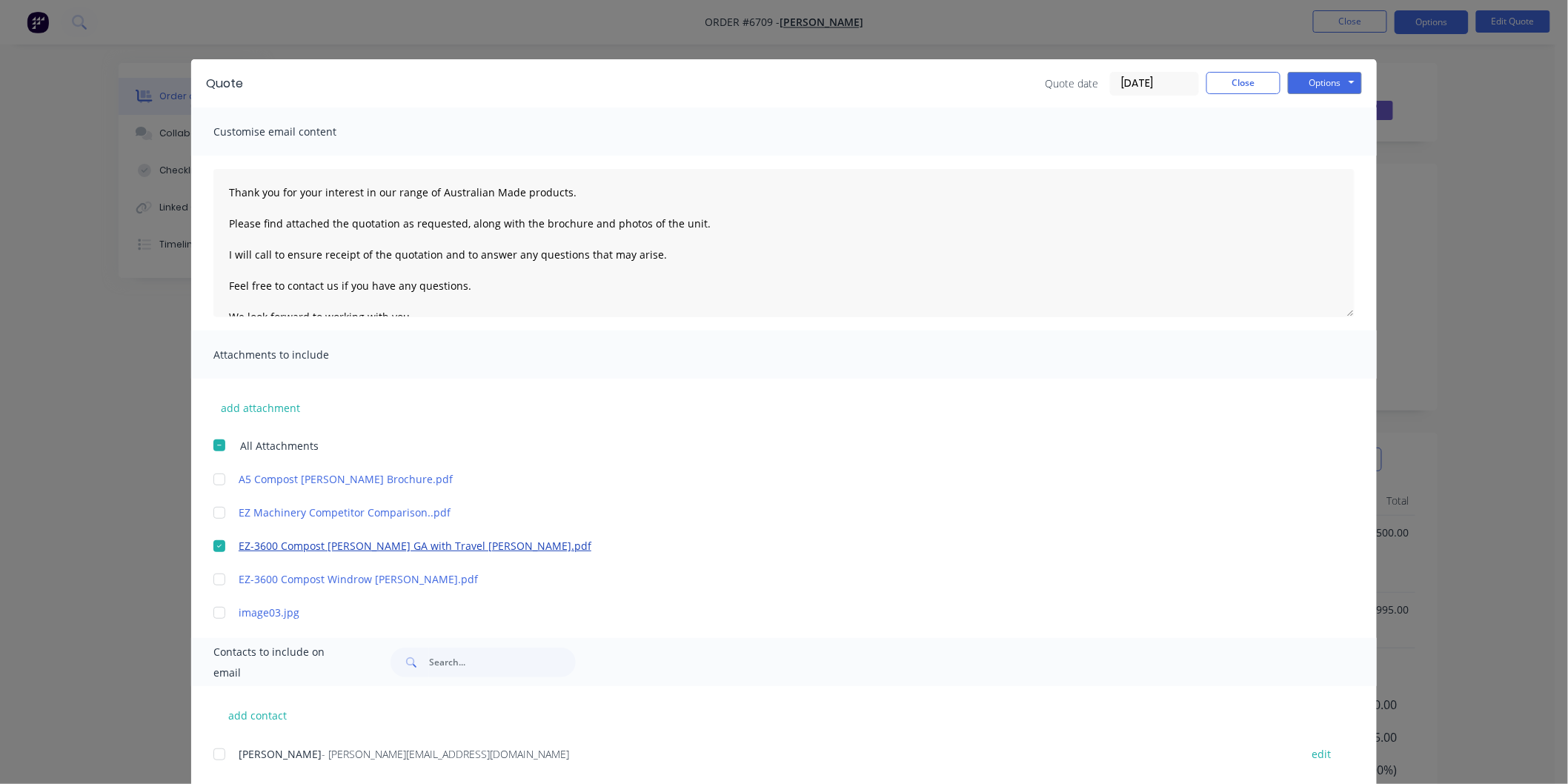
click at [329, 546] on link "EZ-3600 Compost [PERSON_NAME] GA with Travel [PERSON_NAME].pdf" at bounding box center [762, 546] width 1047 height 16
click at [287, 446] on span "All Attachments" at bounding box center [279, 446] width 78 height 16
click at [261, 406] on button "add attachment" at bounding box center [261, 408] width 94 height 23
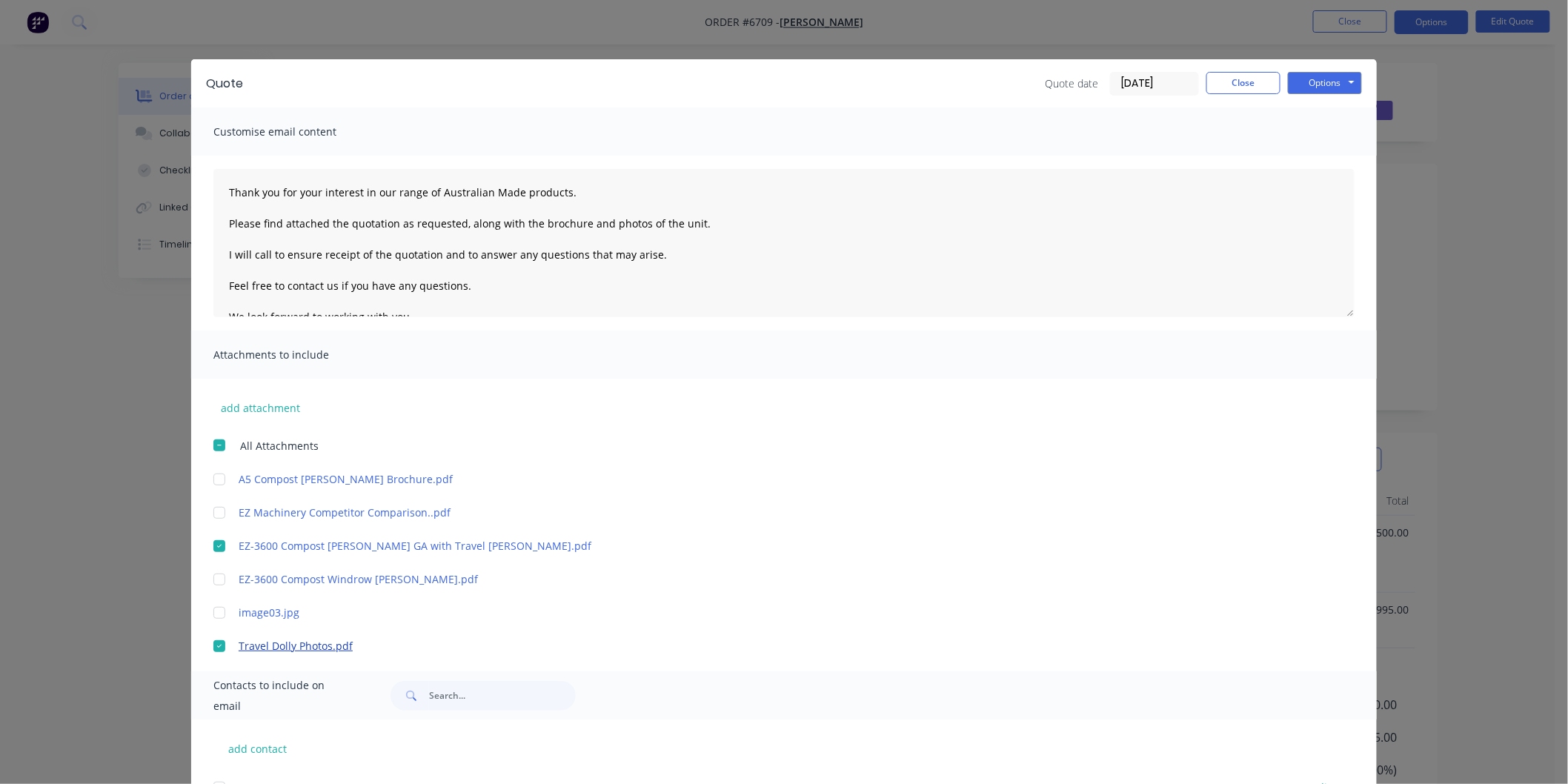
click at [305, 642] on link "Travel Dolly Photos.pdf" at bounding box center [762, 646] width 1047 height 16
type textarea "Thank you for your interest in our range of Australian Made products. Please fi…"
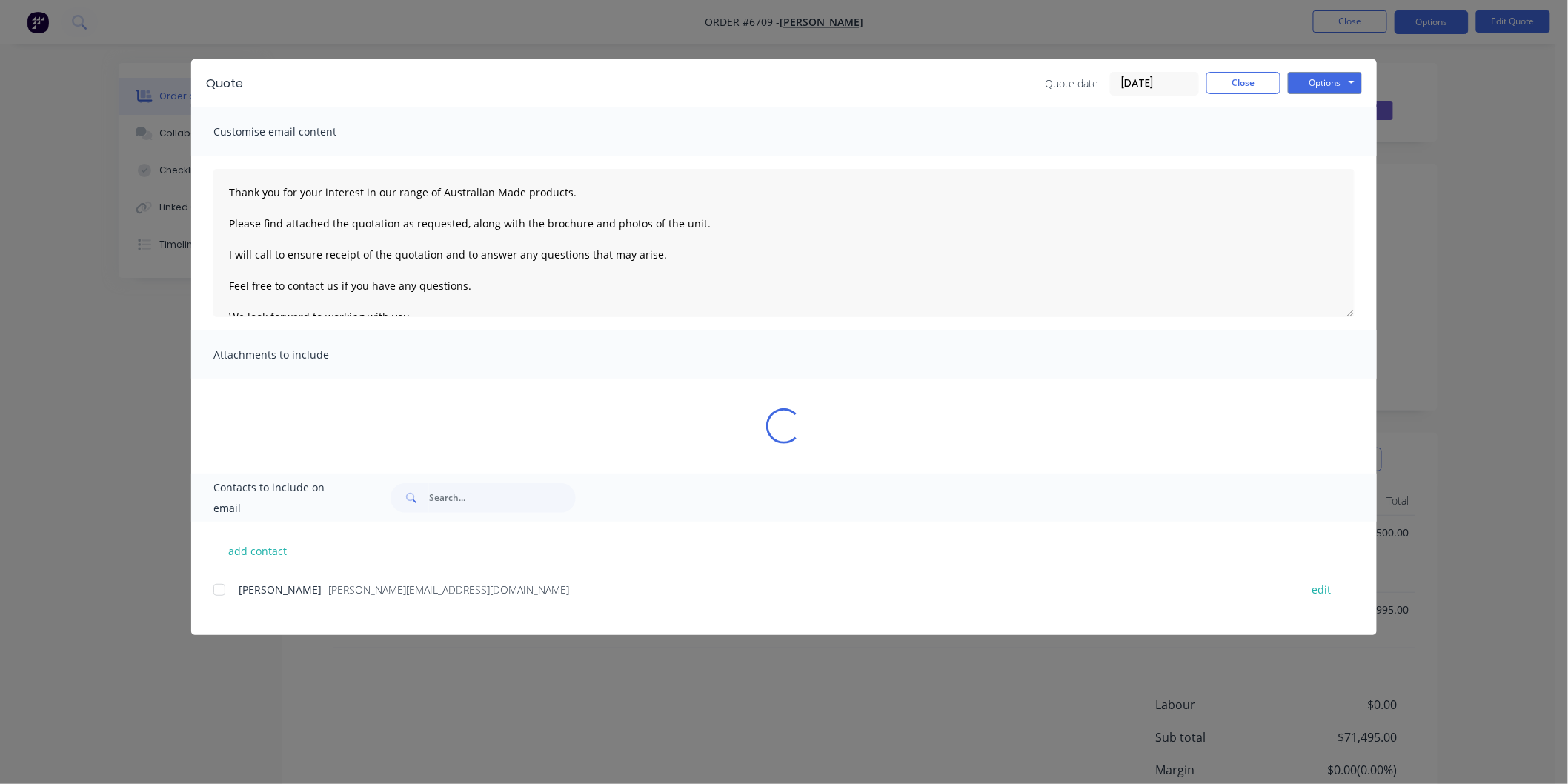
click at [307, 641] on div "Quote Quote date [DATE] Close Options Preview Print Email Customise email conte…" at bounding box center [784, 392] width 1568 height 784
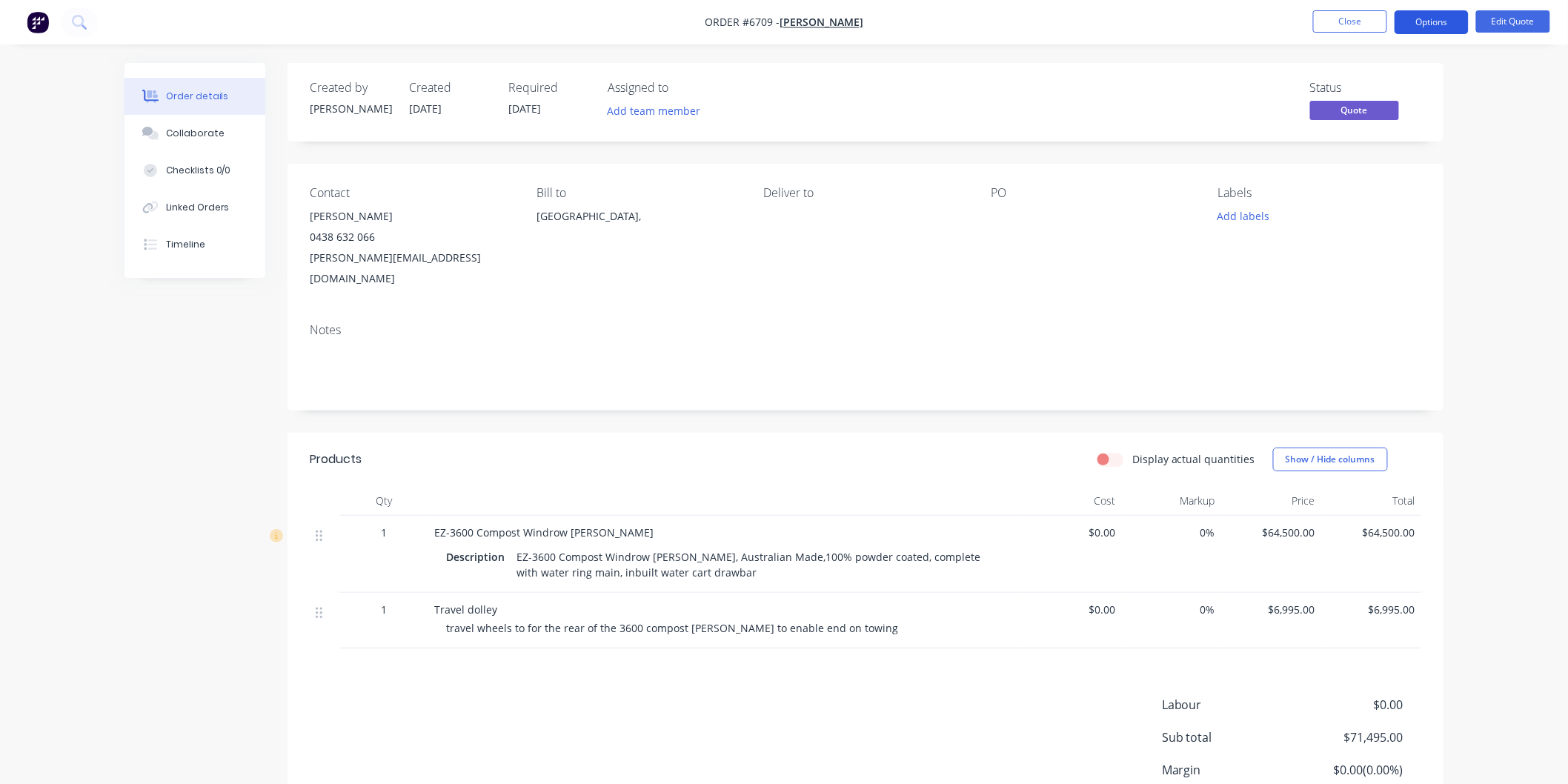
click at [1412, 21] on button "Options" at bounding box center [1431, 22] width 74 height 23
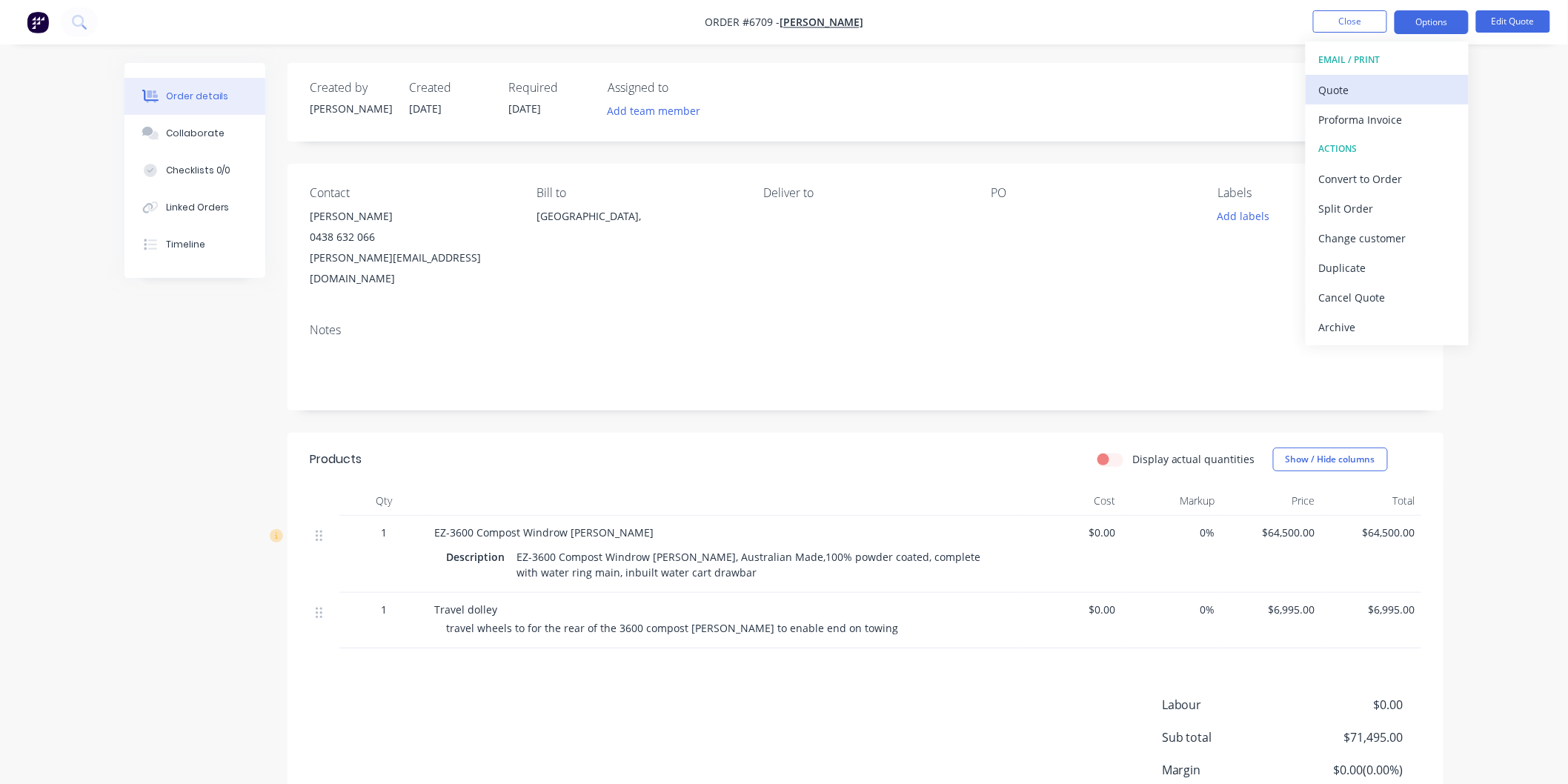
click at [1340, 90] on div "Quote" at bounding box center [1386, 90] width 136 height 22
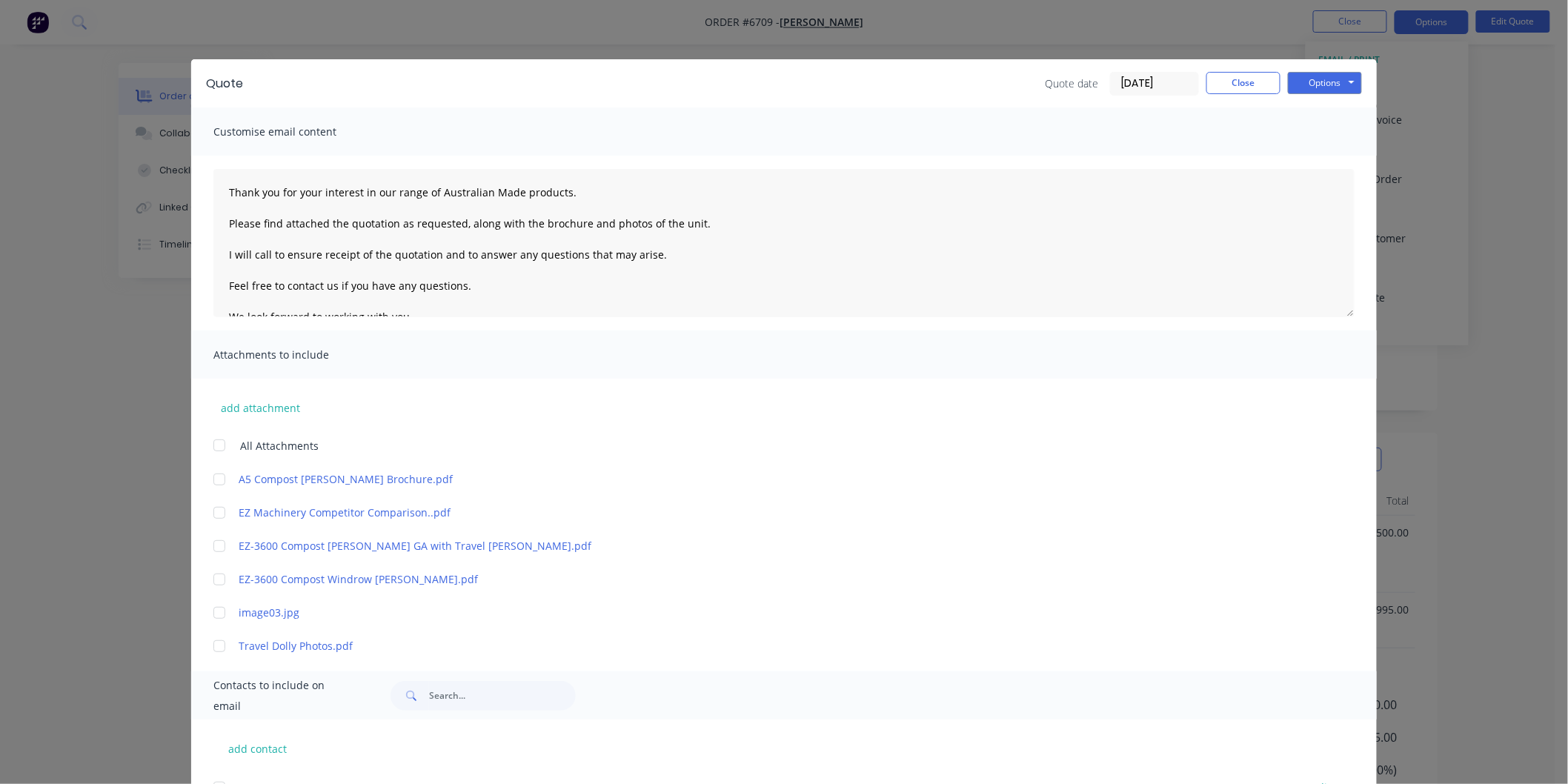
click at [215, 643] on div at bounding box center [219, 647] width 30 height 30
click at [215, 579] on div at bounding box center [219, 580] width 30 height 30
click at [212, 545] on div at bounding box center [219, 547] width 30 height 30
click at [214, 507] on div at bounding box center [219, 513] width 30 height 30
click at [216, 477] on div at bounding box center [219, 480] width 30 height 30
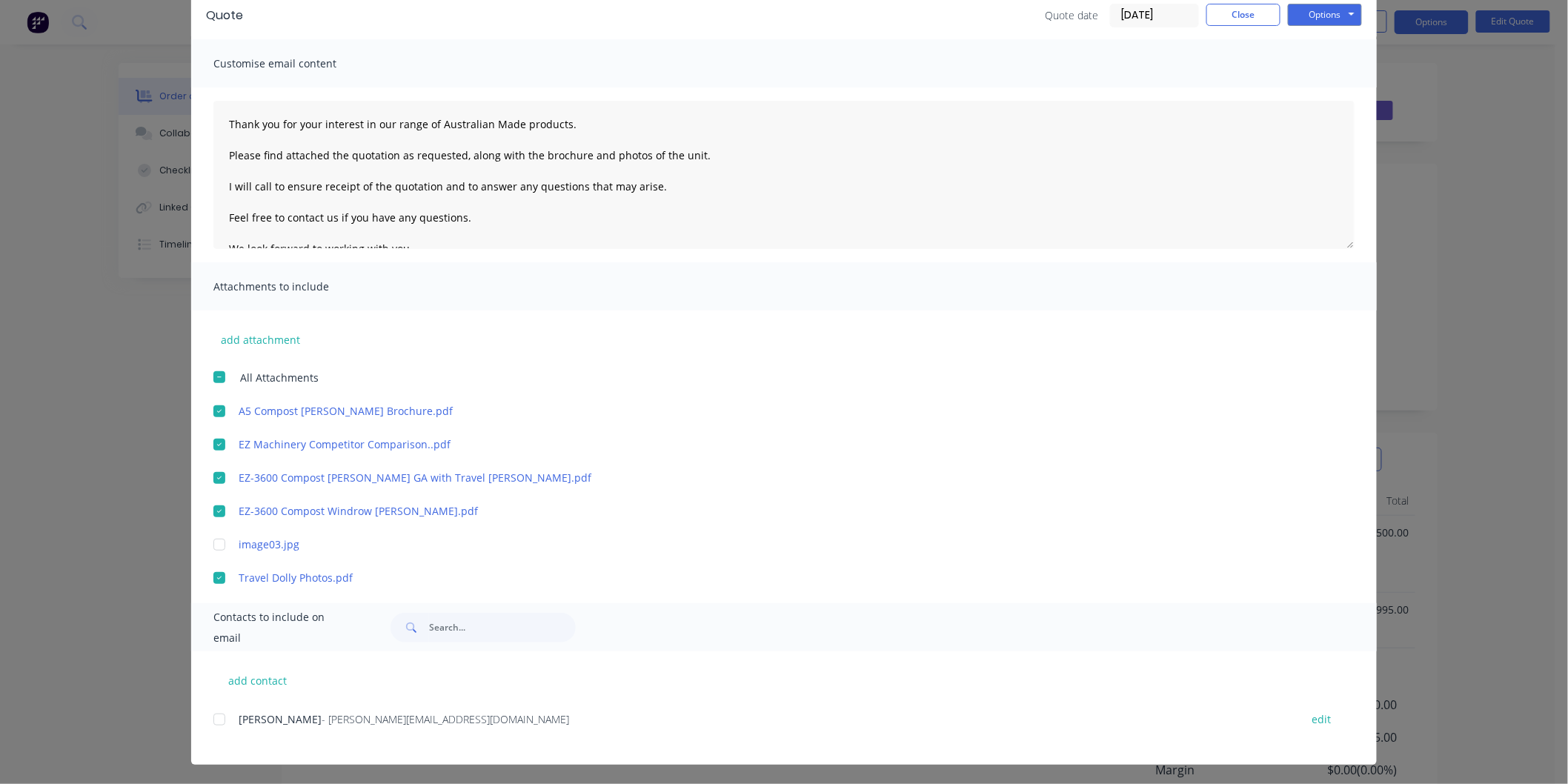
scroll to position [69, 0]
click at [211, 717] on div at bounding box center [219, 719] width 30 height 30
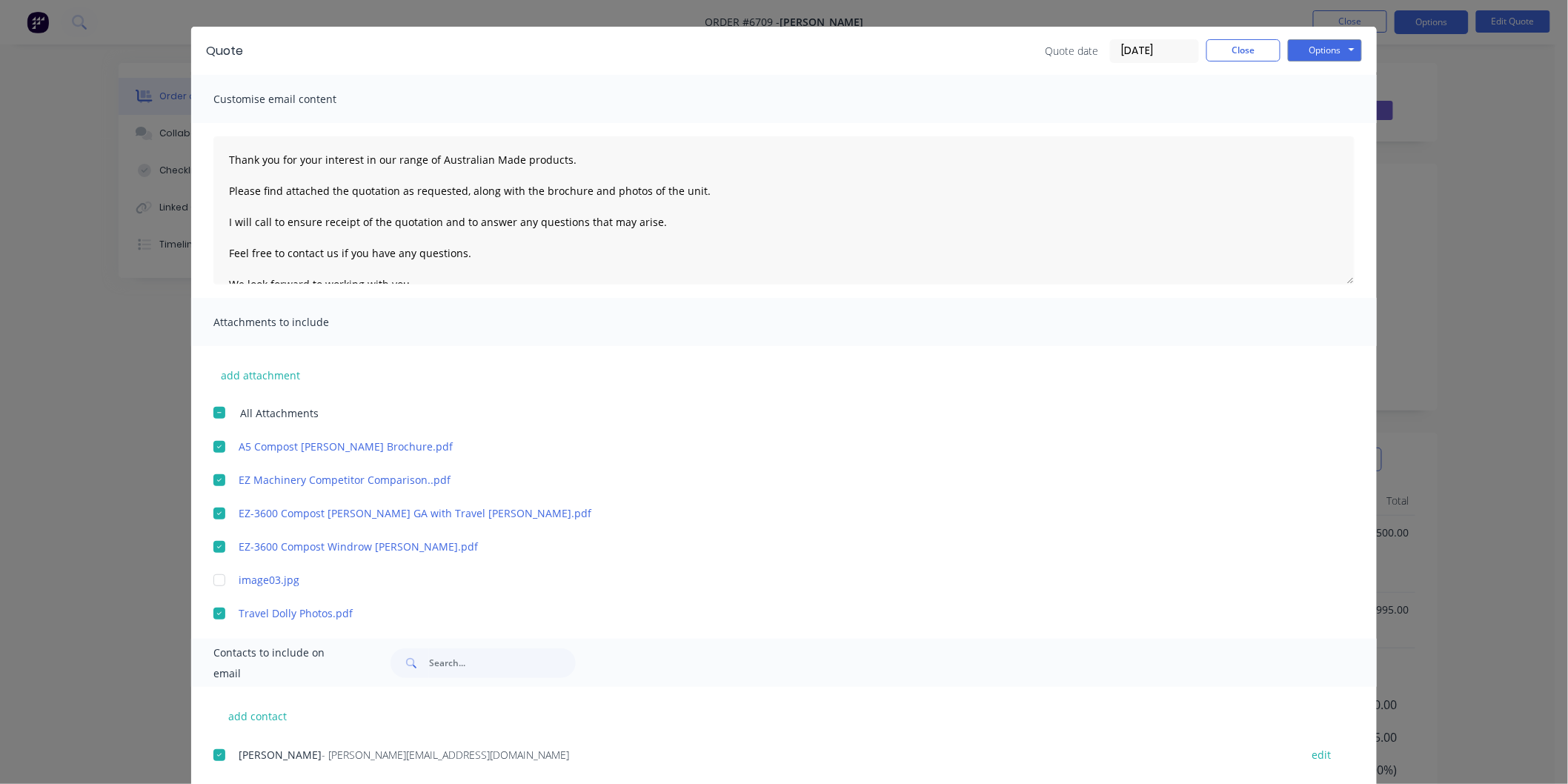
scroll to position [0, 0]
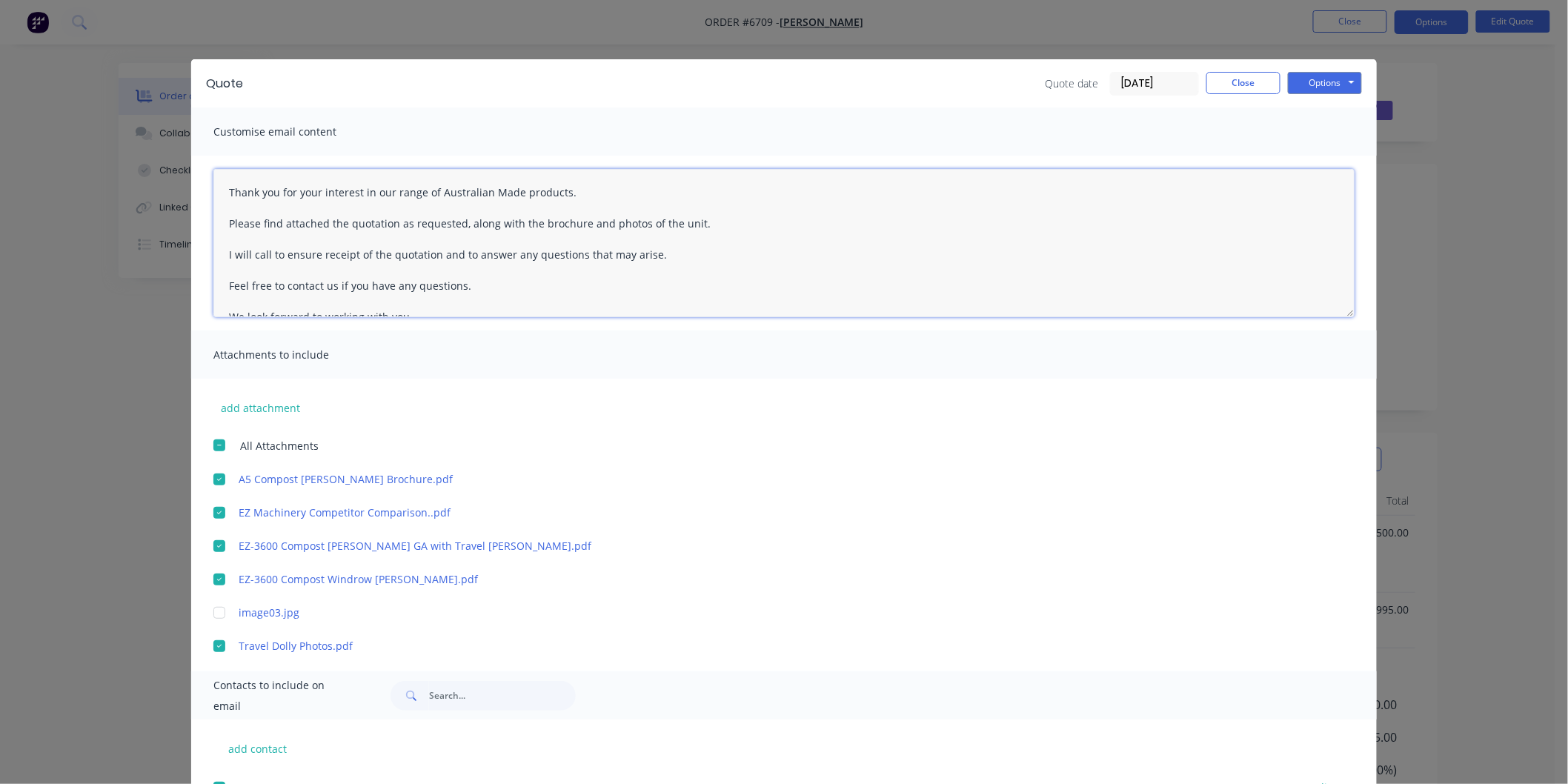
click at [221, 183] on textarea "Thank you for your interest in our range of Australian Made products. Please fi…" at bounding box center [784, 243] width 1141 height 149
click at [238, 190] on textarea "Thank you for your interest in our range of Australian Made products. Please fi…" at bounding box center [784, 243] width 1141 height 149
click at [1302, 83] on button "Options" at bounding box center [1324, 83] width 74 height 23
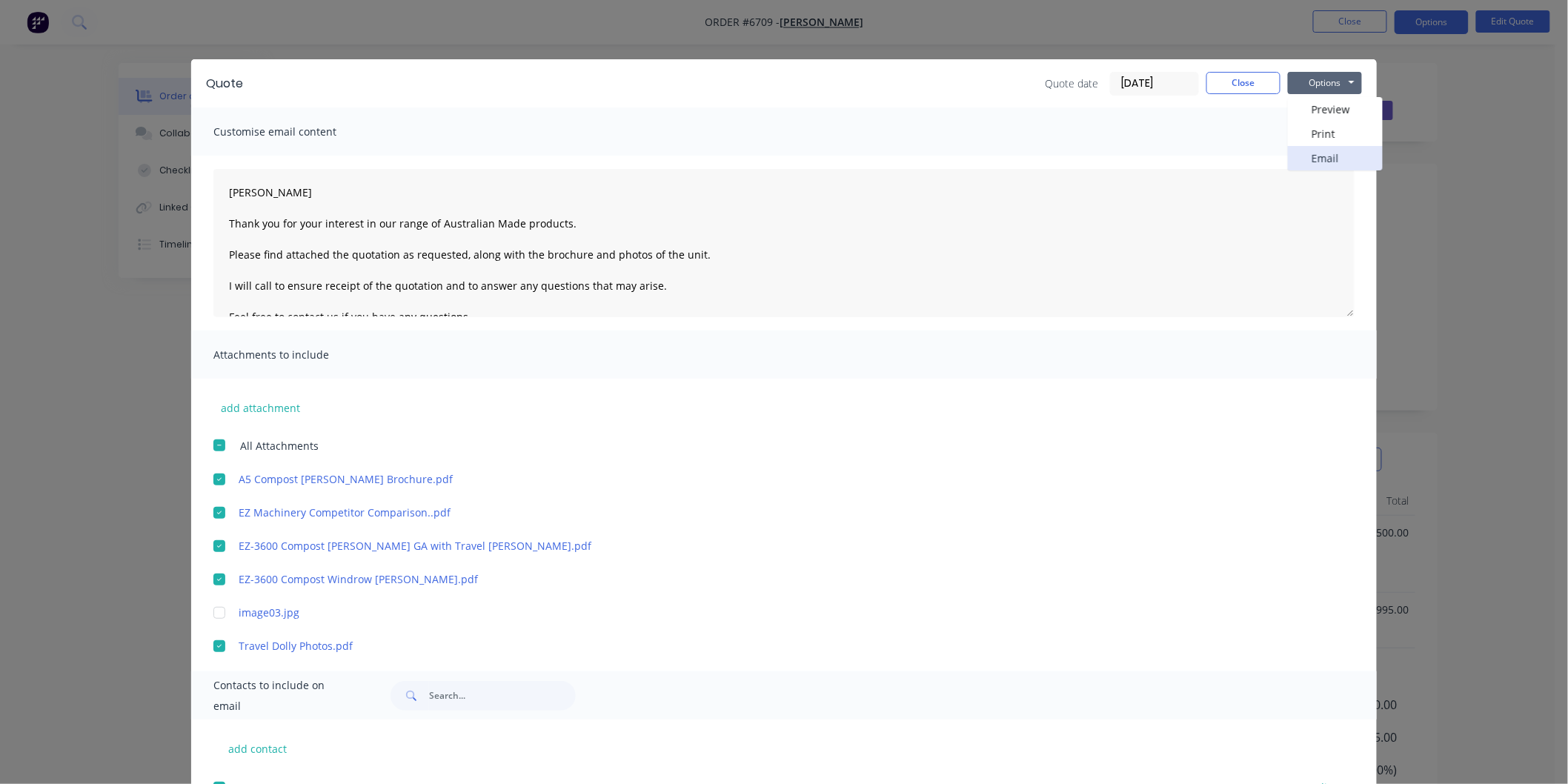
click at [1317, 157] on button "Email" at bounding box center [1334, 158] width 95 height 24
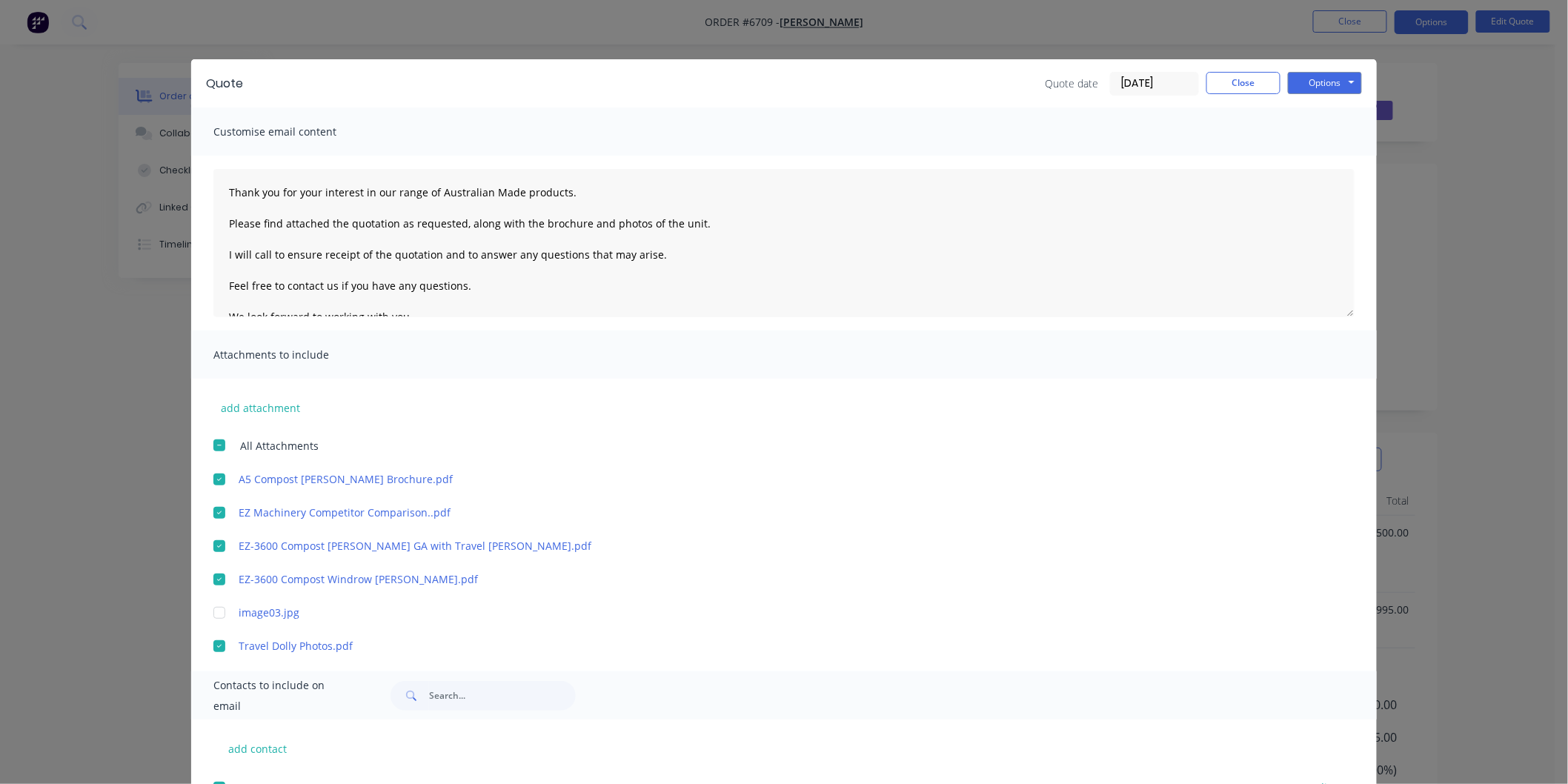
click at [212, 540] on div at bounding box center [219, 547] width 30 height 30
click at [1322, 79] on button "Options" at bounding box center [1324, 83] width 74 height 23
click at [1308, 156] on button "Email" at bounding box center [1334, 158] width 95 height 24
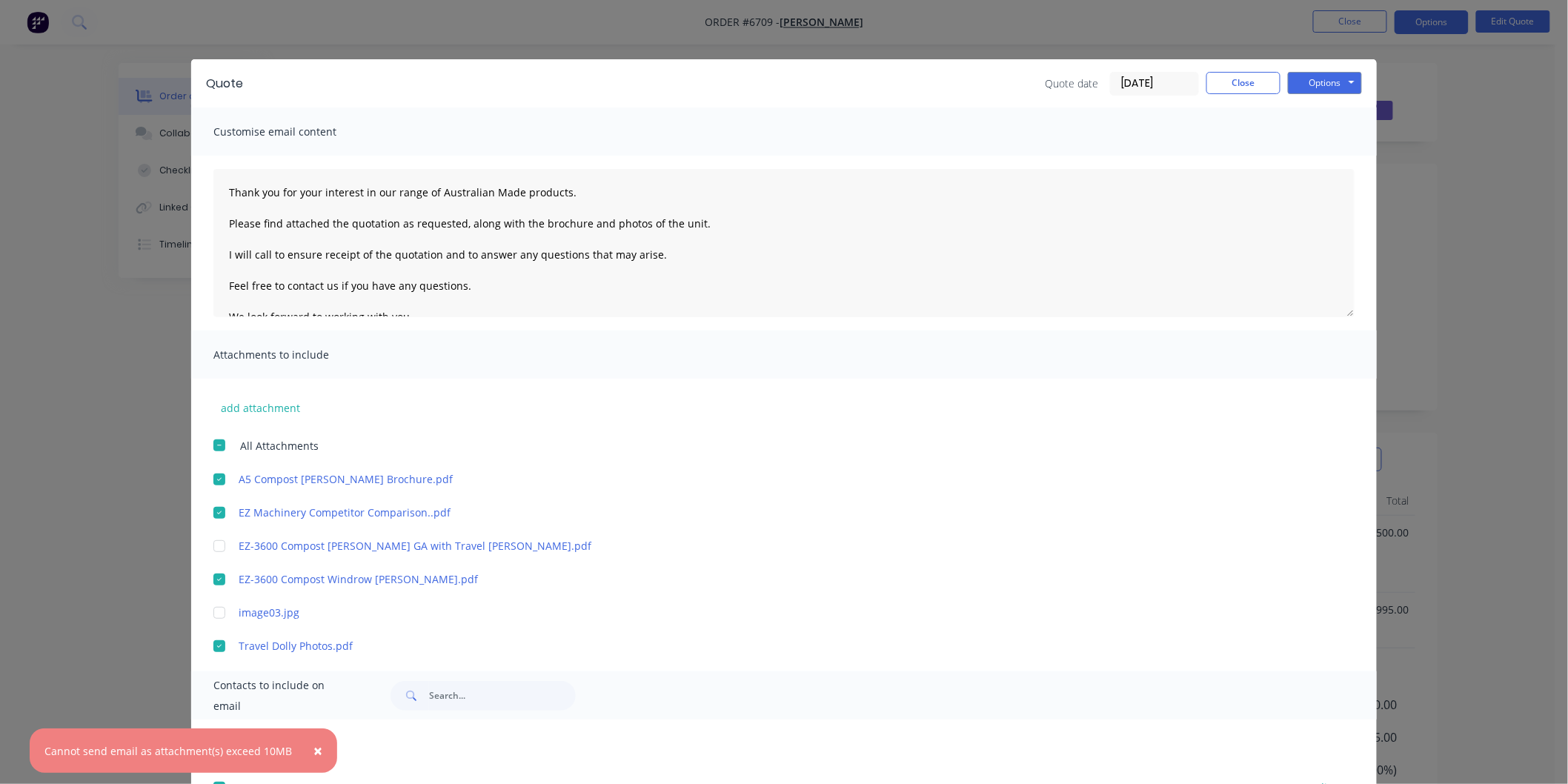
click at [213, 510] on div at bounding box center [219, 513] width 30 height 30
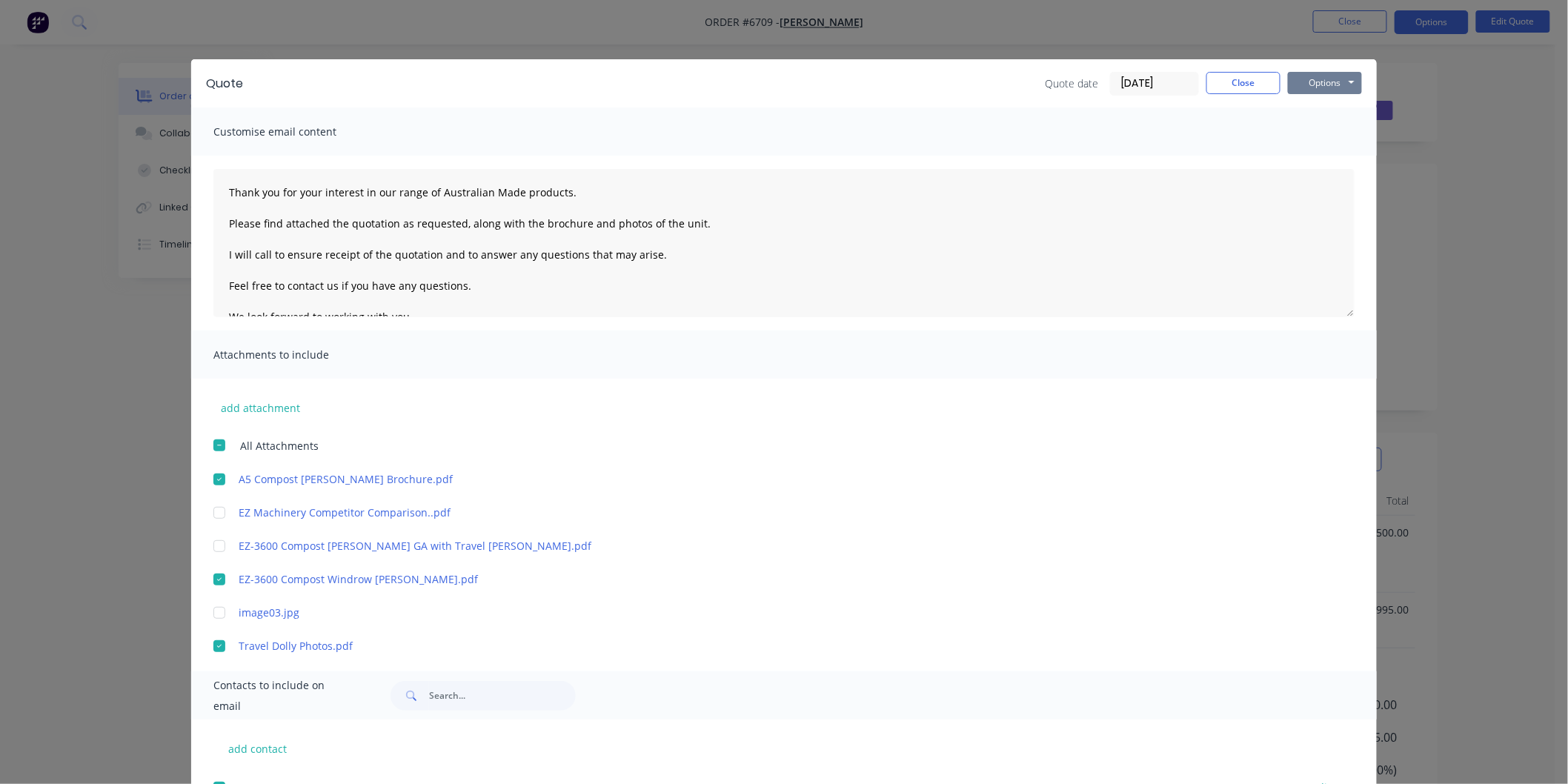
click at [1310, 78] on button "Options" at bounding box center [1324, 83] width 74 height 23
click at [1304, 157] on button "Email" at bounding box center [1334, 158] width 95 height 24
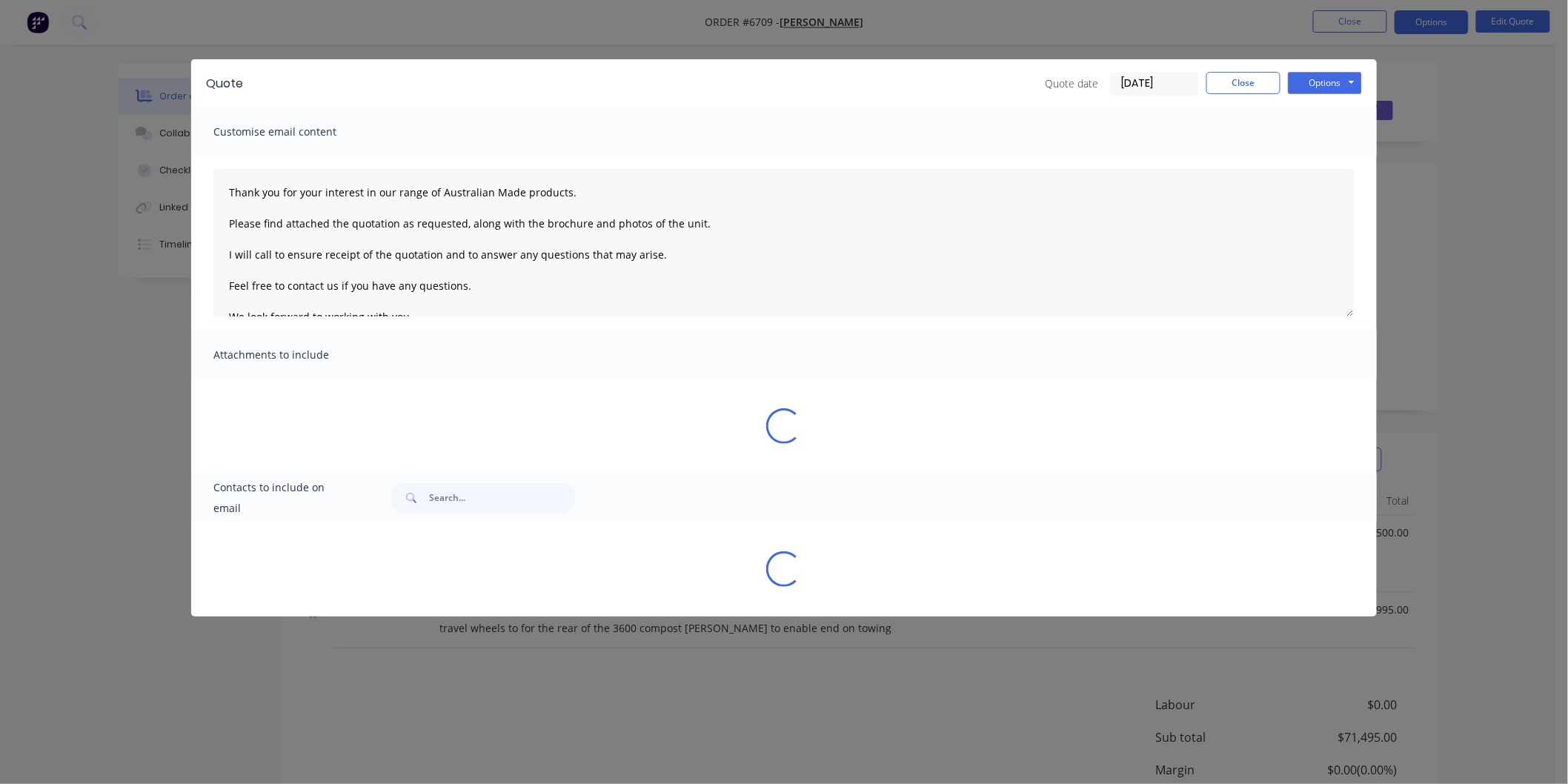
type textarea "Thank you for your interest in our range of Australian Made products. Please fi…"
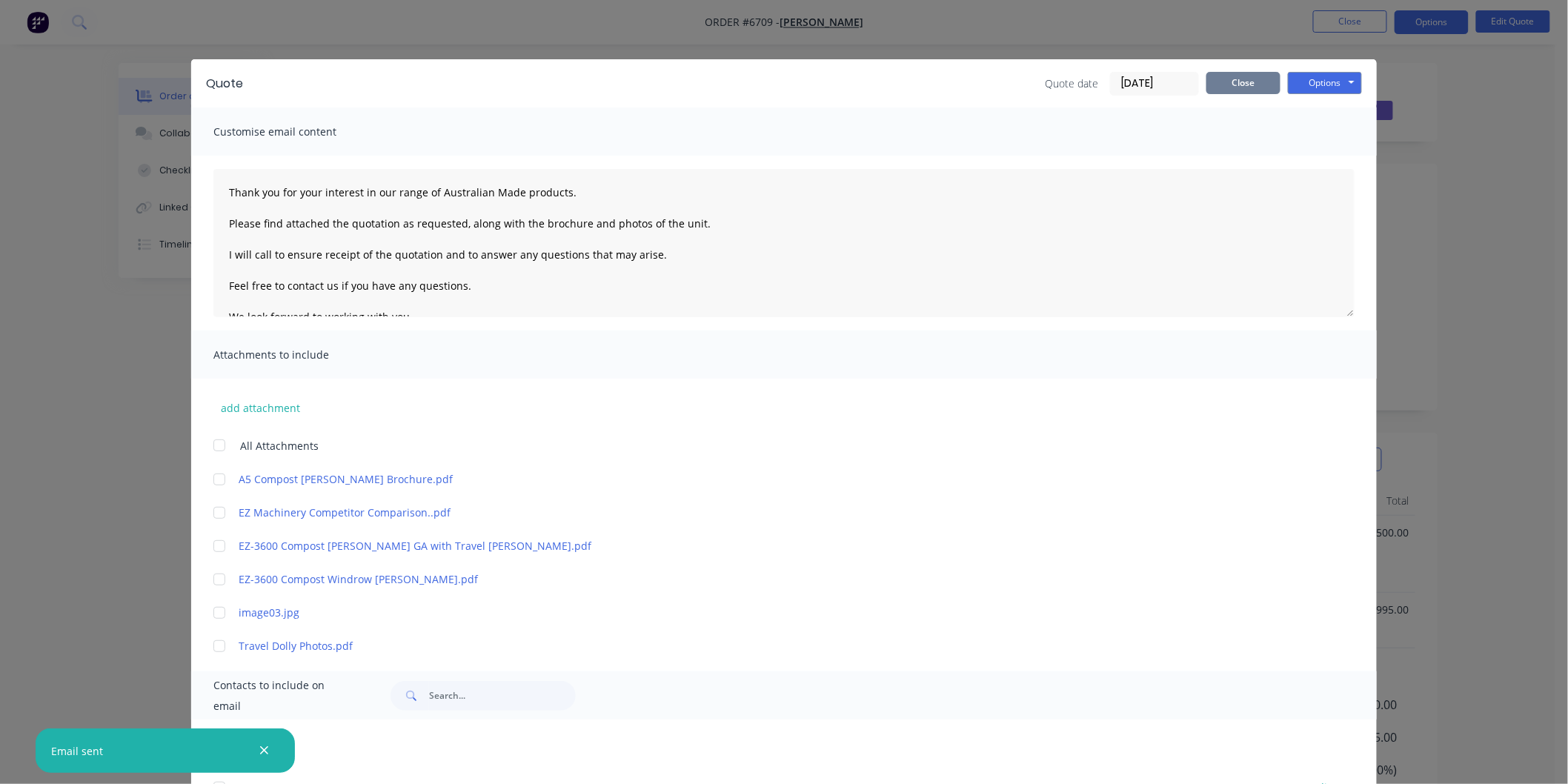
click at [1241, 79] on button "Close" at bounding box center [1243, 83] width 74 height 23
